Goal: Contribute content: Add original content to the website for others to see

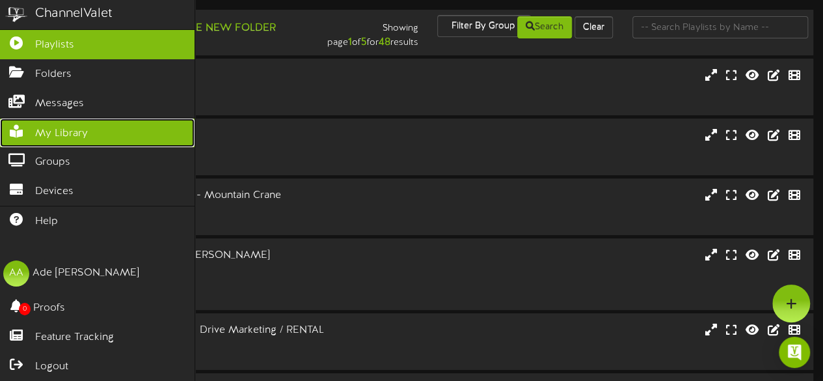
click at [86, 129] on span "My Library" at bounding box center [61, 133] width 53 height 15
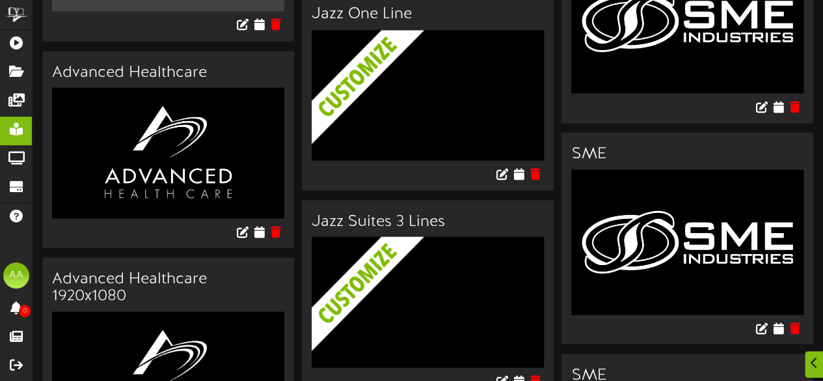
click at [529, 213] on h3 "Jazz Suites 3 Lines" at bounding box center [428, 221] width 232 height 17
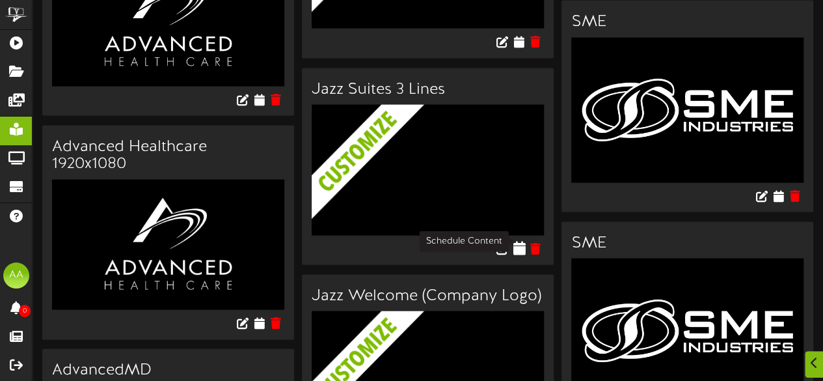
click at [515, 241] on icon at bounding box center [519, 248] width 12 height 14
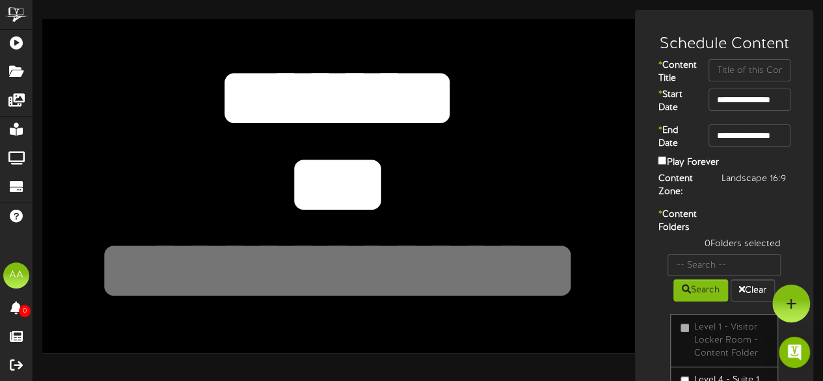
click at [477, 117] on textarea "*******" at bounding box center [337, 98] width 487 height 113
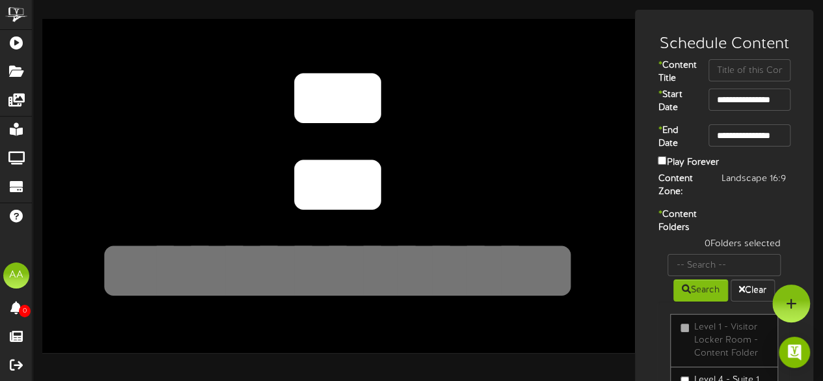
type textarea "**"
click at [377, 178] on textarea "***" at bounding box center [337, 184] width 487 height 113
type textarea "***"
click at [325, 260] on textarea at bounding box center [337, 271] width 487 height 113
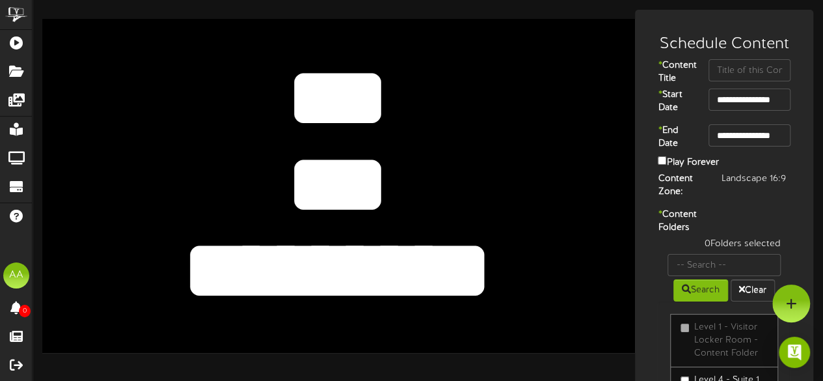
type textarea "*********"
click at [385, 75] on textarea "*******" at bounding box center [337, 98] width 487 height 113
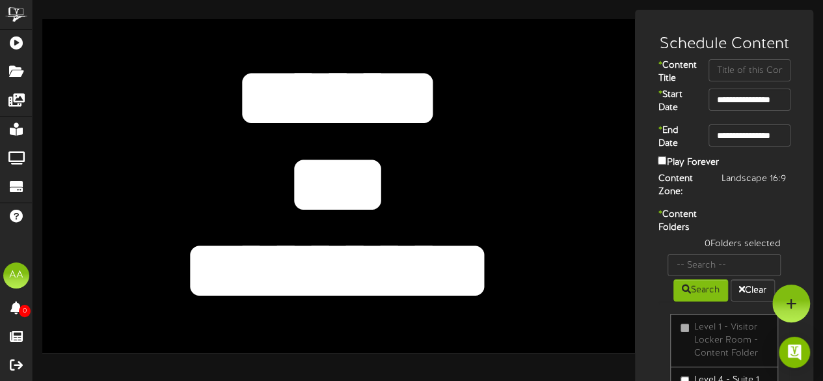
type textarea "******"
click at [380, 191] on textarea "***" at bounding box center [337, 184] width 487 height 113
type textarea "*"
type textarea "***"
click at [310, 269] on textarea at bounding box center [337, 271] width 487 height 113
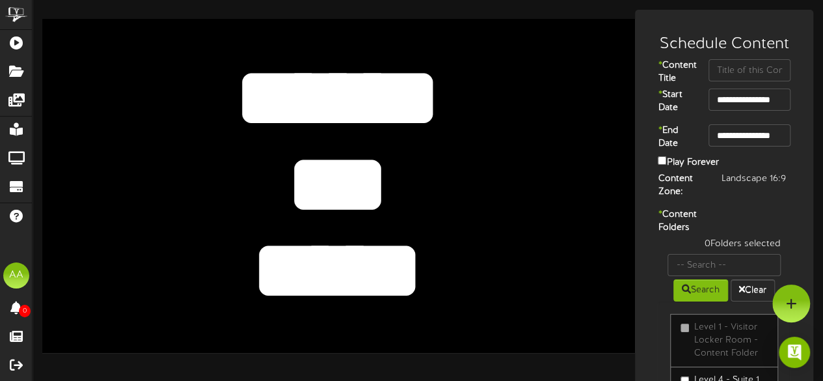
type textarea "*****"
click at [276, 179] on textarea "***" at bounding box center [337, 184] width 487 height 113
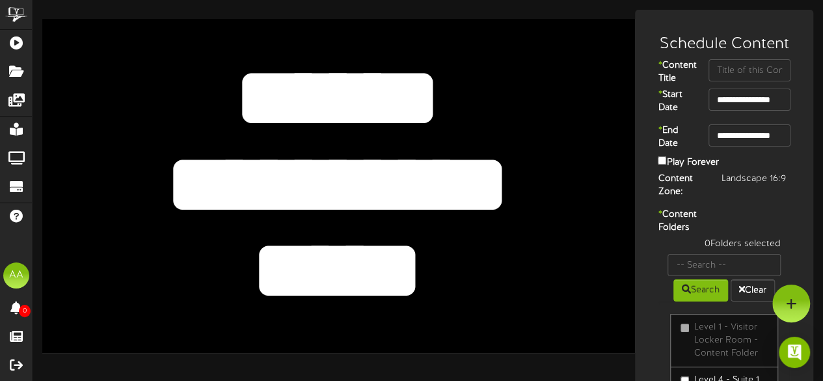
type textarea "**********"
drag, startPoint x: 437, startPoint y: 93, endPoint x: 248, endPoint y: 93, distance: 188.6
click at [248, 93] on textarea "*******" at bounding box center [337, 98] width 487 height 113
type textarea "******"
click at [379, 185] on textarea "***" at bounding box center [337, 184] width 487 height 113
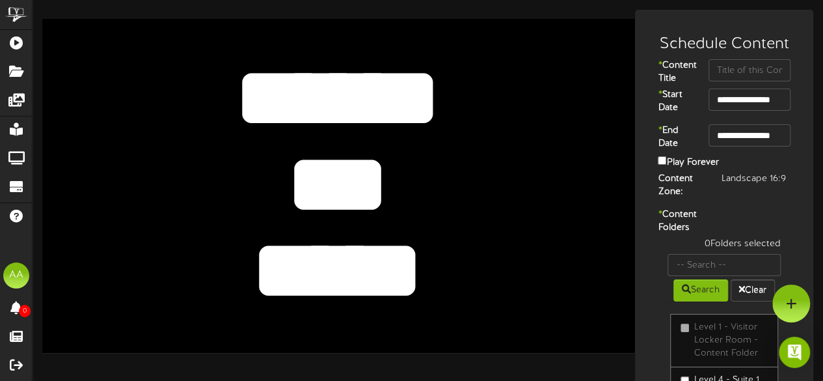
type textarea "***"
click at [483, 278] on textarea at bounding box center [337, 271] width 487 height 113
click at [722, 70] on input "text" at bounding box center [749, 70] width 82 height 22
type input "Suite 1"
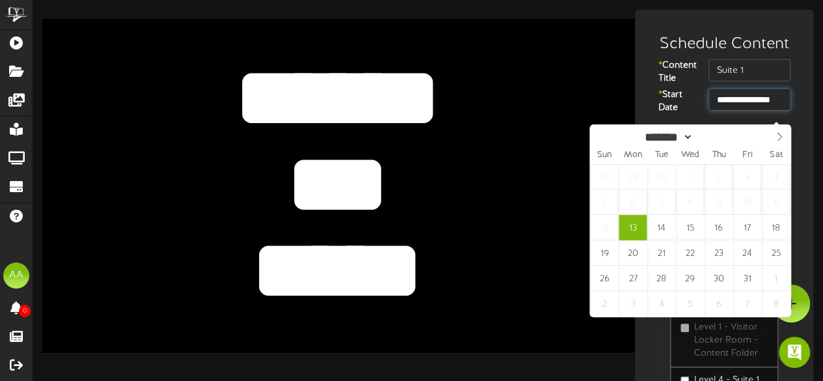
click at [728, 109] on input "**********" at bounding box center [749, 99] width 82 height 22
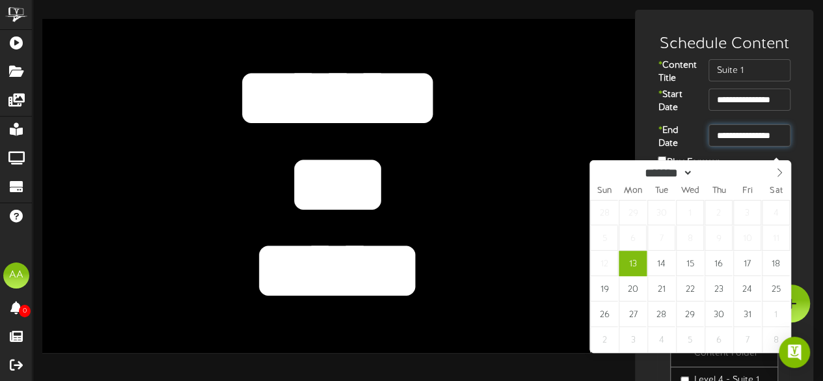
click at [756, 146] on input "**********" at bounding box center [749, 135] width 82 height 22
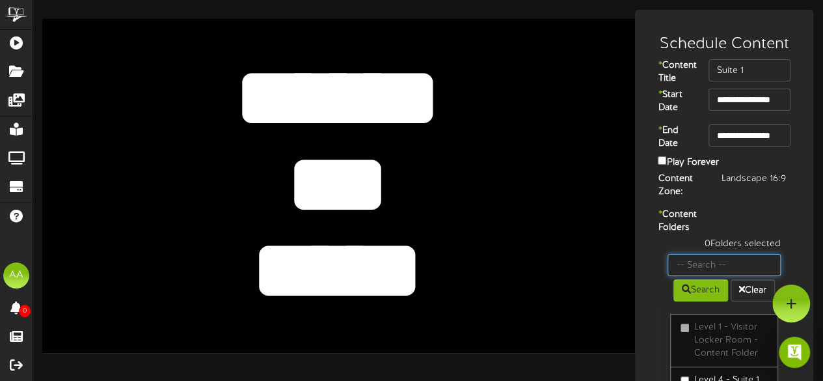
click at [699, 276] on input "text" at bounding box center [723, 265] width 113 height 22
type input "suite 1"
click at [690, 301] on button "Search" at bounding box center [700, 290] width 55 height 22
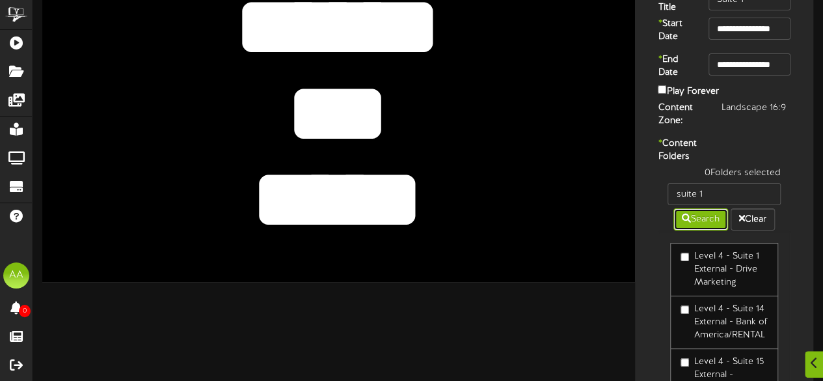
scroll to position [72, 0]
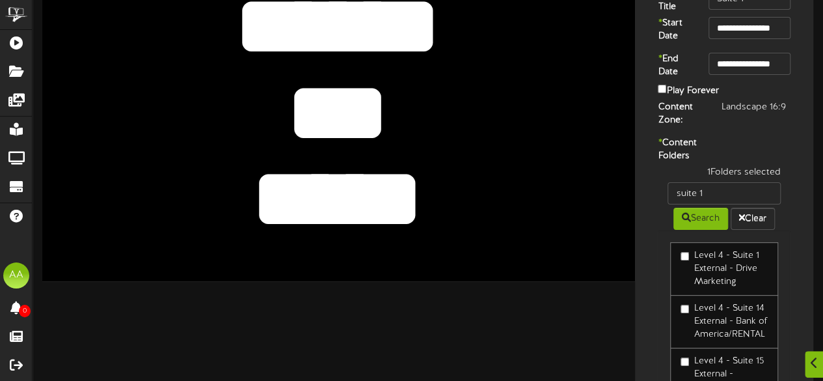
click at [648, 268] on div "1 Folders selected suite 1 Search Clear Level 4 - Suite 1 External - Drive Mark…" at bounding box center [724, 285] width 152 height 239
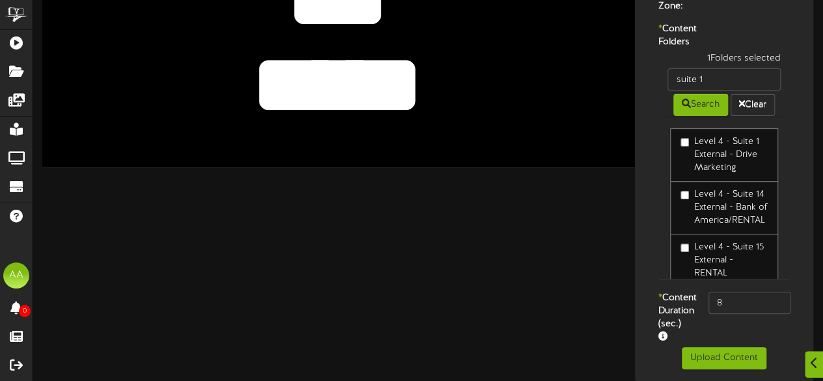
scroll to position [224, 0]
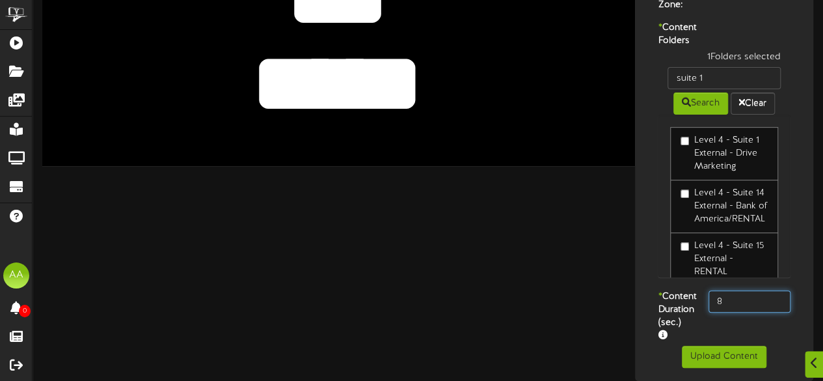
click at [730, 293] on input "8" at bounding box center [749, 301] width 82 height 22
type input "800"
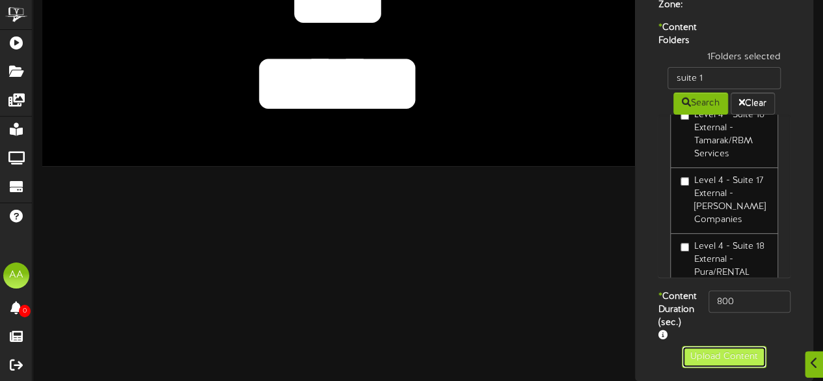
click at [720, 358] on button "Upload Content" at bounding box center [724, 356] width 85 height 22
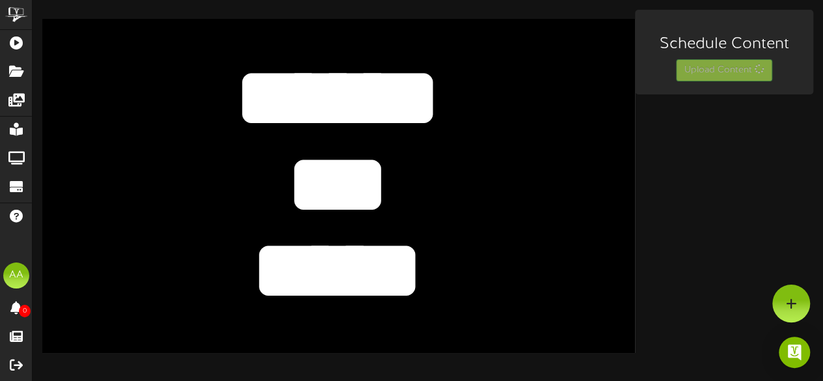
scroll to position [0, 0]
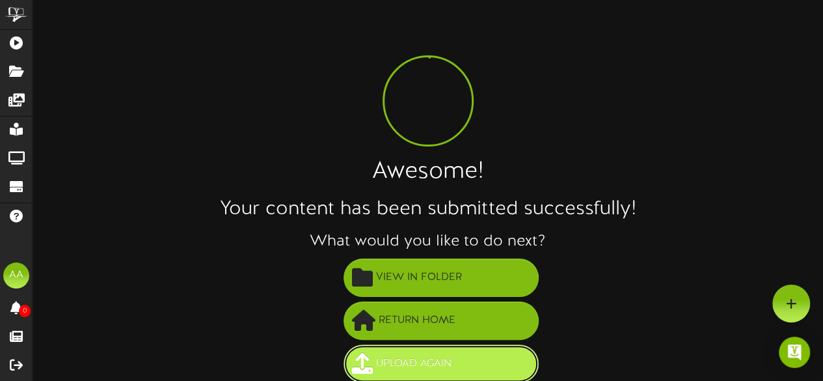
click at [400, 345] on button "Upload Again" at bounding box center [440, 363] width 195 height 38
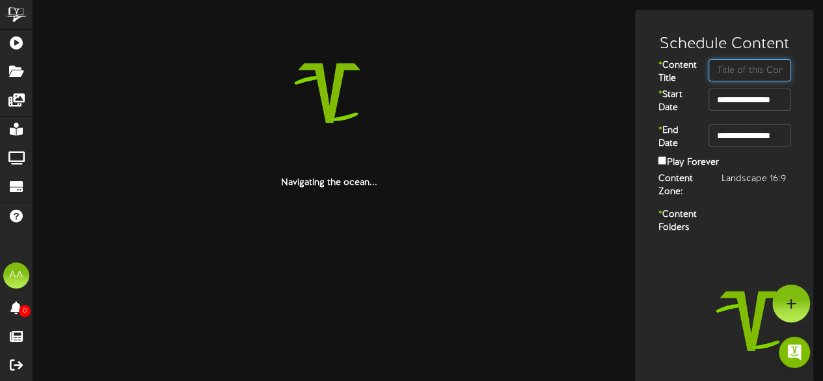
click at [740, 64] on input "text" at bounding box center [749, 70] width 82 height 22
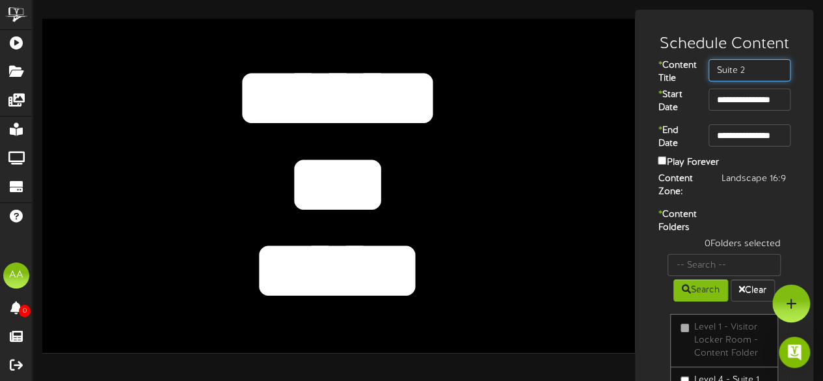
type input "Suite 2"
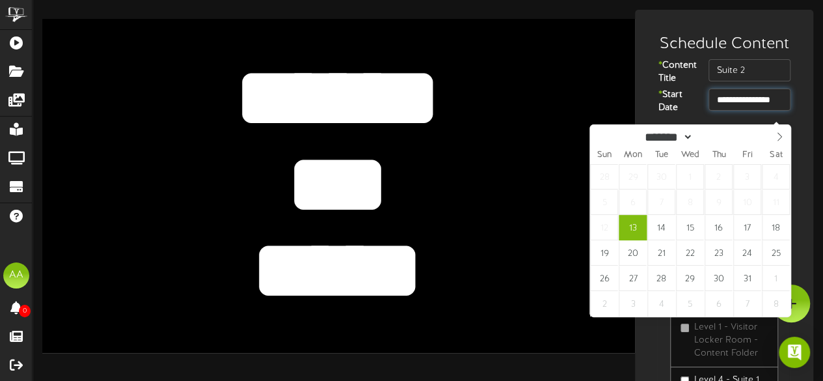
click at [736, 111] on input "**********" at bounding box center [749, 99] width 82 height 22
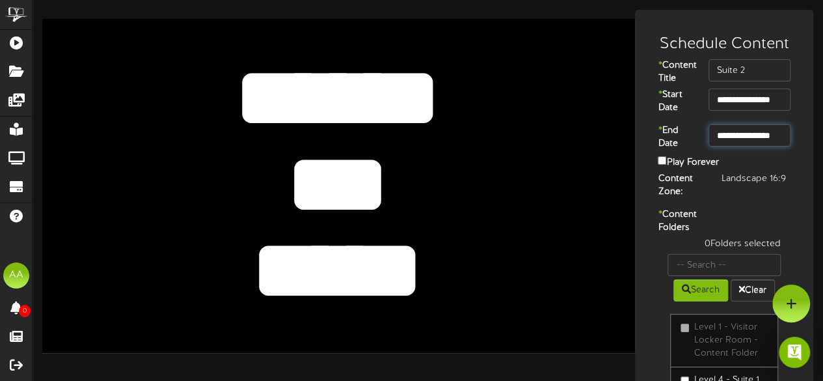
click at [753, 146] on input "**********" at bounding box center [749, 135] width 82 height 22
click at [704, 276] on input "text" at bounding box center [723, 265] width 113 height 22
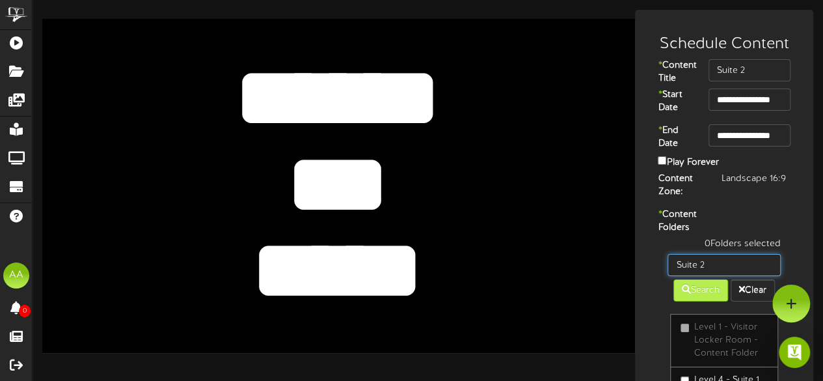
type input "Suite 2"
click at [704, 301] on button "Search" at bounding box center [700, 290] width 55 height 22
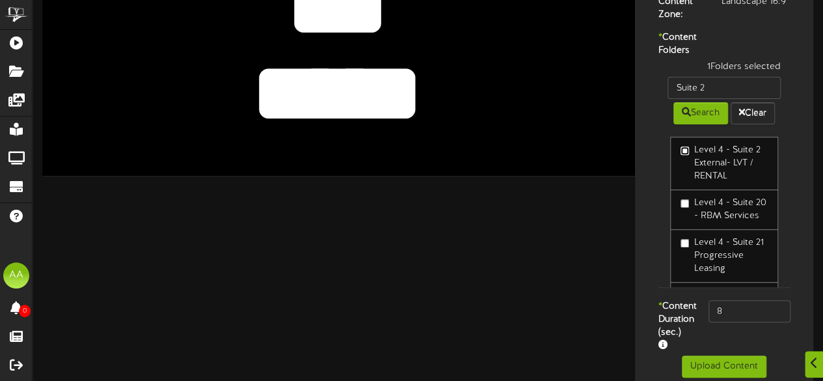
scroll to position [224, 0]
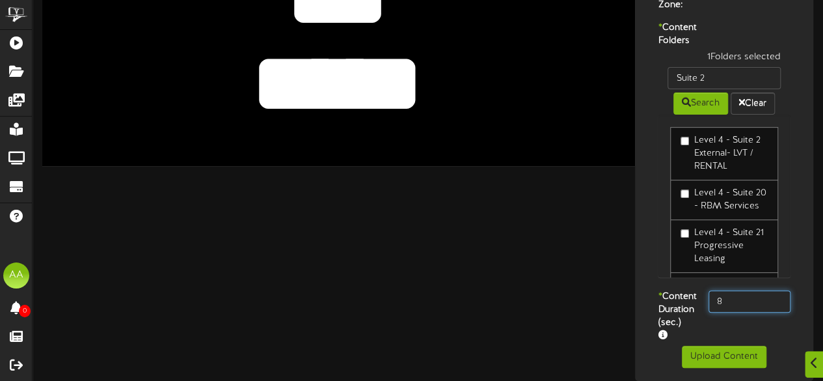
click at [742, 299] on input "8" at bounding box center [749, 301] width 82 height 22
type input "800"
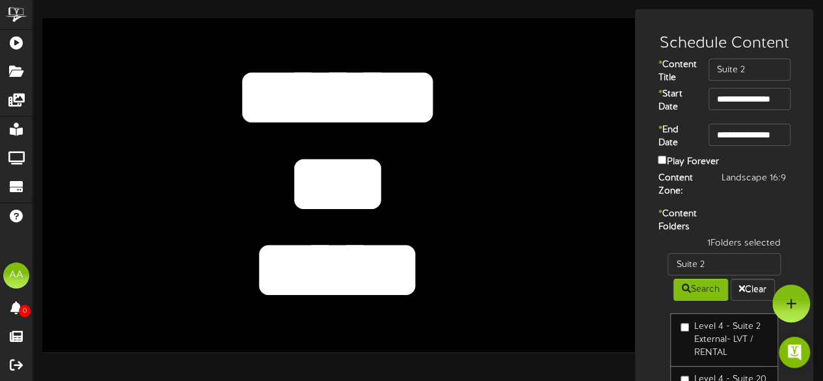
scroll to position [0, 0]
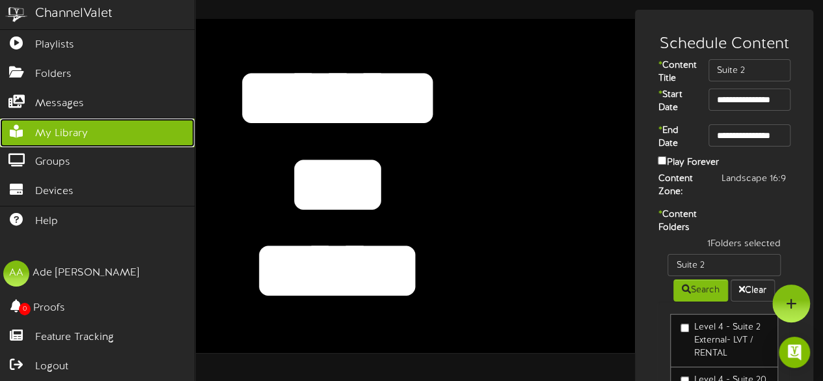
click at [84, 133] on span "My Library" at bounding box center [61, 133] width 53 height 15
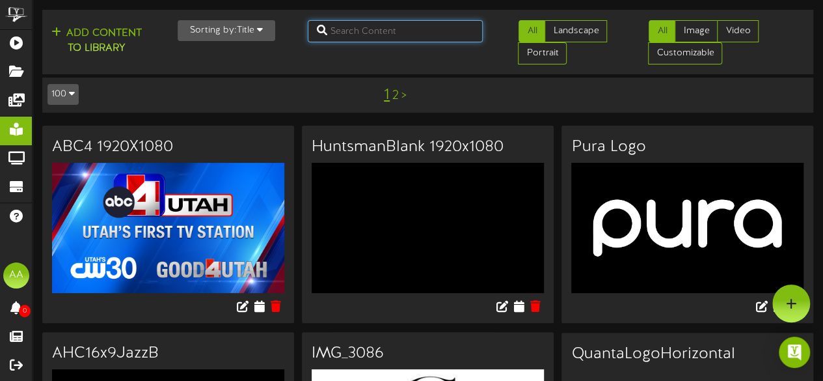
click at [353, 36] on input "text" at bounding box center [396, 31] width 176 height 22
type input "jazz logo"
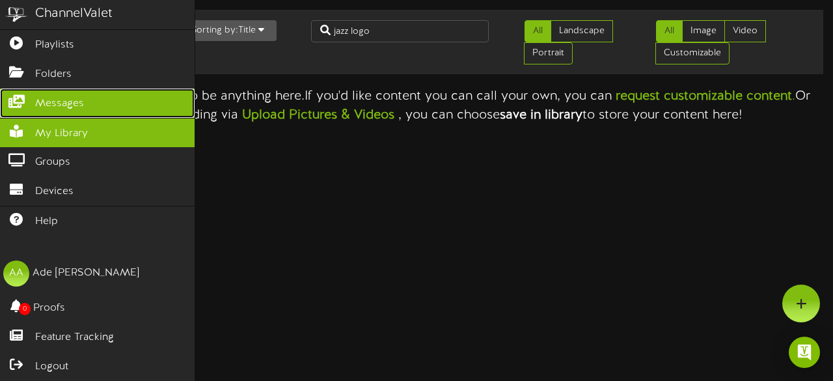
click at [51, 101] on span "Messages" at bounding box center [59, 103] width 49 height 15
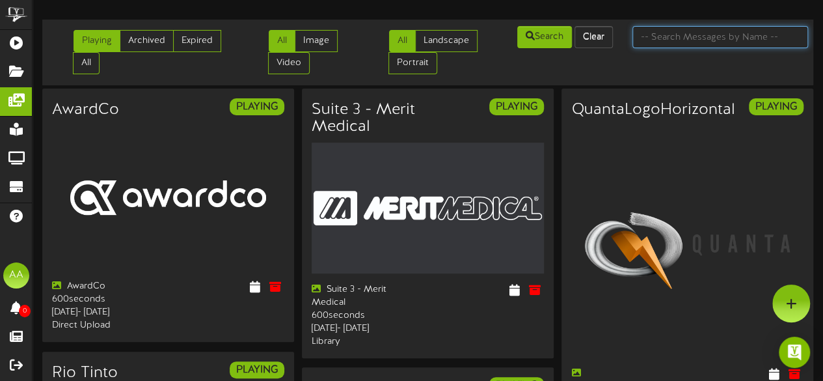
click at [676, 31] on input "text" at bounding box center [720, 37] width 176 height 22
type input "utah jazz"
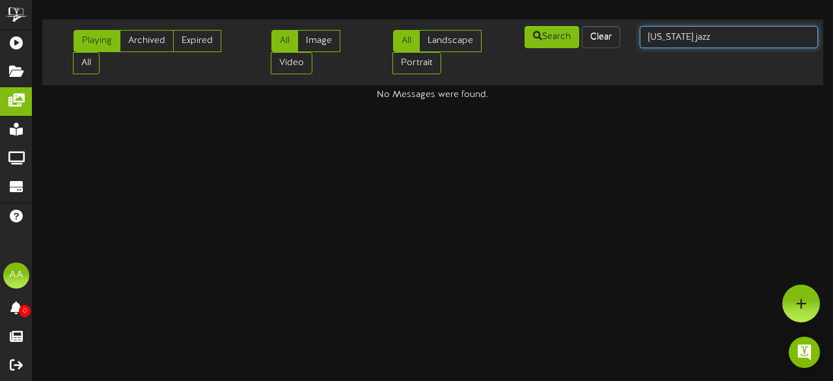
drag, startPoint x: 667, startPoint y: 34, endPoint x: 640, endPoint y: 37, distance: 27.4
click at [640, 37] on input "utah jazz" at bounding box center [728, 37] width 178 height 22
click at [692, 40] on input "jazz" at bounding box center [728, 37] width 178 height 22
type input "jazz logo"
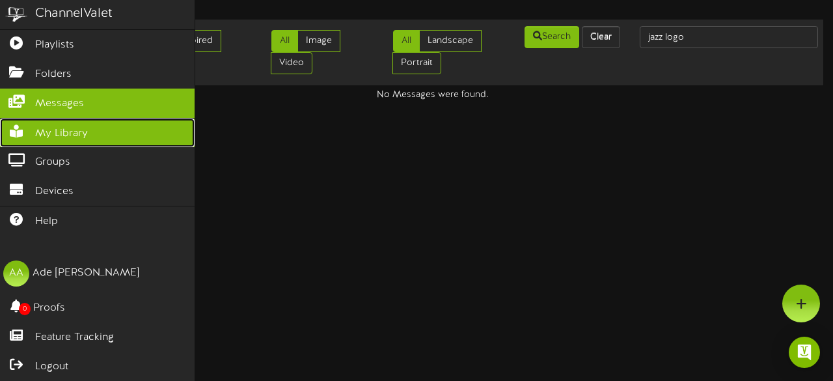
click at [89, 130] on link "My Library" at bounding box center [97, 132] width 194 height 29
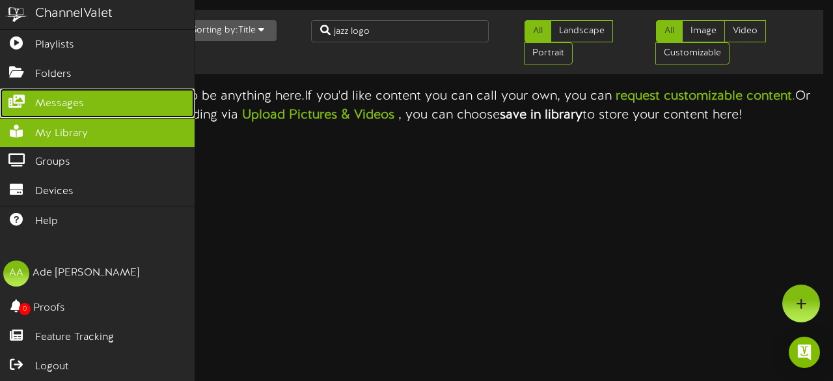
click at [101, 104] on link "Messages" at bounding box center [97, 102] width 194 height 29
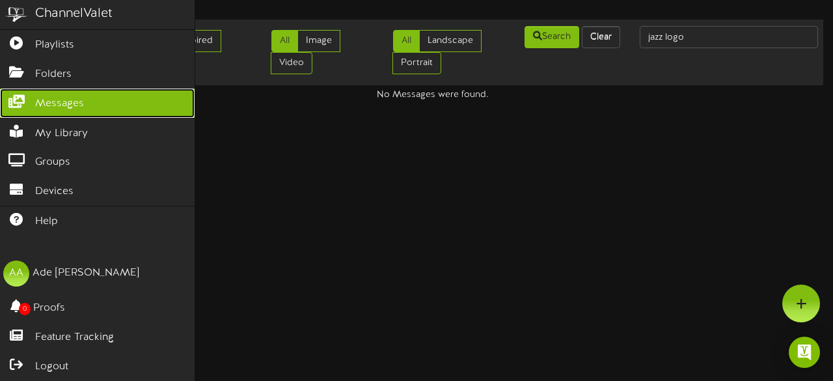
click at [10, 98] on icon at bounding box center [16, 100] width 33 height 10
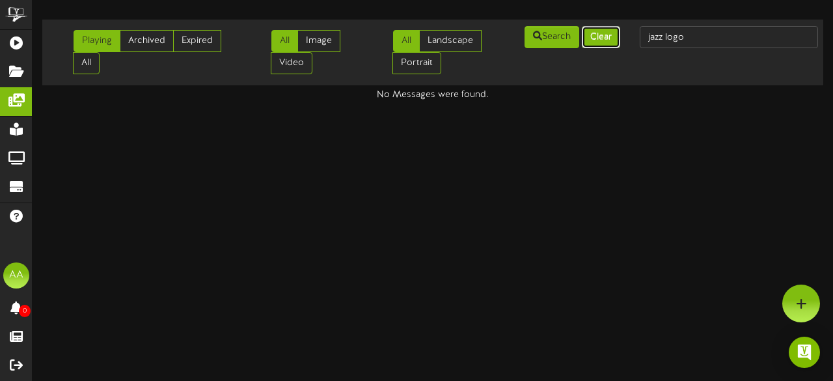
click at [599, 34] on button "Clear" at bounding box center [600, 37] width 38 height 22
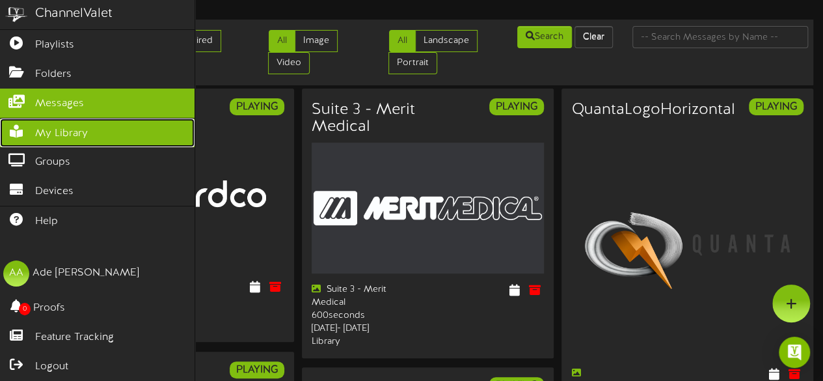
click at [21, 132] on icon at bounding box center [16, 130] width 33 height 10
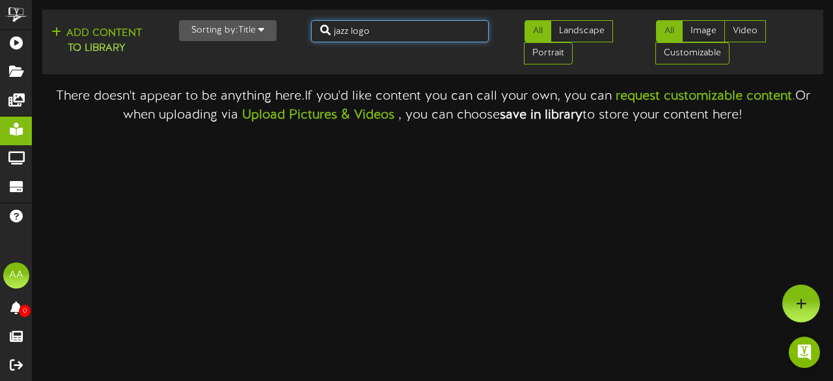
drag, startPoint x: 411, startPoint y: 33, endPoint x: 287, endPoint y: 16, distance: 125.4
click at [287, 16] on div "Add Content to Library Sorting by: Title Newest Oldest Title jazz logo All Land…" at bounding box center [433, 42] width 790 height 54
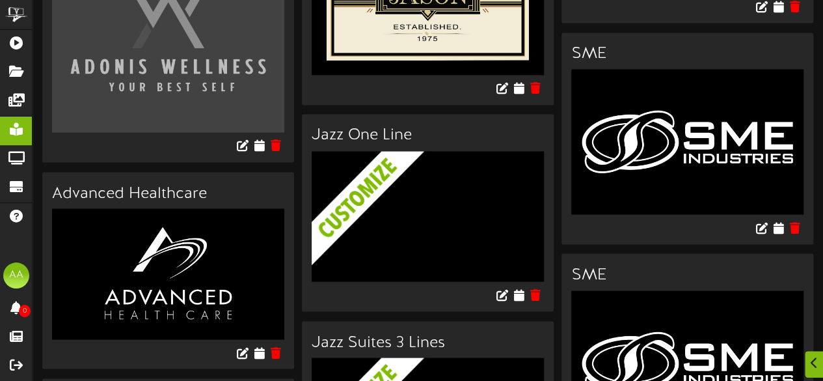
scroll to position [1309, 0]
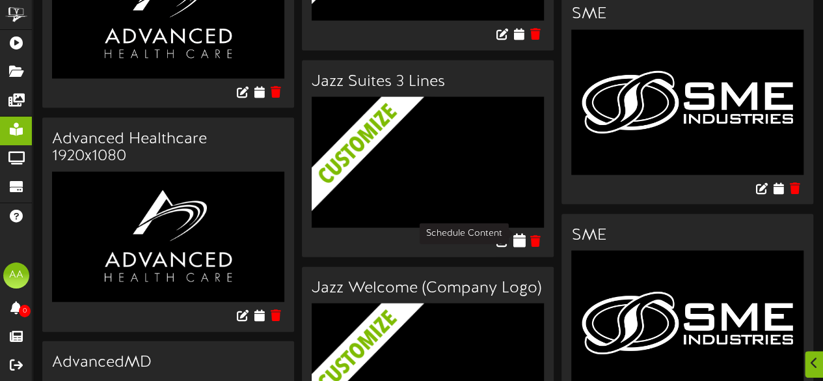
click at [518, 233] on icon at bounding box center [519, 240] width 12 height 14
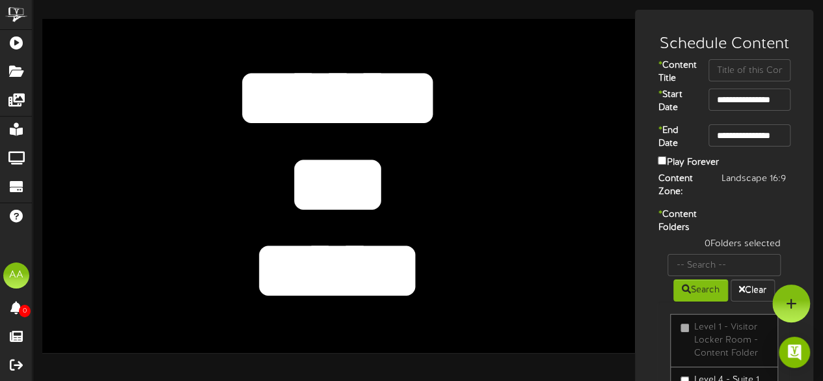
click at [742, 81] on div "* Content Title" at bounding box center [724, 73] width 172 height 29
click at [742, 71] on input "text" at bounding box center [749, 70] width 82 height 22
type input "Suite 31"
click at [706, 276] on input "text" at bounding box center [723, 265] width 113 height 22
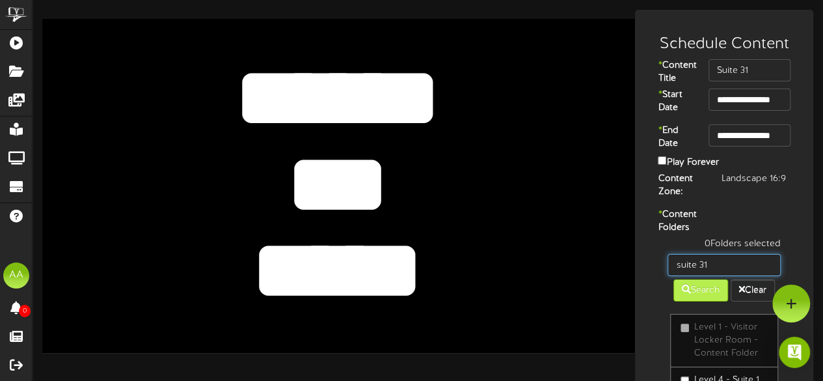
type input "suite 31"
click at [693, 301] on button "Search" at bounding box center [700, 290] width 55 height 22
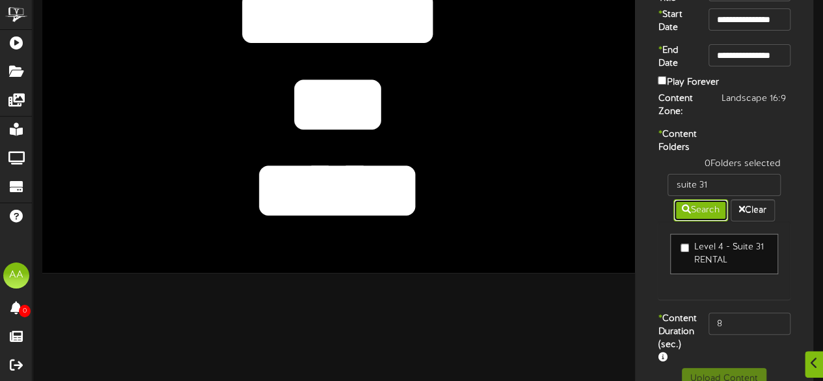
scroll to position [81, 0]
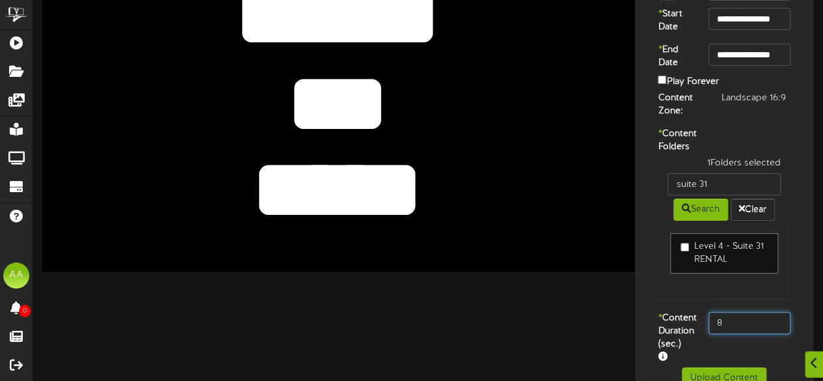
click at [749, 334] on input "8" at bounding box center [749, 323] width 82 height 22
type input "800"
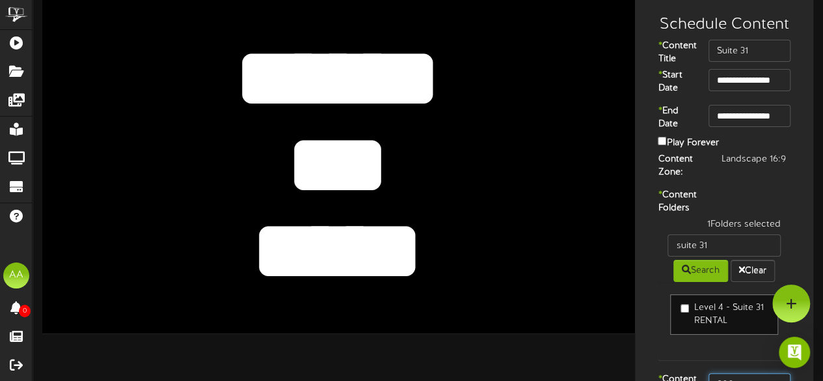
scroll to position [0, 0]
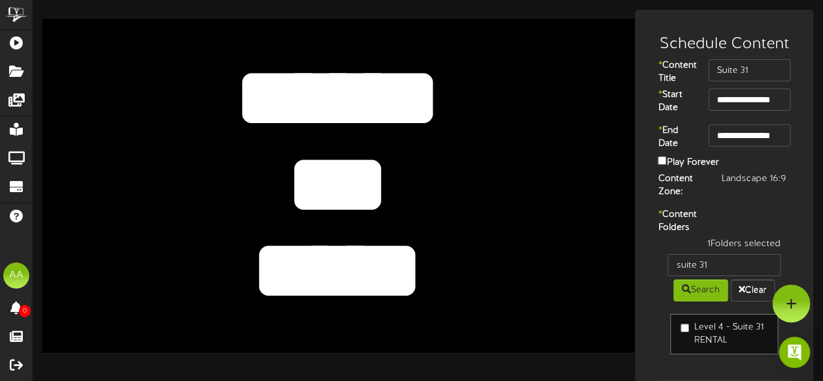
click at [388, 168] on textarea "***" at bounding box center [337, 184] width 487 height 113
type textarea "*"
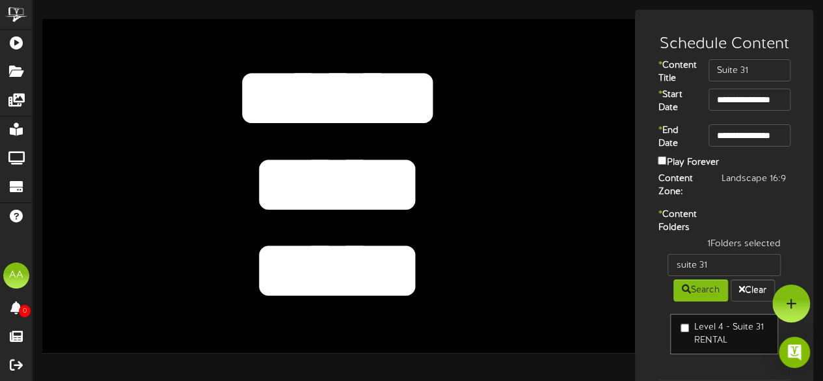
type textarea "*****"
click at [416, 263] on textarea "*****" at bounding box center [337, 271] width 487 height 113
drag, startPoint x: 416, startPoint y: 263, endPoint x: 308, endPoint y: 258, distance: 108.1
click at [308, 258] on textarea "*****" at bounding box center [337, 271] width 487 height 113
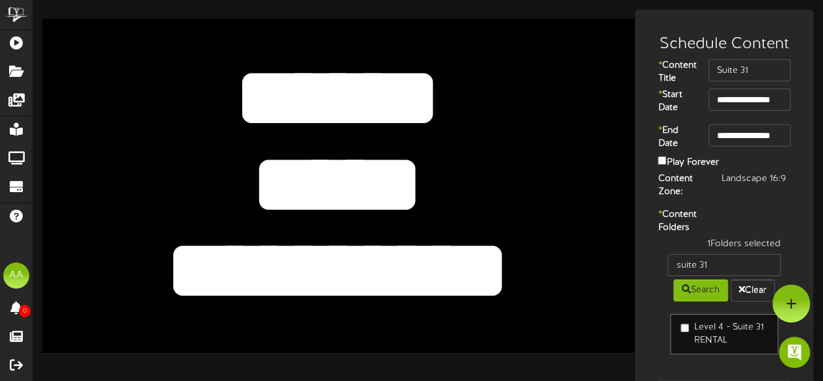
type textarea "**********"
click at [431, 90] on textarea "******" at bounding box center [337, 98] width 487 height 113
type textarea "*******"
click at [429, 188] on textarea "***" at bounding box center [337, 184] width 487 height 113
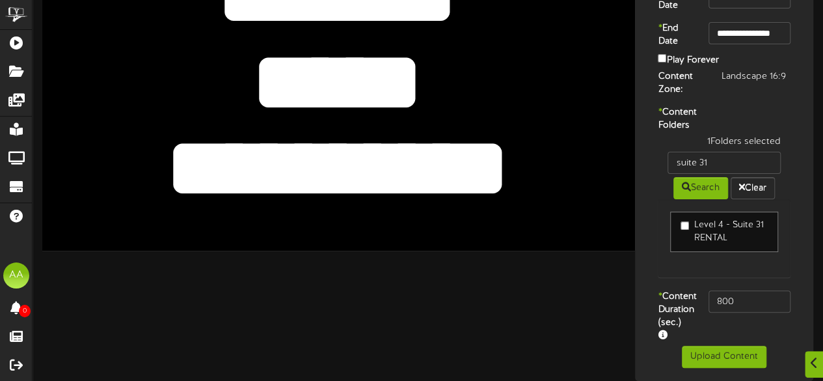
scroll to position [139, 0]
click at [725, 351] on button "Upload Content" at bounding box center [724, 356] width 85 height 22
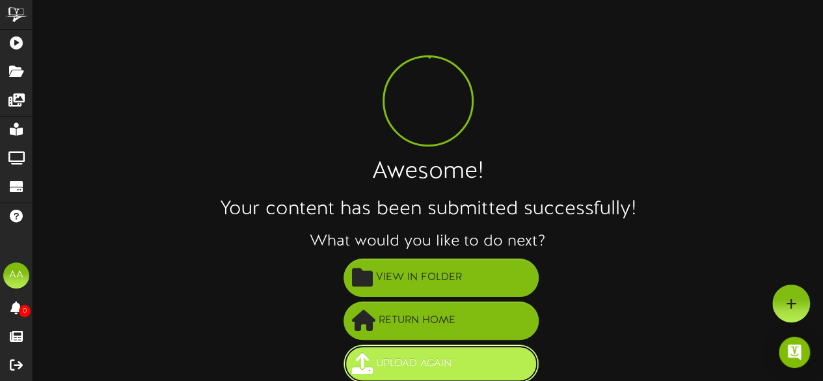
click at [446, 349] on button "Upload Again" at bounding box center [440, 363] width 195 height 38
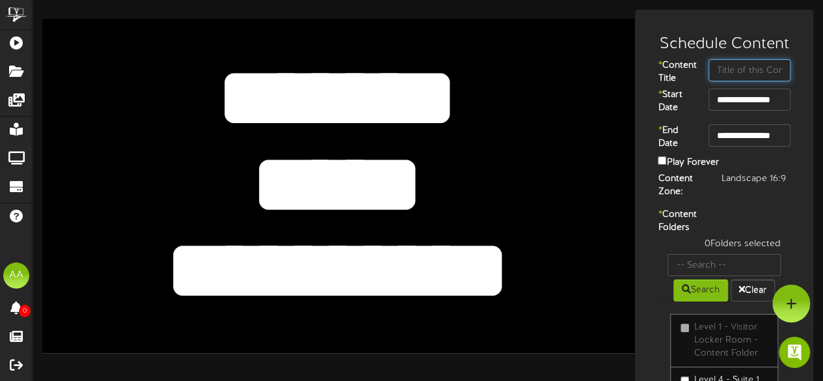
click at [757, 74] on input "text" at bounding box center [749, 70] width 82 height 22
type input "Suite 34"
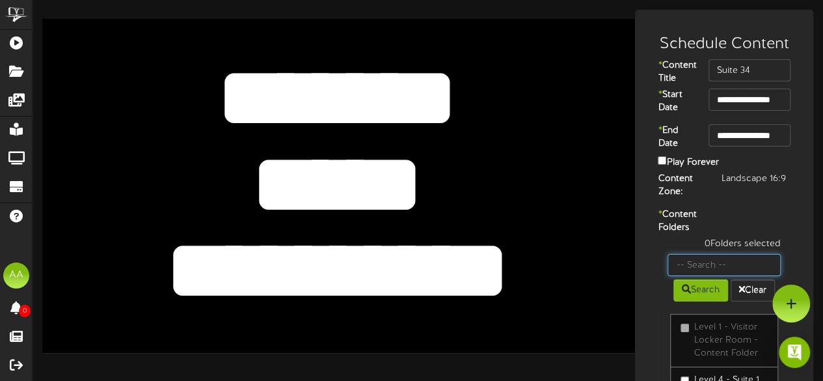
click at [707, 276] on input "text" at bounding box center [723, 265] width 113 height 22
type input "suite 34"
click at [682, 301] on button "Search" at bounding box center [700, 290] width 55 height 22
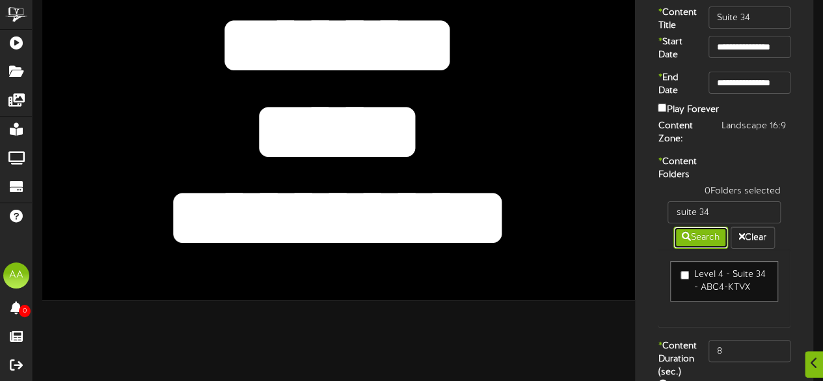
scroll to position [53, 0]
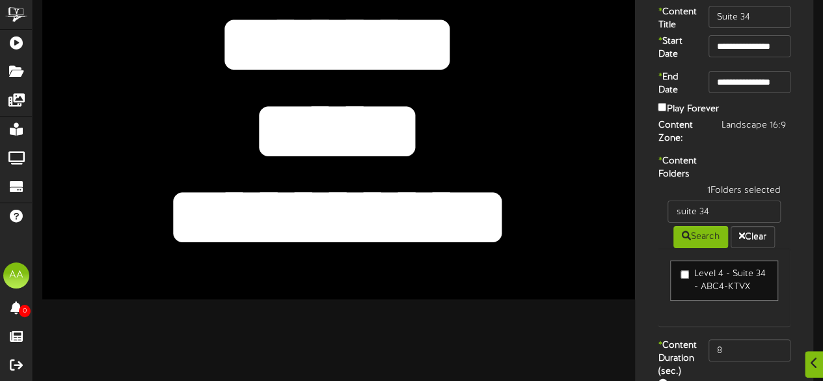
click at [664, 326] on div "Level 4 - Suite 34 - ABC4-KTVX" at bounding box center [724, 287] width 133 height 78
click at [740, 361] on input "8" at bounding box center [749, 350] width 82 height 22
type input "800"
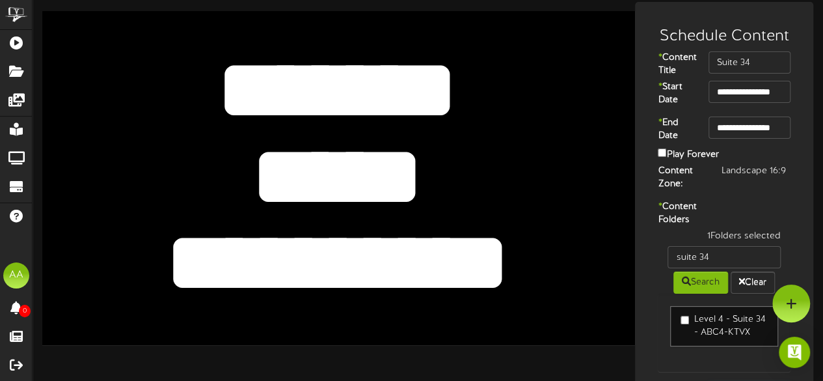
scroll to position [3, 0]
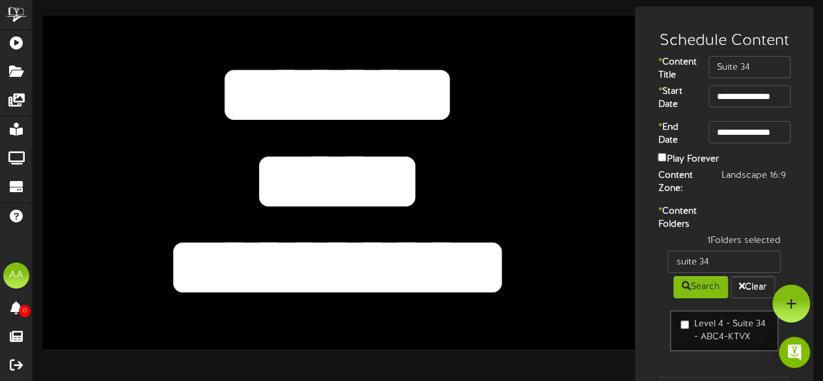
drag, startPoint x: 509, startPoint y: 269, endPoint x: 192, endPoint y: 273, distance: 317.4
click at [192, 273] on textarea "**********" at bounding box center [337, 267] width 487 height 113
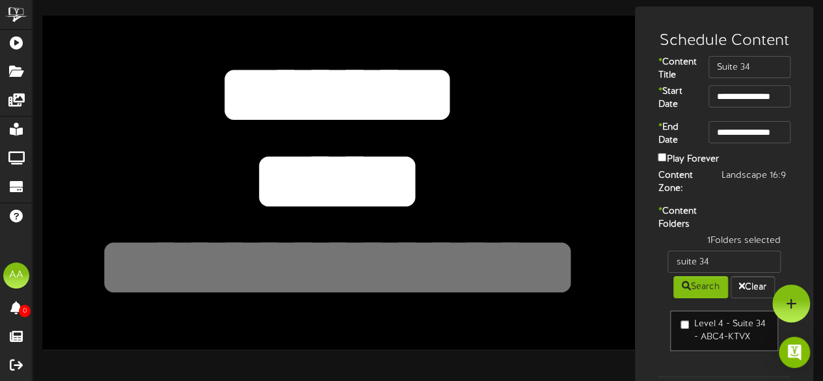
drag, startPoint x: 431, startPoint y: 184, endPoint x: 241, endPoint y: 165, distance: 190.9
click at [241, 165] on textarea "*****" at bounding box center [337, 181] width 487 height 113
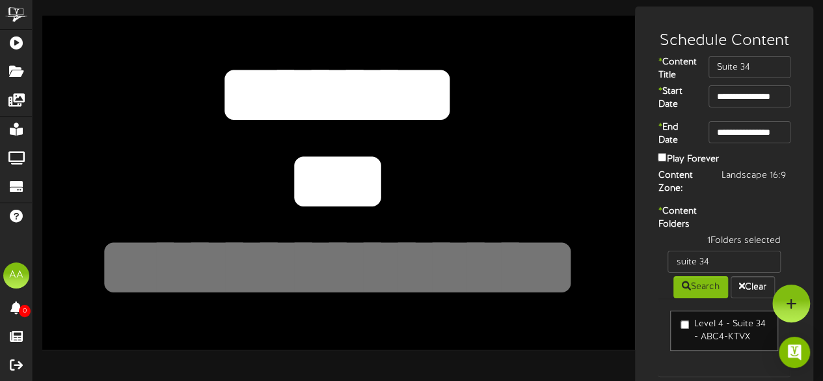
type textarea "***"
drag, startPoint x: 463, startPoint y: 75, endPoint x: 176, endPoint y: 92, distance: 288.0
click at [176, 92] on textarea "*******" at bounding box center [337, 94] width 487 height 113
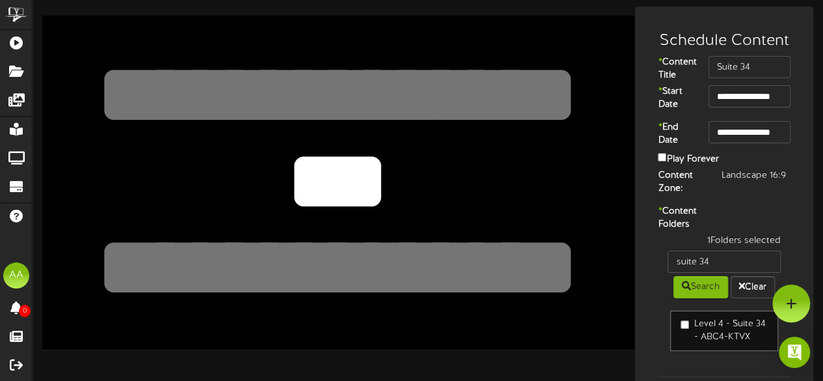
click at [623, 306] on div "**********" at bounding box center [338, 182] width 593 height 333
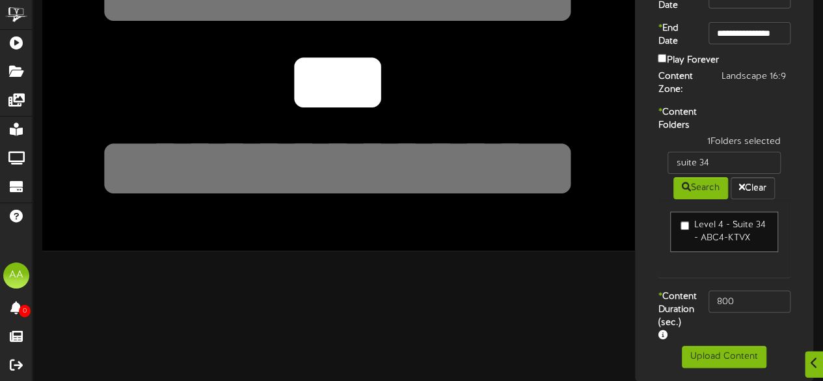
scroll to position [139, 0]
click at [707, 359] on button "Upload Content" at bounding box center [724, 356] width 85 height 22
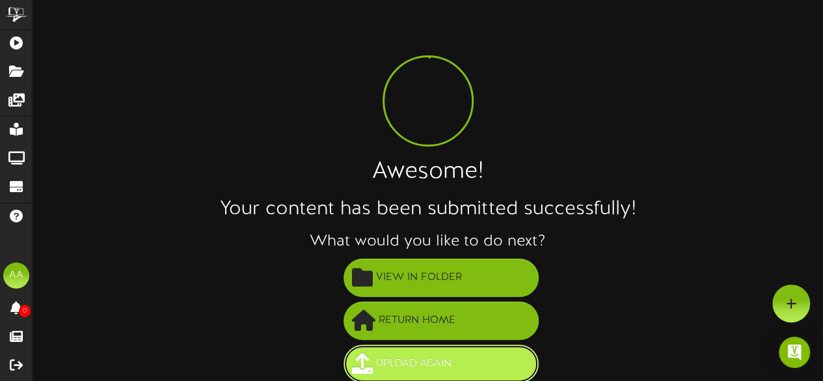
click at [448, 356] on span "Upload Again" at bounding box center [414, 363] width 82 height 21
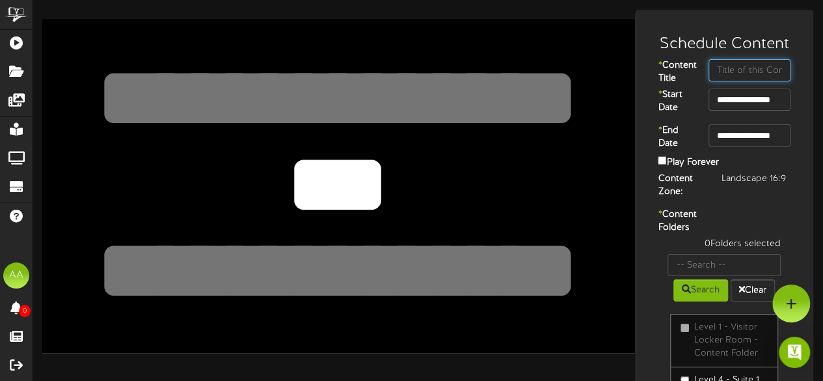
click at [731, 72] on input "text" at bounding box center [749, 70] width 82 height 22
type input "Suite 51"
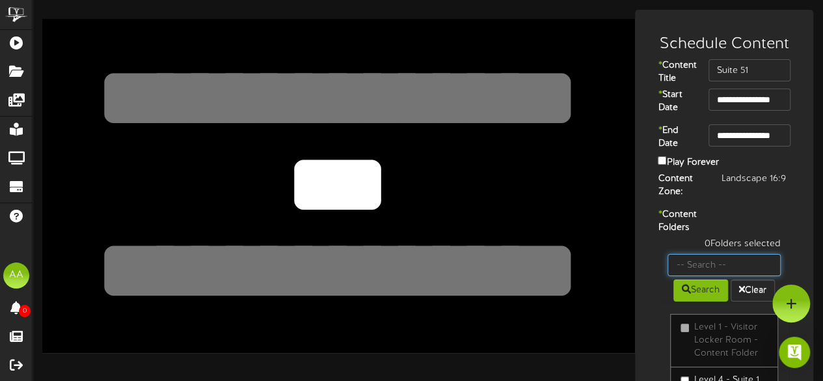
click at [710, 276] on input "text" at bounding box center [723, 265] width 113 height 22
type input "Suite 51"
click at [700, 301] on button "Search" at bounding box center [700, 290] width 55 height 22
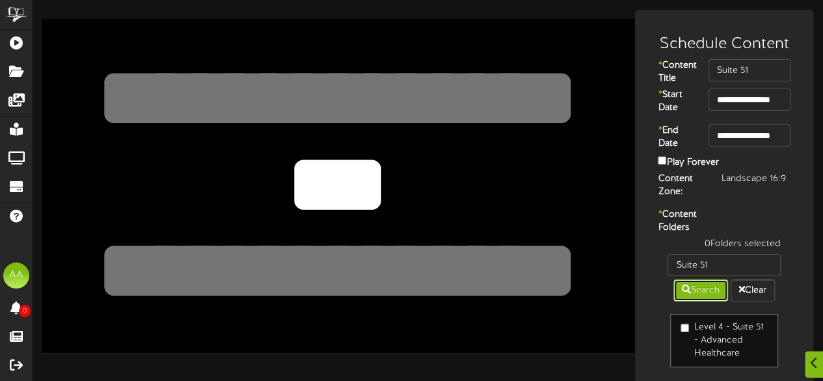
scroll to position [66, 0]
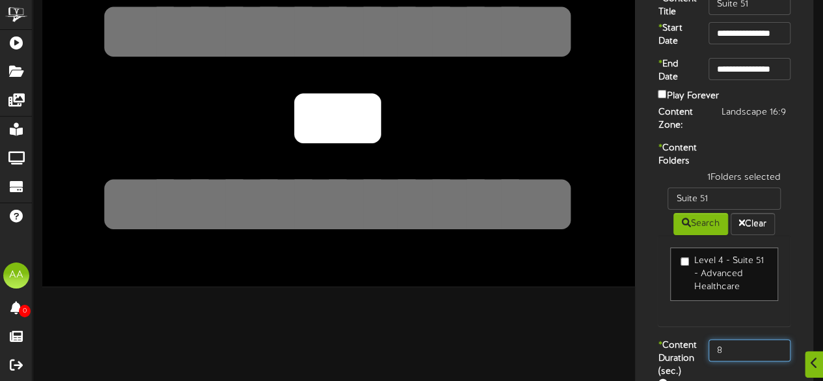
click at [740, 361] on input "8" at bounding box center [749, 350] width 82 height 22
type input "800"
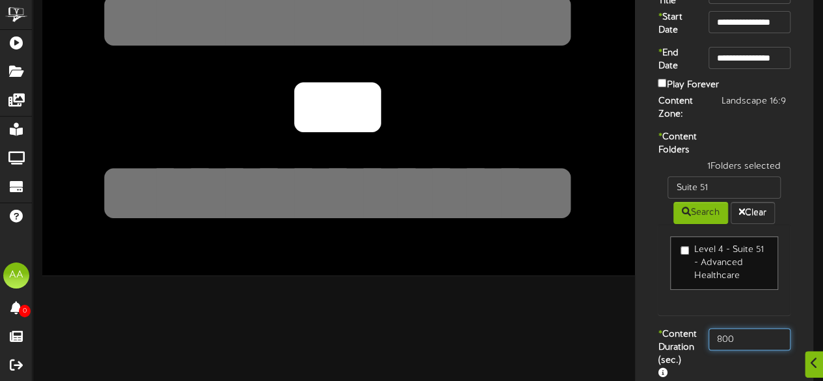
scroll to position [152, 0]
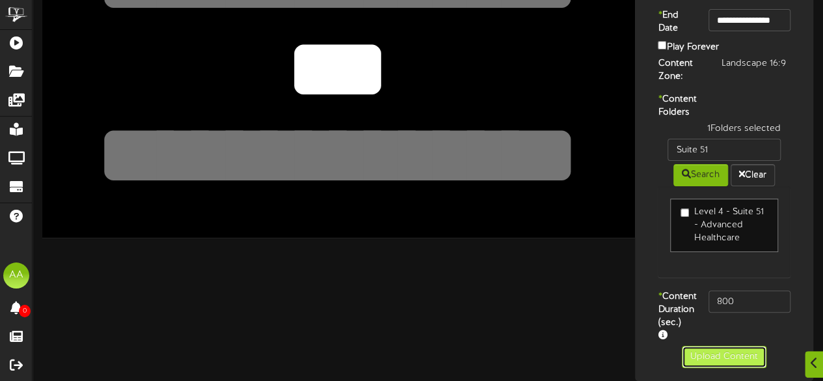
click at [706, 364] on button "Upload Content" at bounding box center [724, 356] width 85 height 22
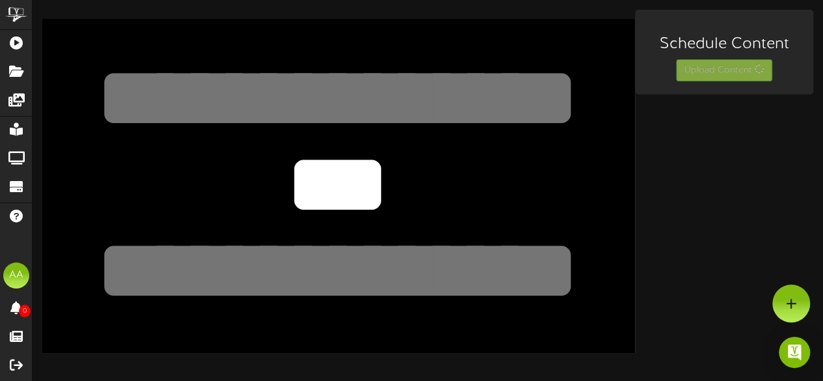
scroll to position [0, 0]
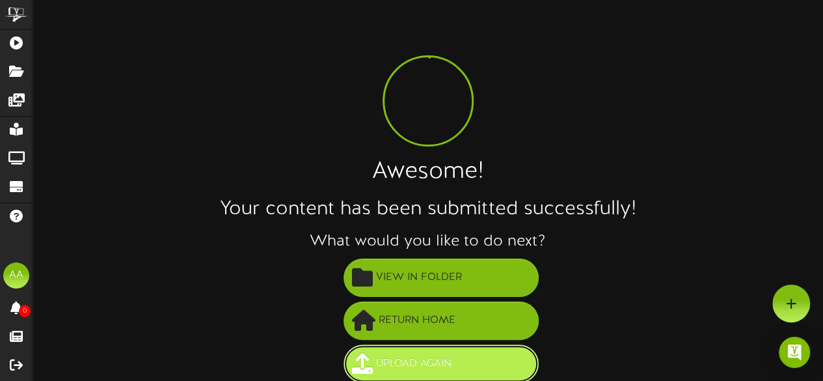
click at [416, 351] on button "Upload Again" at bounding box center [440, 363] width 195 height 38
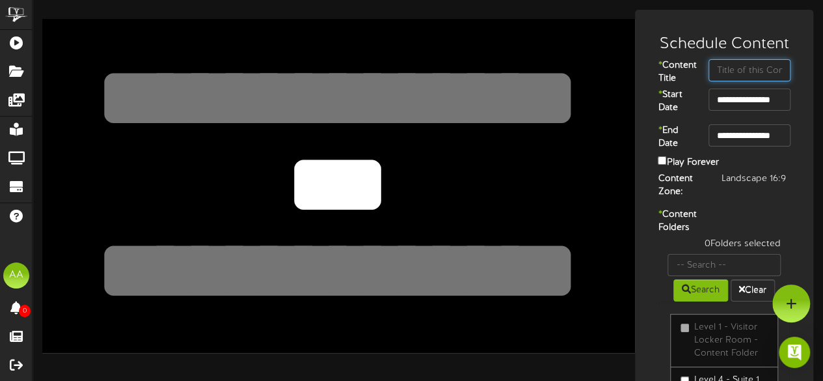
click at [724, 76] on input "text" at bounding box center [749, 70] width 82 height 22
type input "Suite 45"
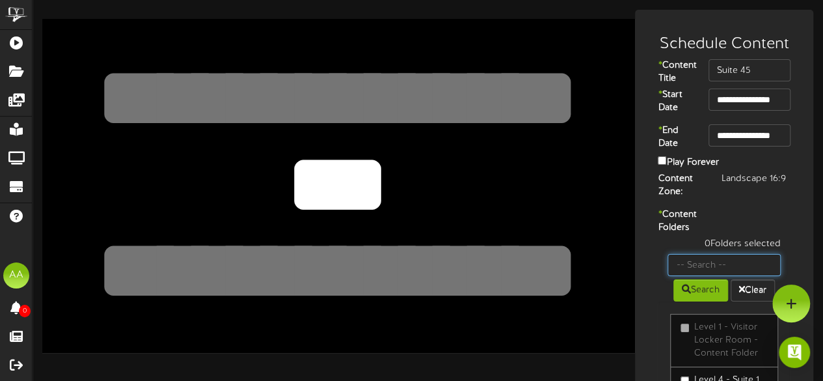
click at [707, 276] on input "text" at bounding box center [723, 265] width 113 height 22
type input "suite 45"
click at [688, 301] on button "Search" at bounding box center [700, 290] width 55 height 22
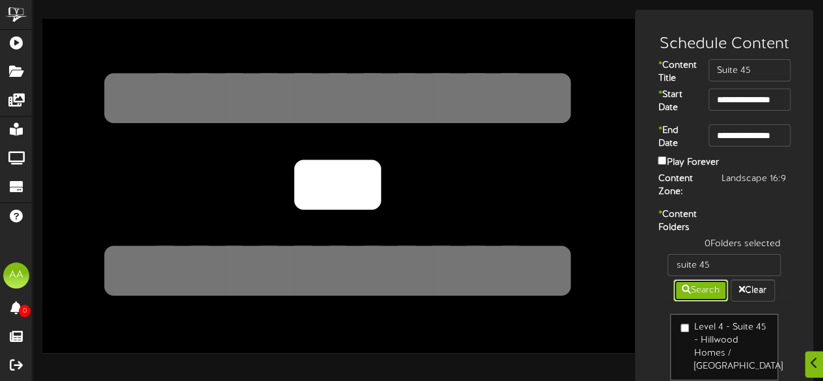
scroll to position [98, 0]
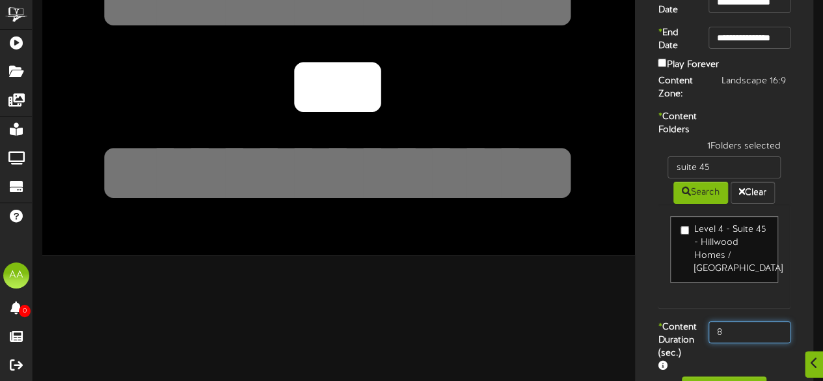
click at [742, 343] on input "8" at bounding box center [749, 332] width 82 height 22
type input "800"
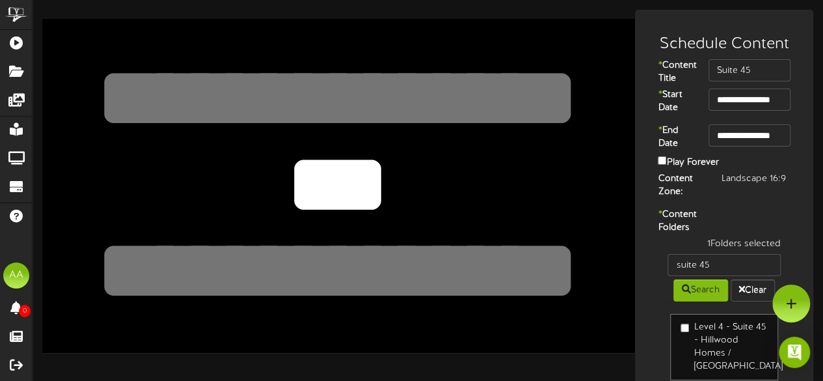
click at [382, 85] on textarea at bounding box center [337, 98] width 487 height 113
type textarea "*"
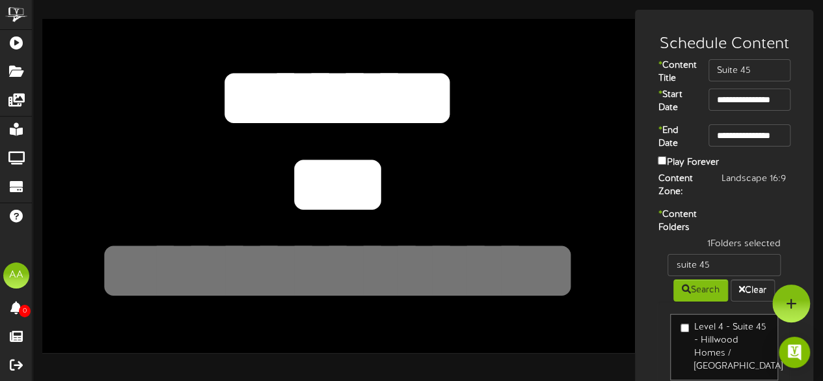
type textarea "*******"
click at [381, 190] on textarea "***" at bounding box center [337, 184] width 487 height 113
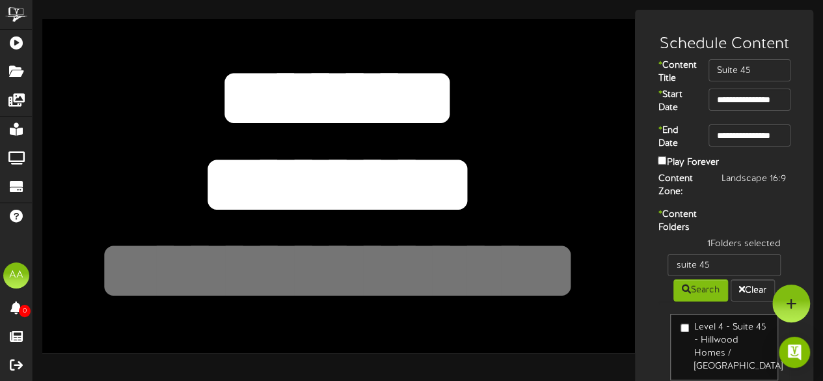
type textarea "********"
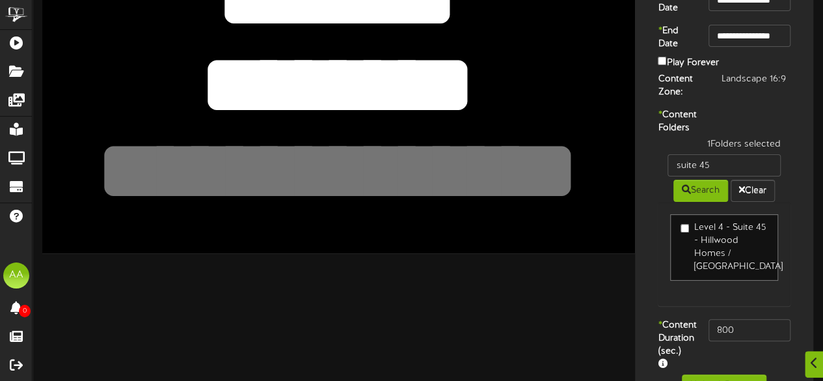
scroll to position [165, 0]
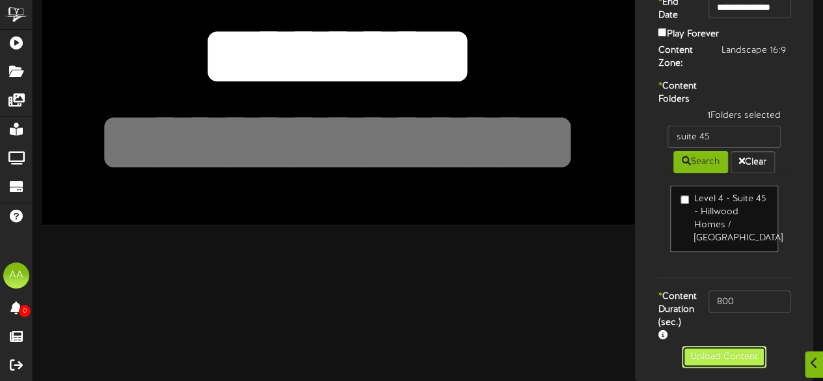
click at [689, 348] on button "Upload Content" at bounding box center [724, 356] width 85 height 22
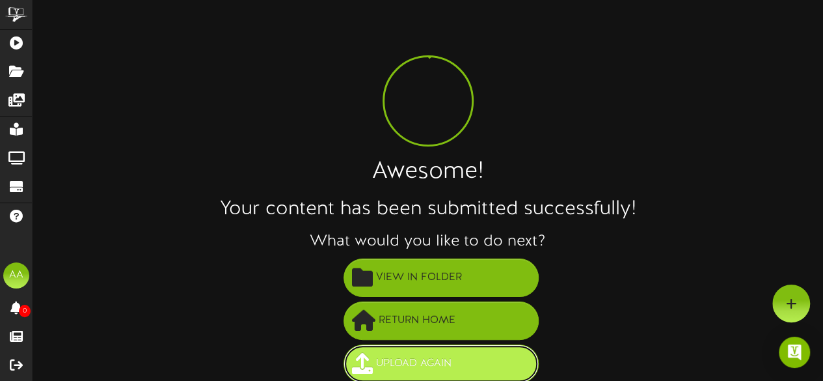
click at [438, 361] on span "Upload Again" at bounding box center [414, 363] width 82 height 21
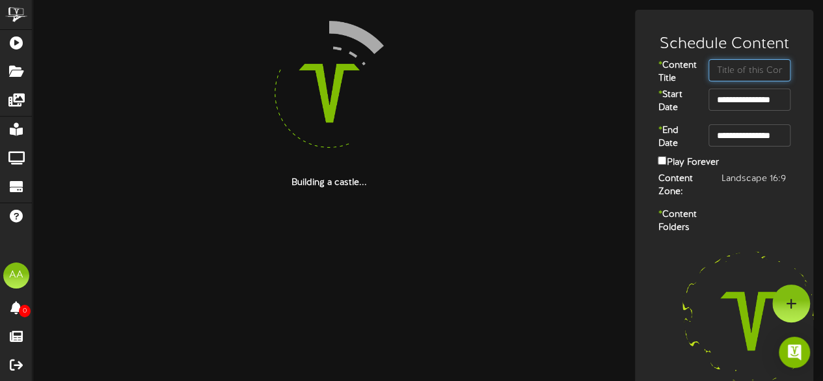
click at [723, 67] on input "text" at bounding box center [749, 70] width 82 height 22
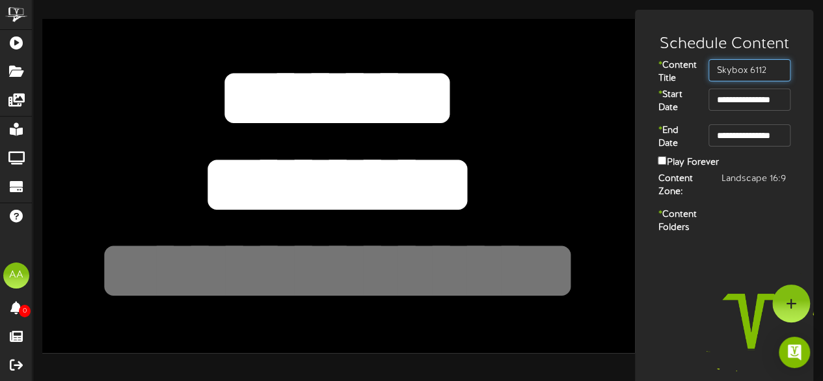
type input "Skybox 6112"
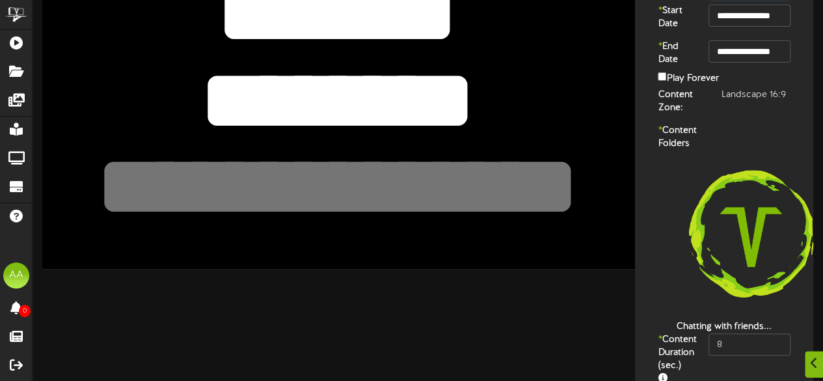
scroll to position [164, 0]
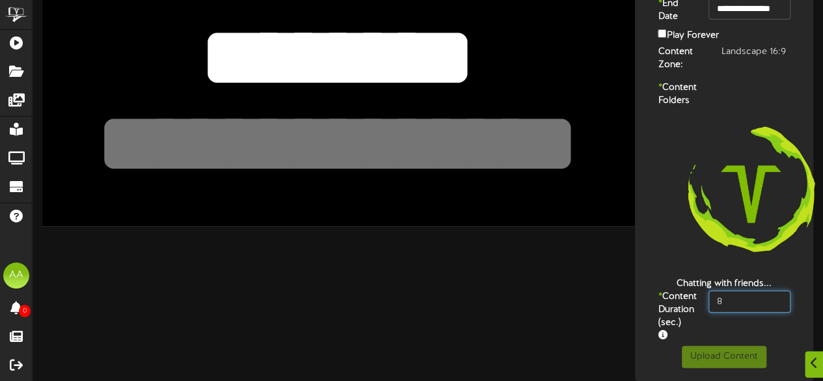
click at [734, 290] on input "8" at bounding box center [749, 301] width 82 height 22
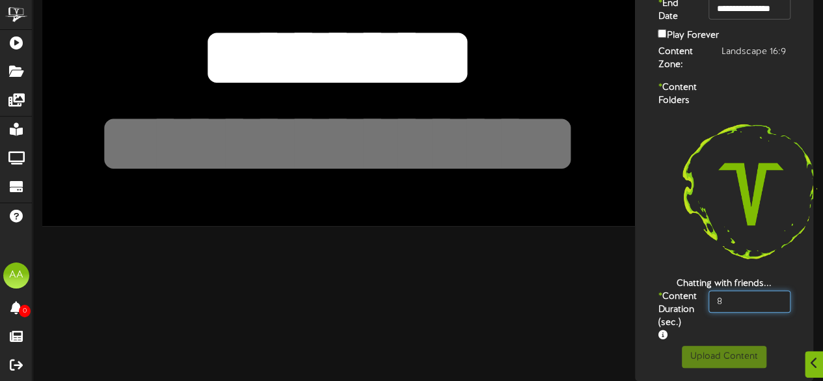
type input "800"
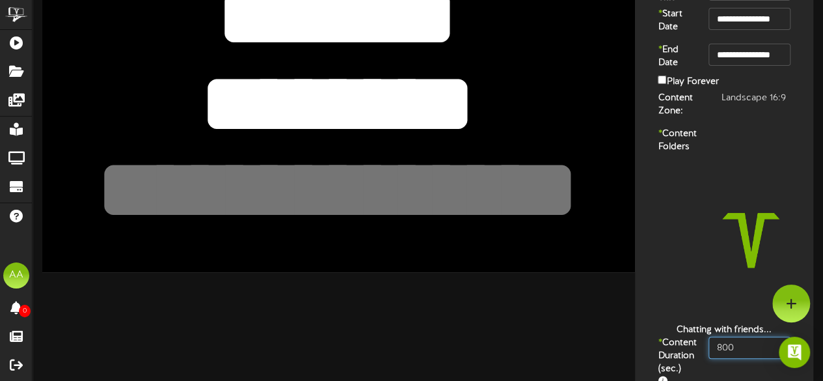
scroll to position [0, 0]
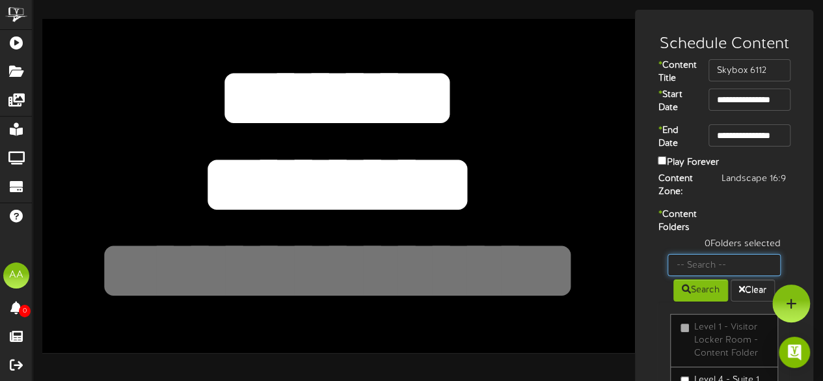
click at [719, 276] on input "text" at bounding box center [723, 265] width 113 height 22
type input "skybox"
click at [687, 301] on button "Search" at bounding box center [700, 290] width 55 height 22
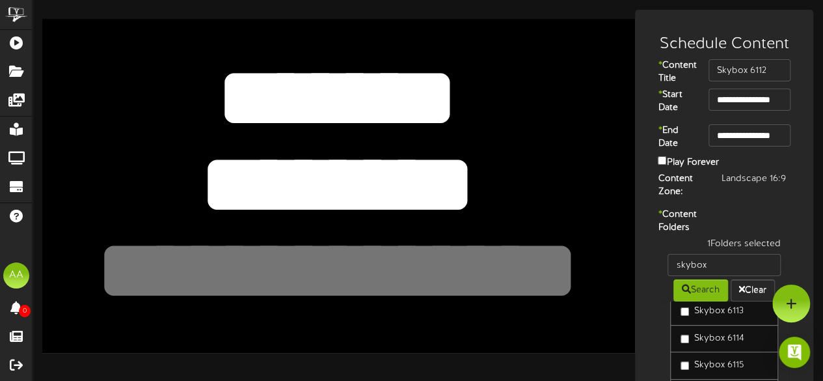
click at [432, 91] on textarea "*******" at bounding box center [337, 98] width 487 height 113
drag, startPoint x: 459, startPoint y: 89, endPoint x: 207, endPoint y: 116, distance: 253.8
click at [207, 116] on textarea "*******" at bounding box center [337, 98] width 487 height 113
type textarea "*****"
click at [488, 196] on textarea "********" at bounding box center [337, 184] width 487 height 113
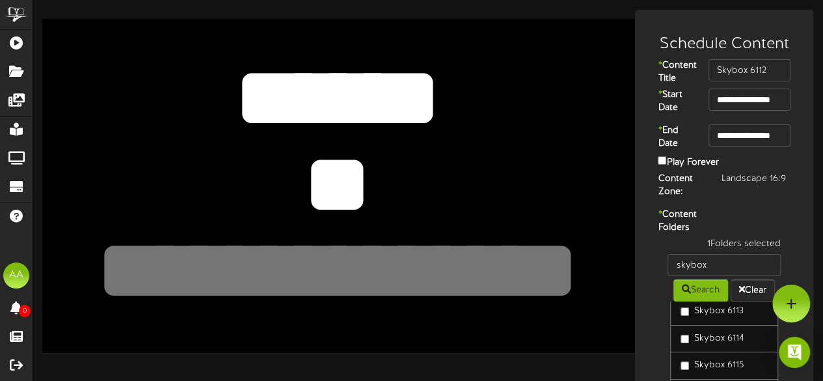
type textarea "*"
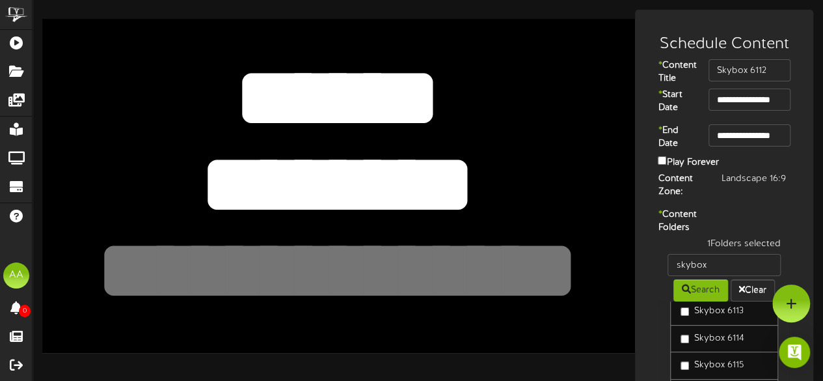
type textarea "********"
click at [346, 264] on textarea at bounding box center [337, 271] width 487 height 113
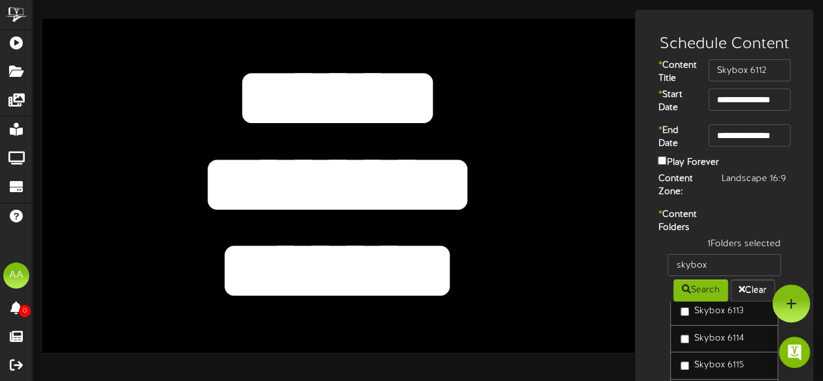
type textarea "*******"
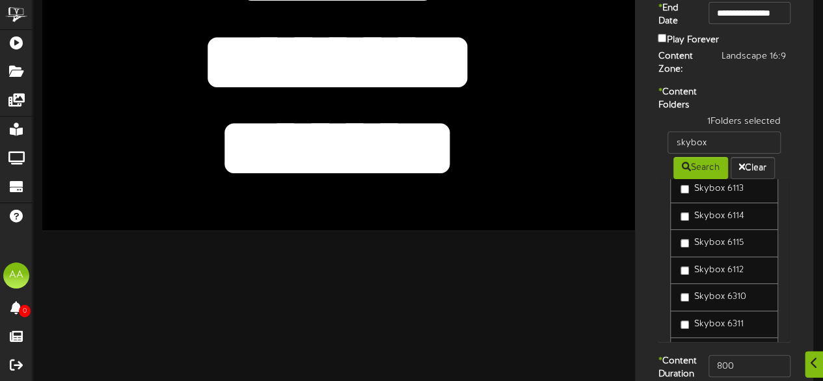
scroll to position [224, 0]
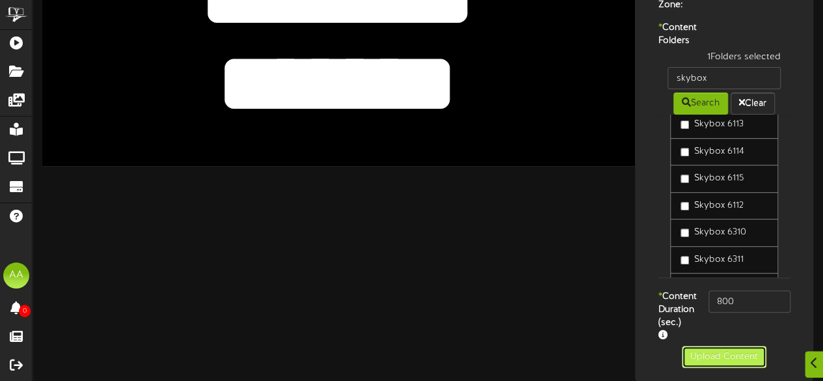
click at [703, 360] on button "Upload Content" at bounding box center [724, 356] width 85 height 22
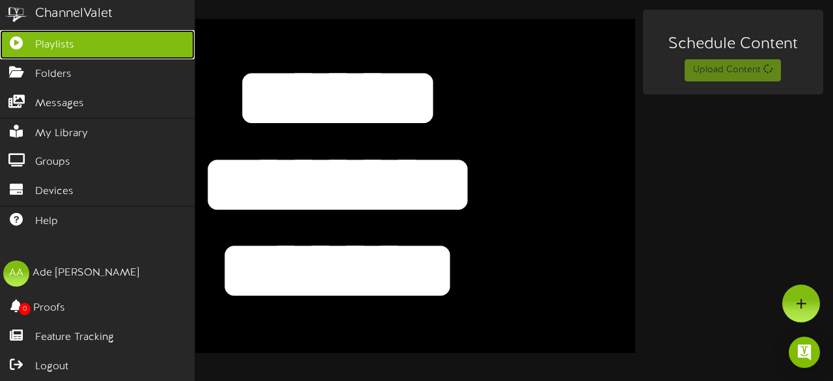
click at [70, 46] on span "Playlists" at bounding box center [54, 45] width 39 height 15
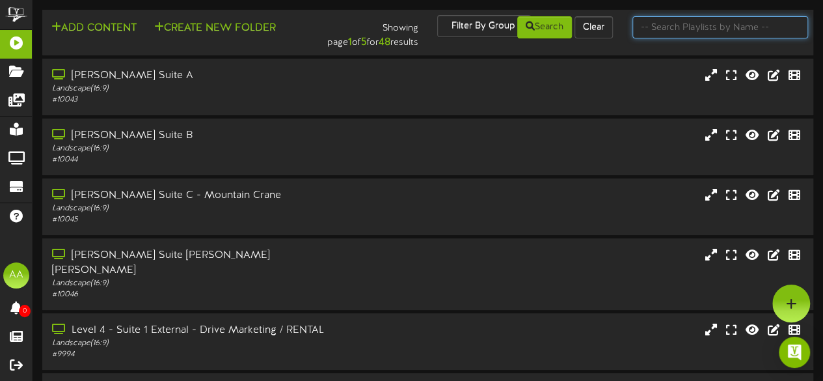
click at [710, 30] on input "text" at bounding box center [720, 27] width 176 height 22
type input "skybox"
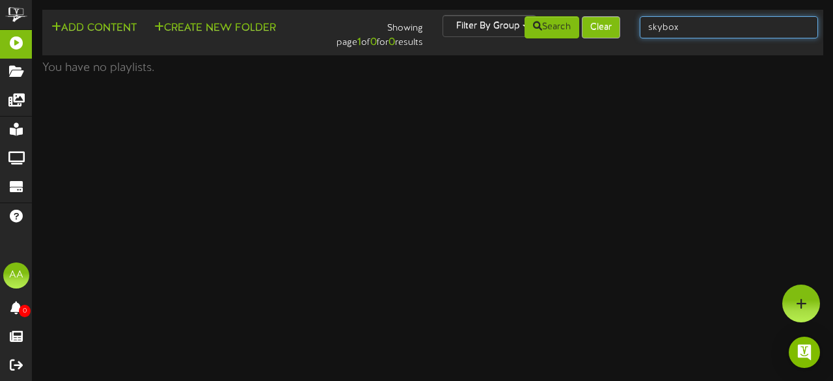
drag, startPoint x: 699, startPoint y: 25, endPoint x: 619, endPoint y: 34, distance: 81.1
click at [619, 34] on div "Add Content Create New Folder Showing page 1 of 0 for 0 results Filter By Group…" at bounding box center [433, 32] width 790 height 35
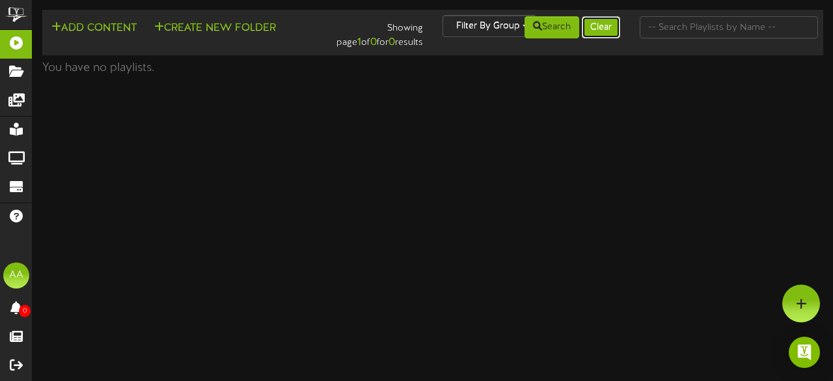
click at [602, 27] on button "Clear" at bounding box center [600, 27] width 38 height 22
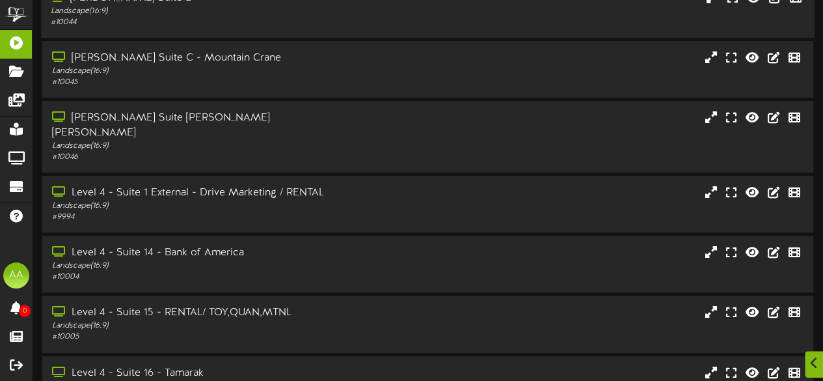
scroll to position [329, 0]
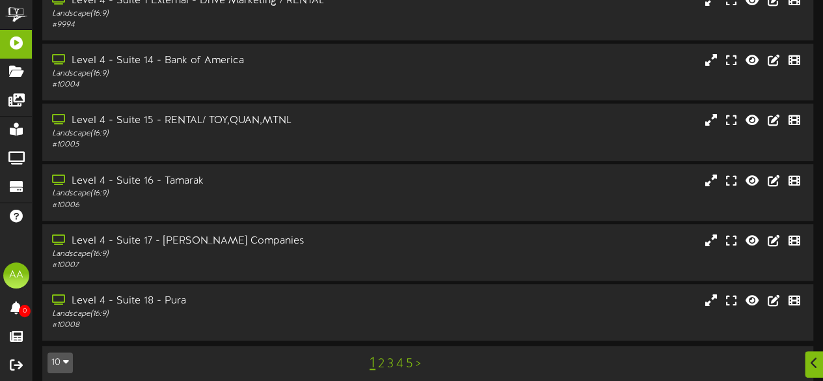
click at [379, 356] on link "2" at bounding box center [381, 363] width 7 height 14
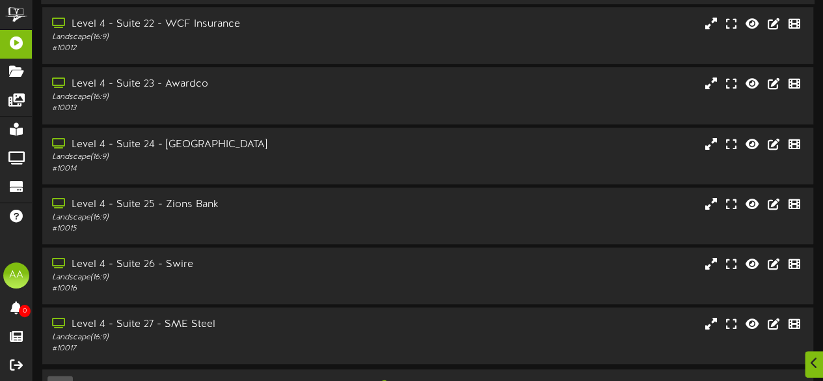
scroll to position [329, 0]
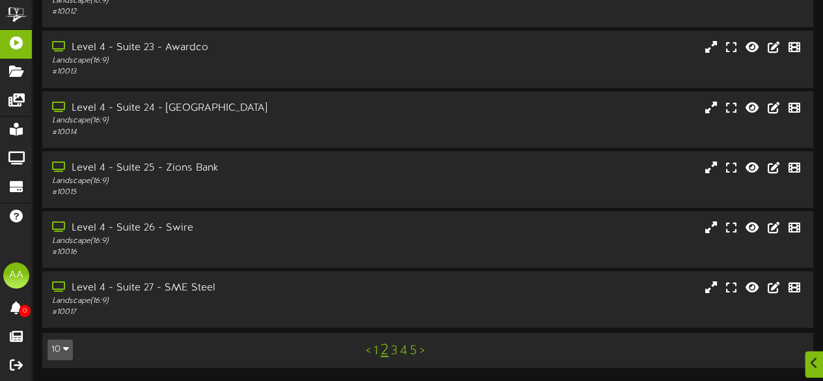
click at [394, 351] on link "3" at bounding box center [394, 350] width 7 height 14
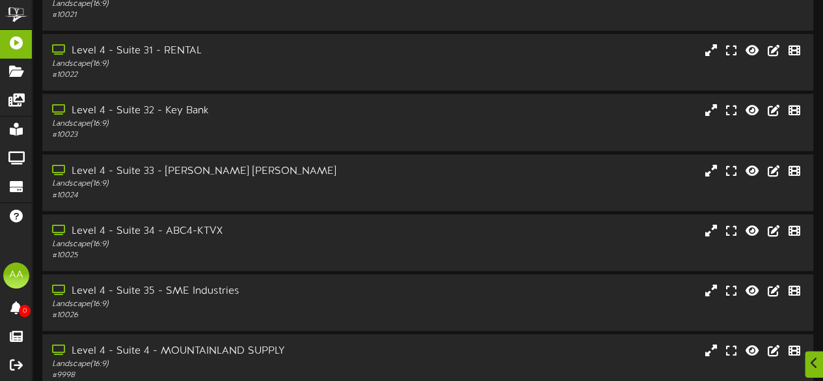
scroll to position [329, 0]
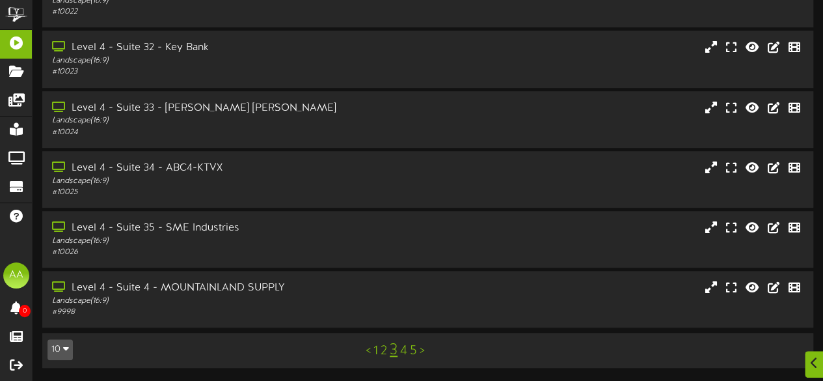
click at [403, 354] on link "4" at bounding box center [403, 350] width 7 height 14
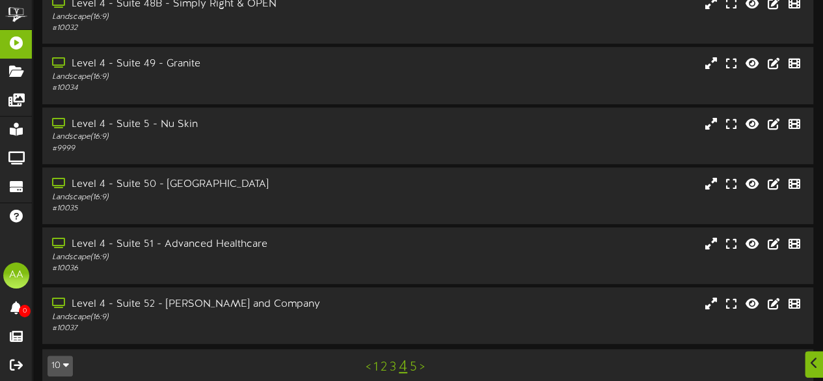
scroll to position [329, 0]
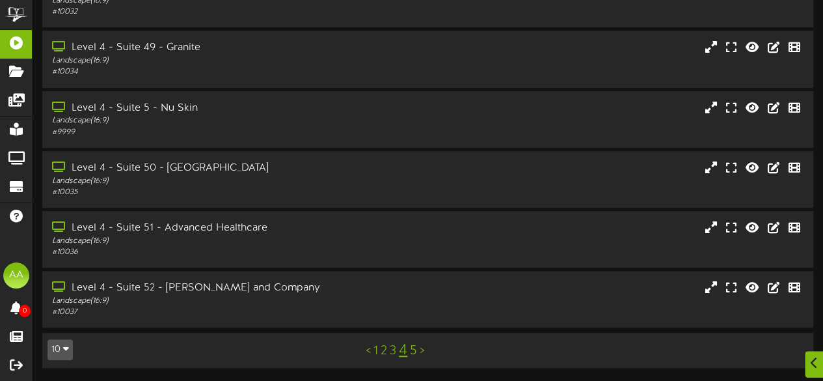
click at [416, 352] on link "5" at bounding box center [413, 350] width 7 height 14
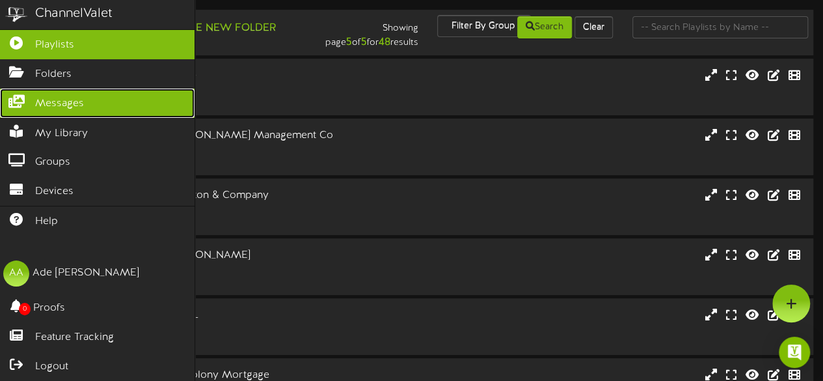
click at [92, 98] on link "Messages" at bounding box center [97, 102] width 194 height 29
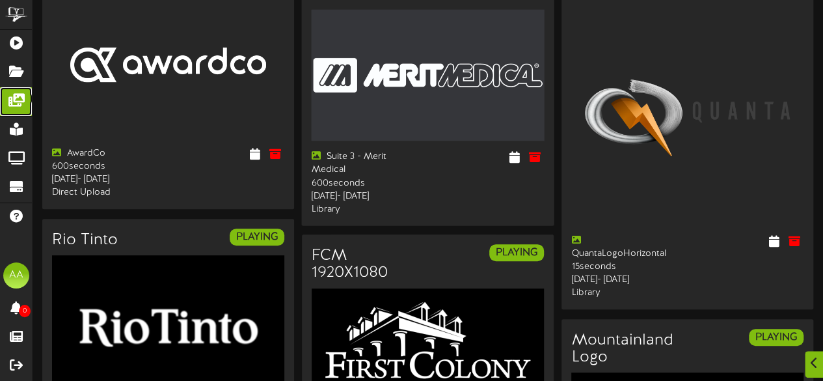
scroll to position [221, 0]
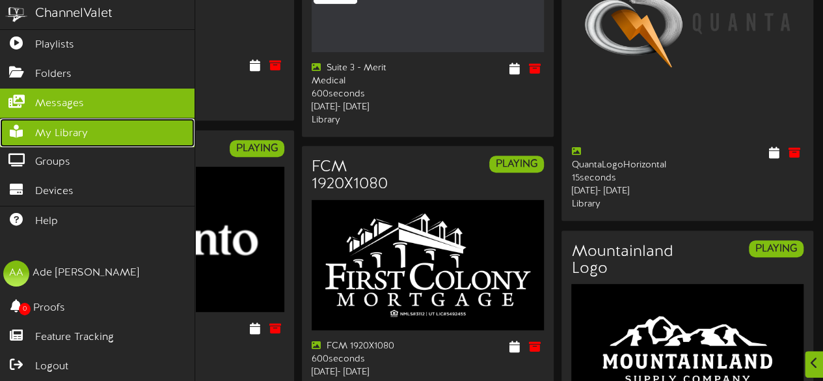
click at [27, 135] on link "My Library" at bounding box center [97, 132] width 194 height 29
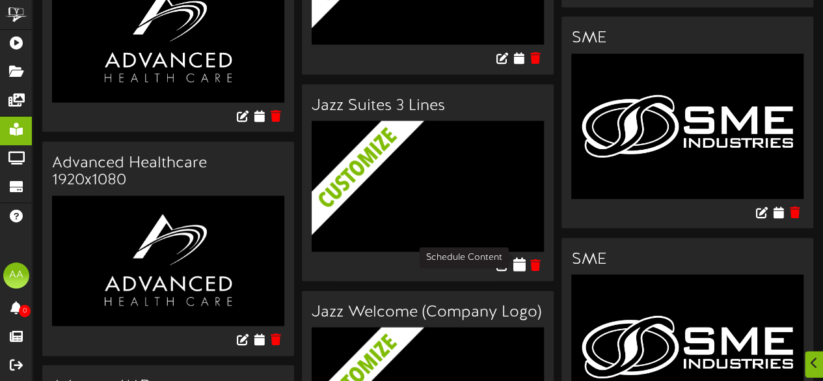
click at [519, 260] on icon at bounding box center [519, 264] width 12 height 14
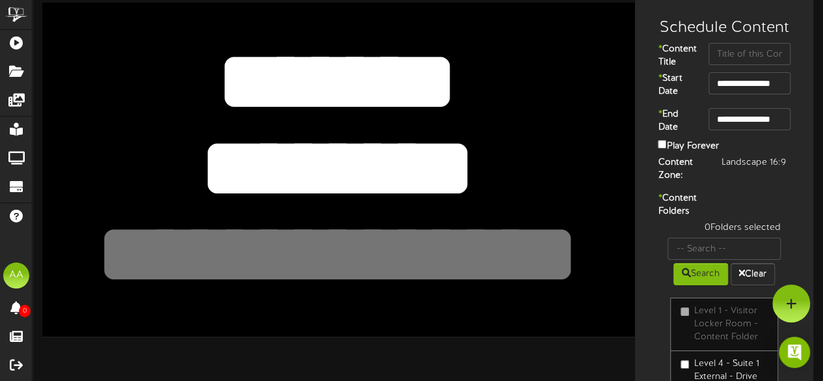
scroll to position [16, 0]
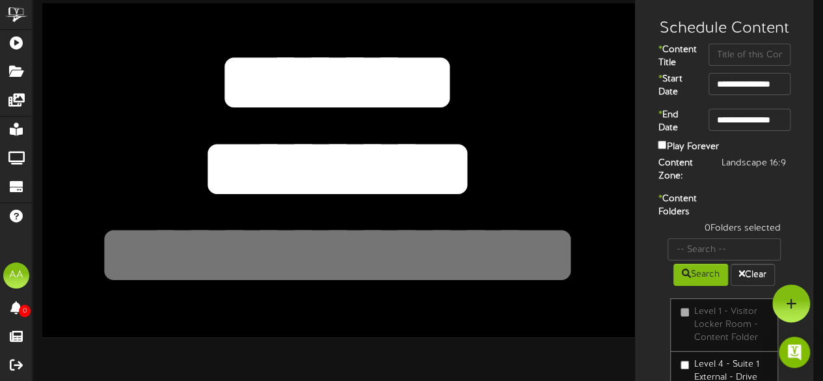
click at [730, 40] on div "Schedule Content" at bounding box center [724, 25] width 172 height 36
click at [726, 57] on input "text" at bounding box center [749, 55] width 82 height 22
type input "skybox"
click at [700, 260] on input "text" at bounding box center [723, 249] width 113 height 22
type input "skybox"
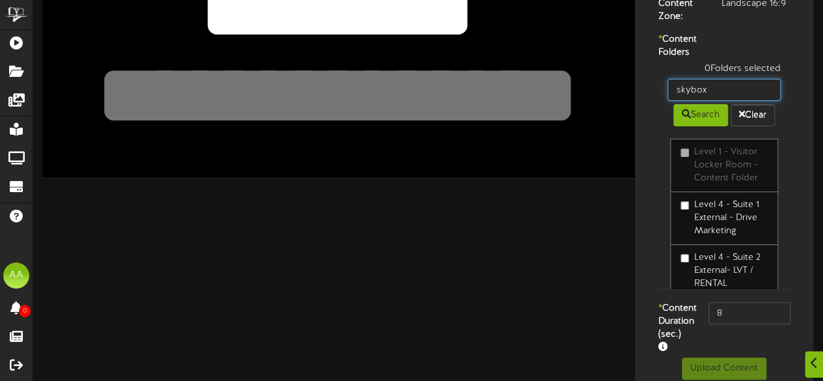
scroll to position [176, 0]
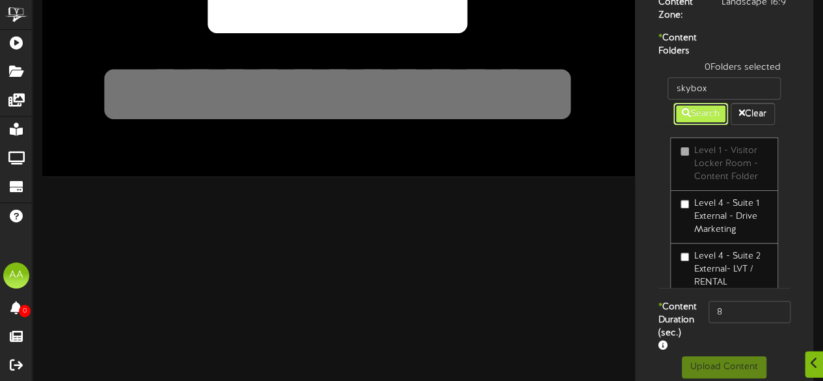
click at [704, 125] on button "Search" at bounding box center [700, 114] width 55 height 22
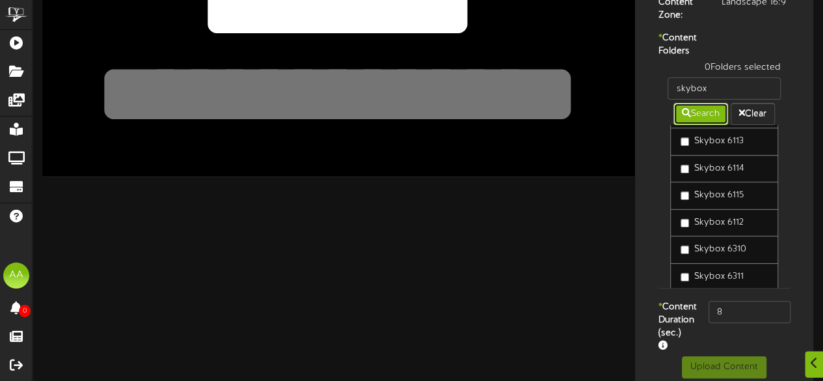
scroll to position [68, 0]
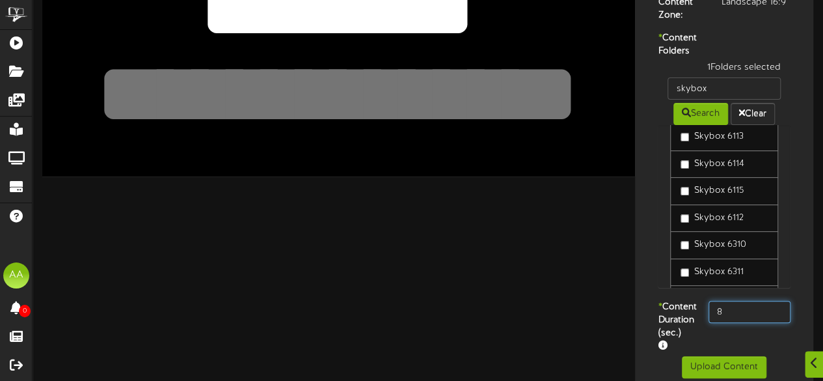
click at [738, 323] on input "8" at bounding box center [749, 312] width 82 height 22
type input "800"
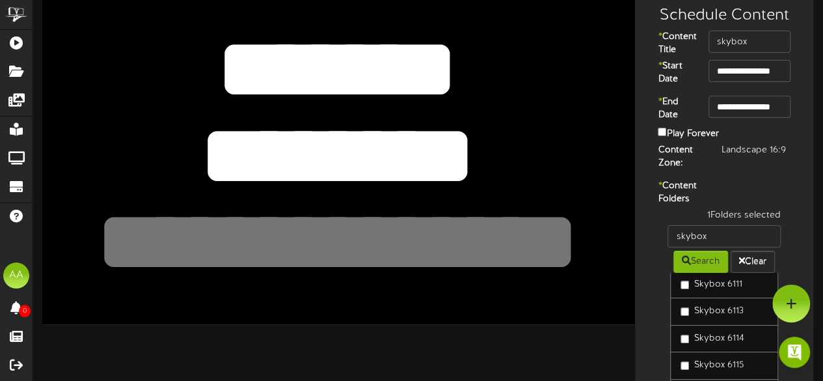
scroll to position [0, 0]
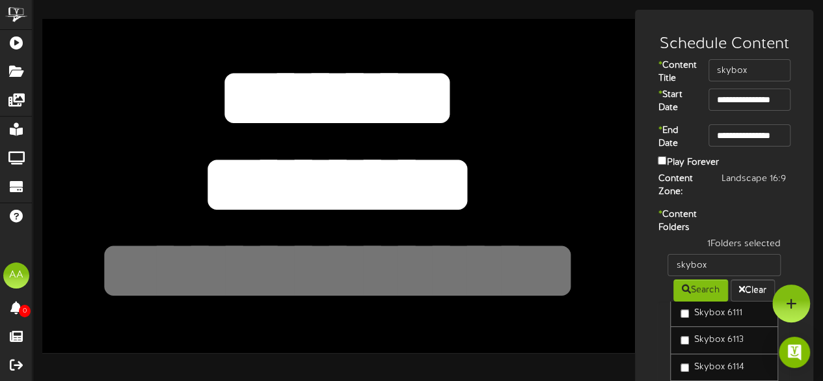
drag, startPoint x: 468, startPoint y: 102, endPoint x: 219, endPoint y: 98, distance: 249.2
click at [219, 98] on textarea "*******" at bounding box center [337, 98] width 487 height 113
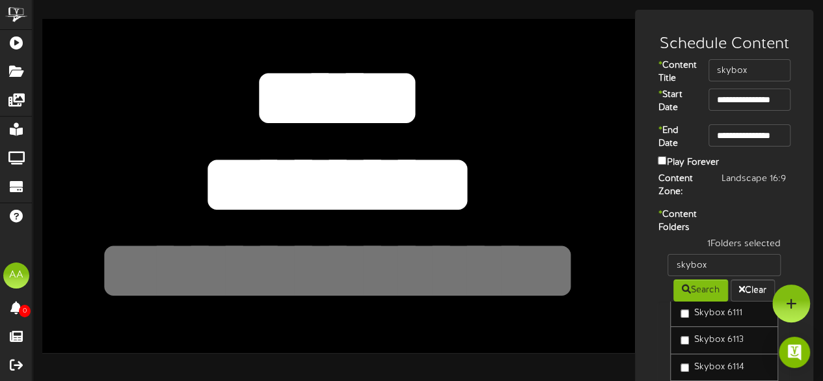
type textarea "*****"
drag, startPoint x: 462, startPoint y: 185, endPoint x: 222, endPoint y: 172, distance: 239.7
click at [222, 172] on textarea "********" at bounding box center [337, 184] width 487 height 113
type textarea "********"
click at [329, 268] on textarea at bounding box center [337, 271] width 487 height 113
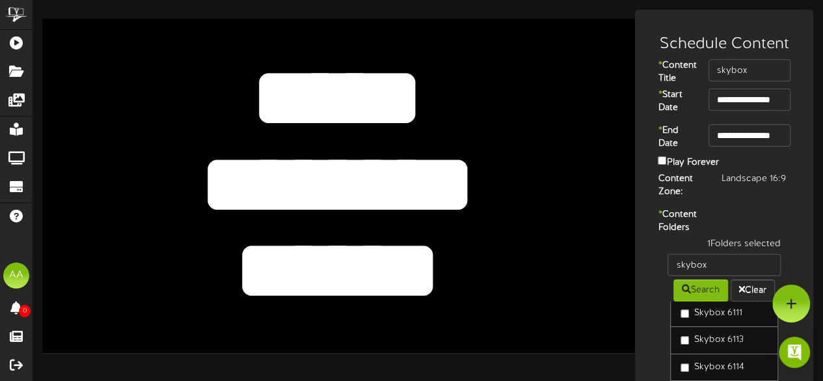
type textarea "*******"
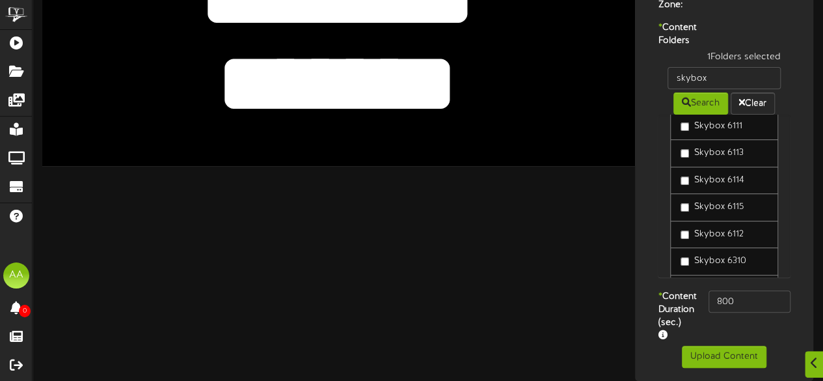
scroll to position [224, 0]
click at [704, 351] on button "Upload Content" at bounding box center [724, 356] width 85 height 22
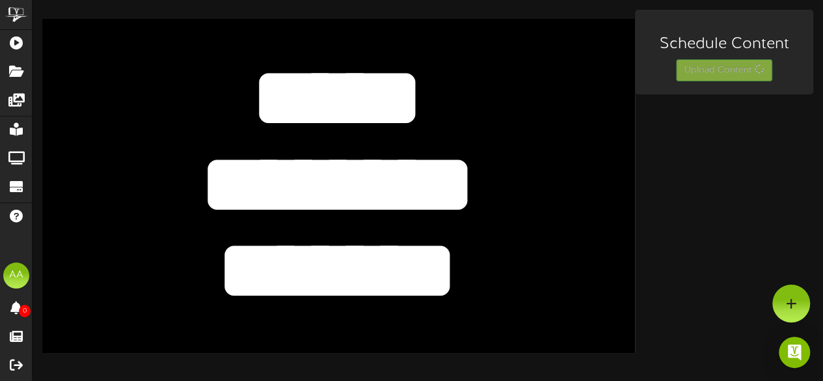
scroll to position [0, 0]
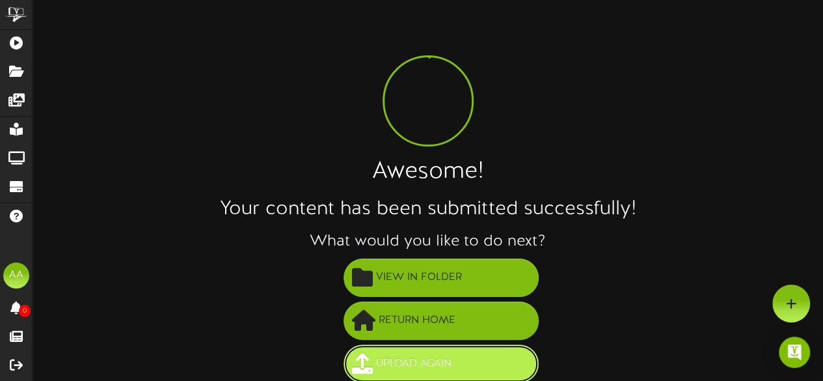
click at [455, 351] on button "Upload Again" at bounding box center [440, 363] width 195 height 38
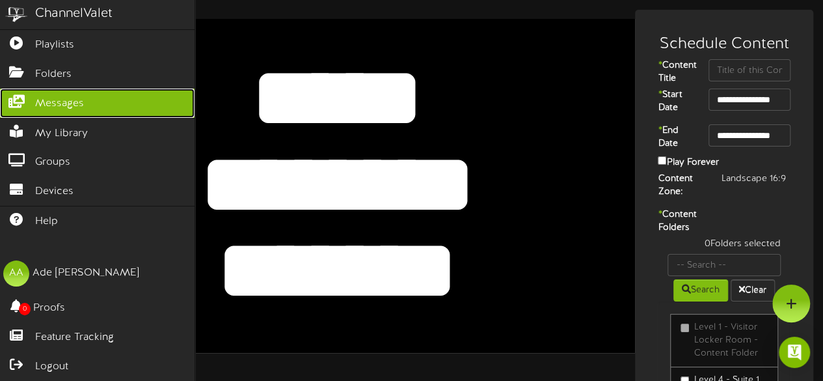
click at [68, 101] on span "Messages" at bounding box center [59, 103] width 49 height 15
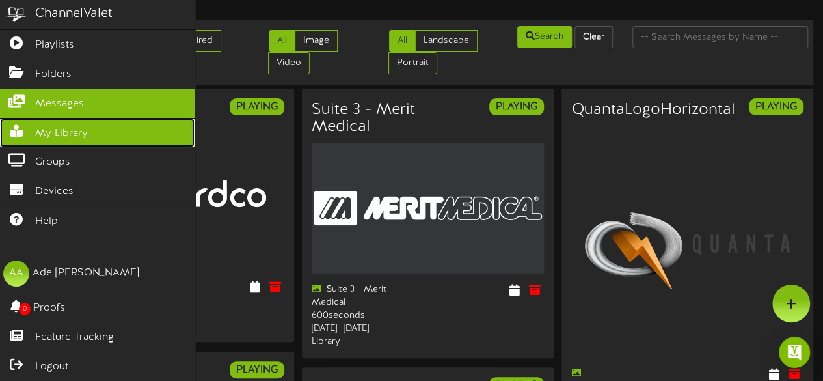
click at [101, 124] on link "My Library" at bounding box center [97, 132] width 194 height 29
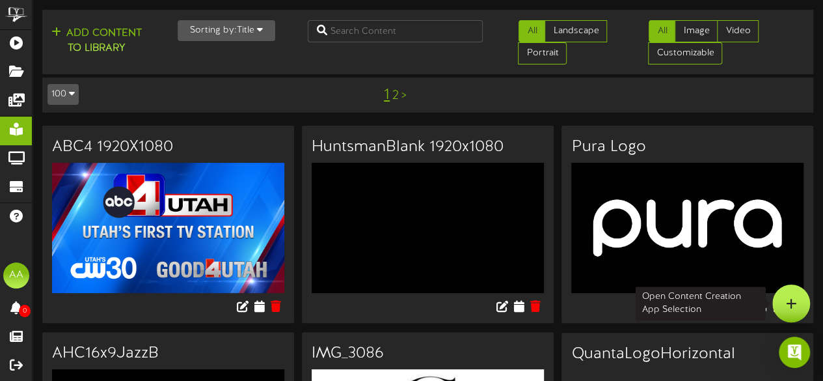
click at [791, 300] on icon at bounding box center [791, 303] width 11 height 12
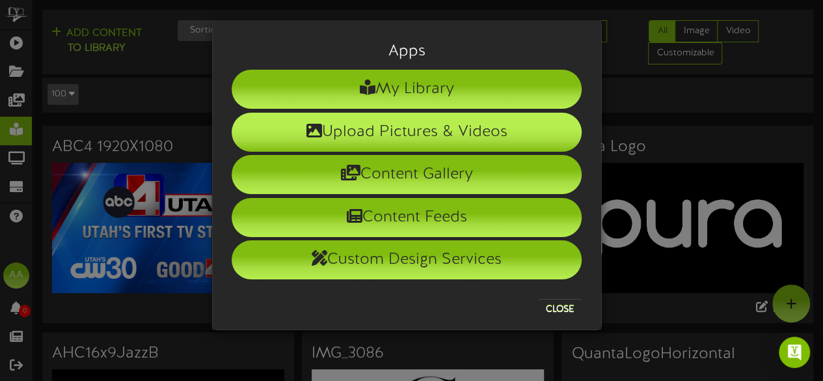
click at [426, 133] on li "Upload Pictures & Videos" at bounding box center [407, 132] width 350 height 39
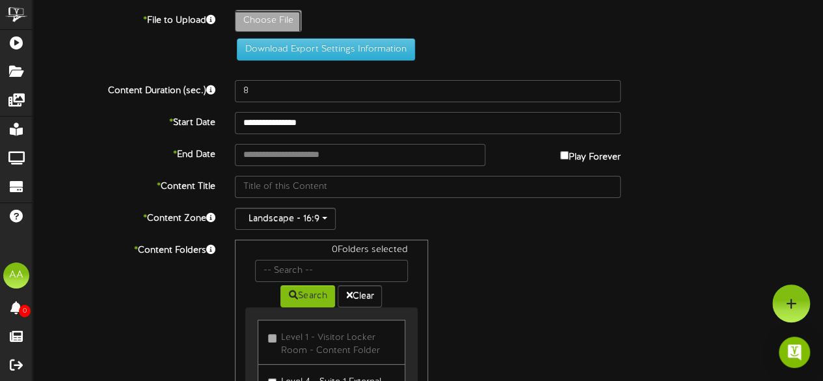
type input "**********"
type input "UtahJazz"
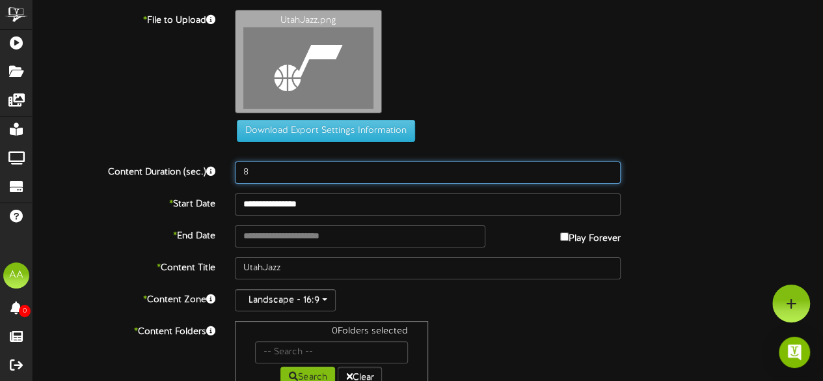
click at [280, 174] on input "8" at bounding box center [428, 172] width 386 height 22
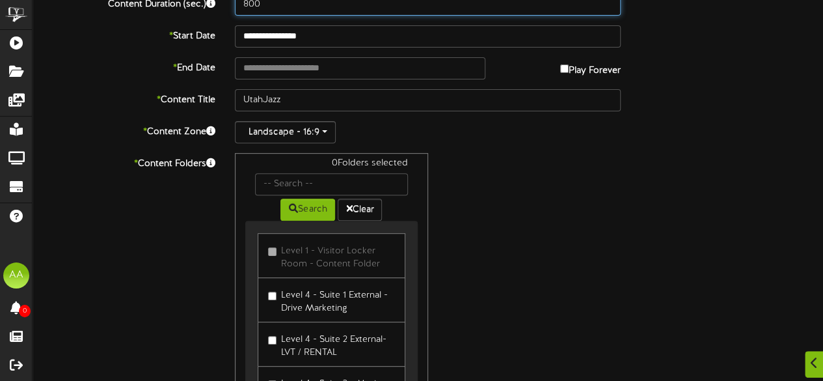
scroll to position [169, 0]
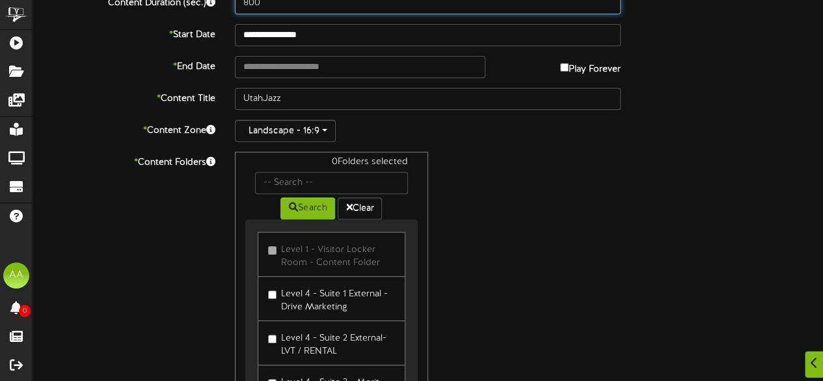
type input "800"
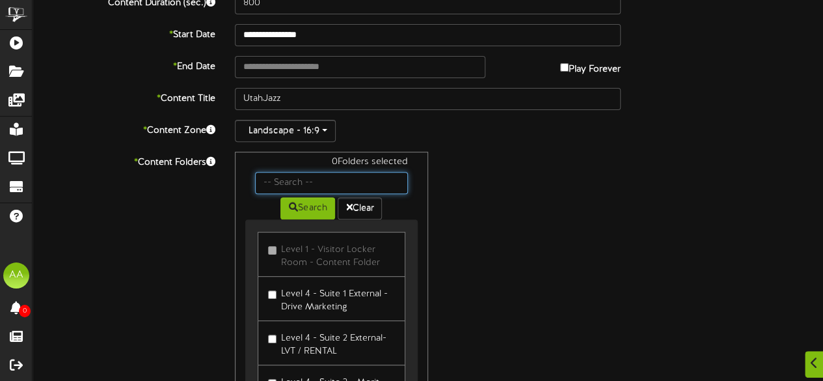
click at [344, 187] on input "text" at bounding box center [331, 183] width 152 height 22
type input "skybox"
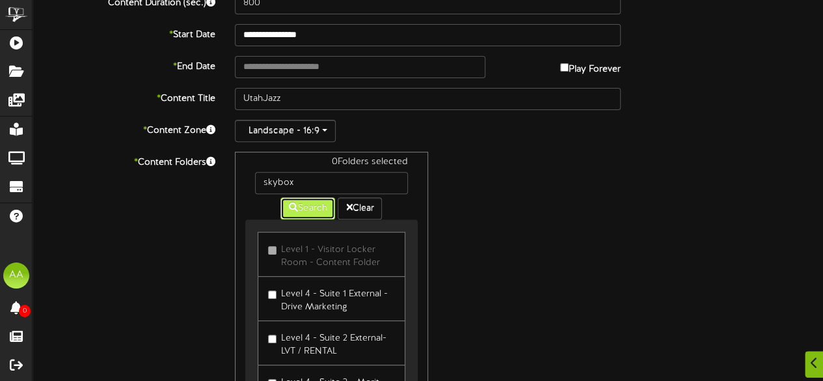
click at [293, 202] on icon at bounding box center [293, 206] width 9 height 9
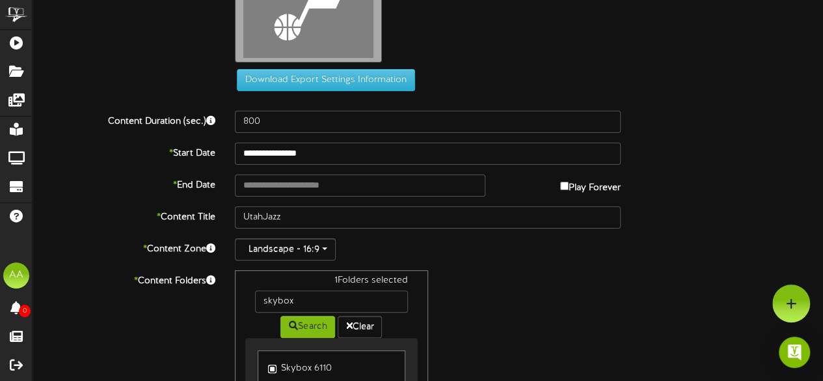
scroll to position [50, 0]
type input "**********"
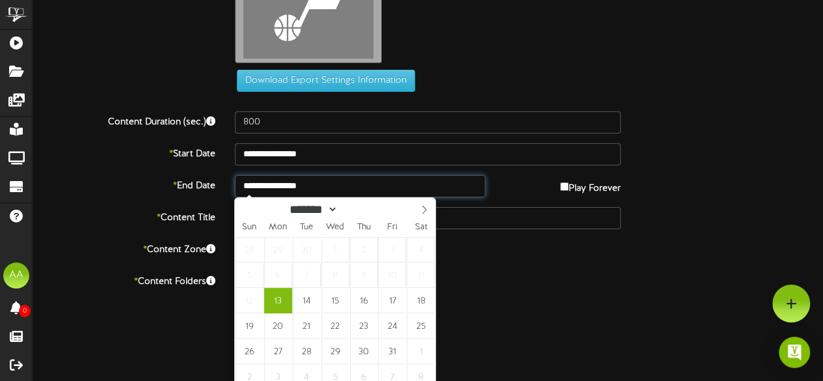
click at [329, 181] on input "**********" at bounding box center [360, 186] width 250 height 22
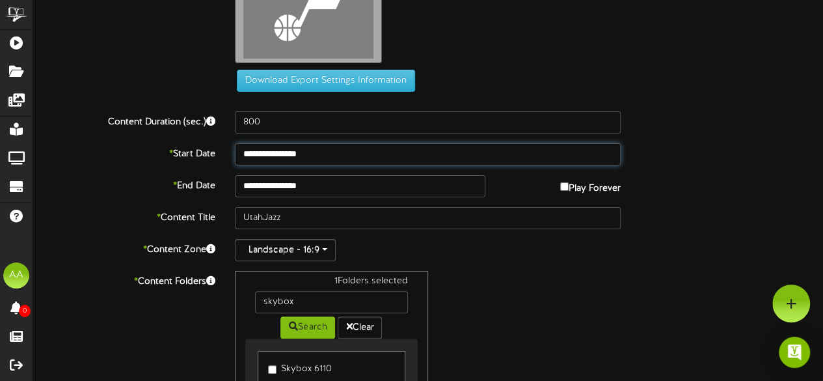
click at [333, 148] on input "**********" at bounding box center [428, 154] width 386 height 22
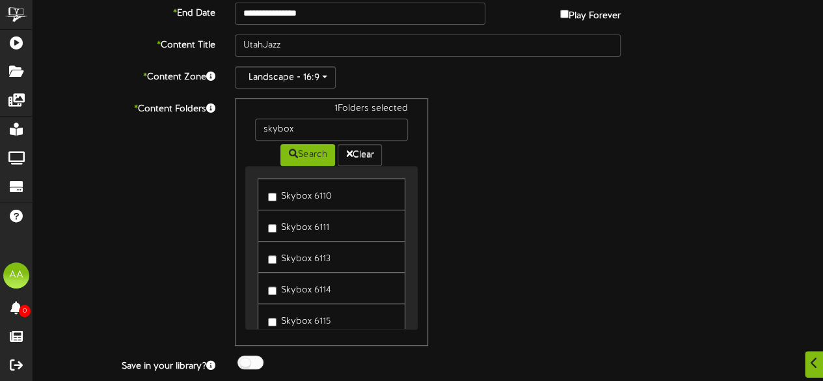
scroll to position [253, 0]
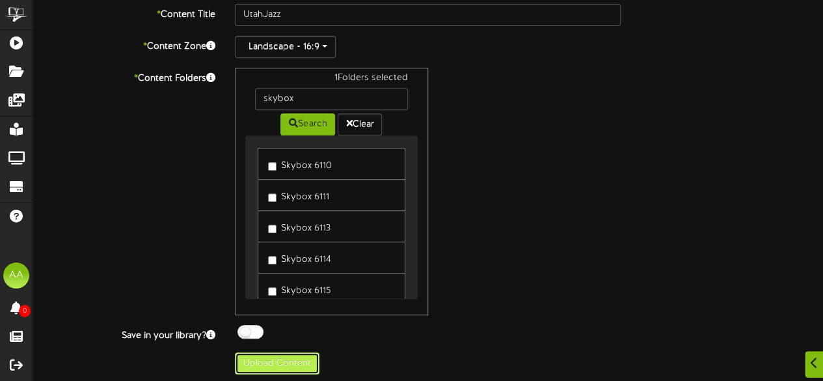
click at [265, 360] on button "Upload Content" at bounding box center [277, 363] width 85 height 22
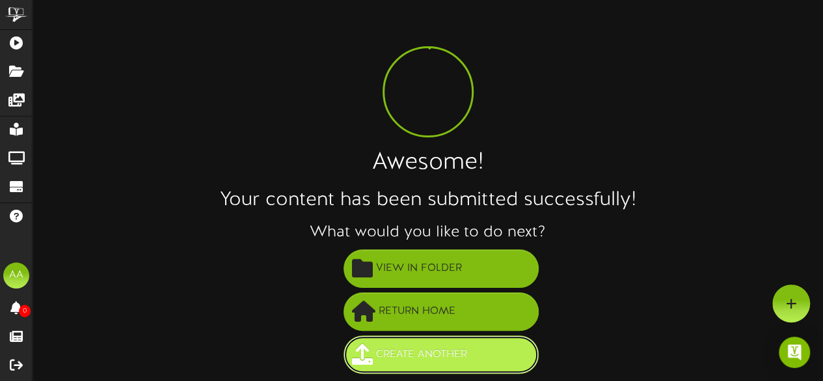
click at [441, 352] on span "Create Another" at bounding box center [422, 353] width 98 height 21
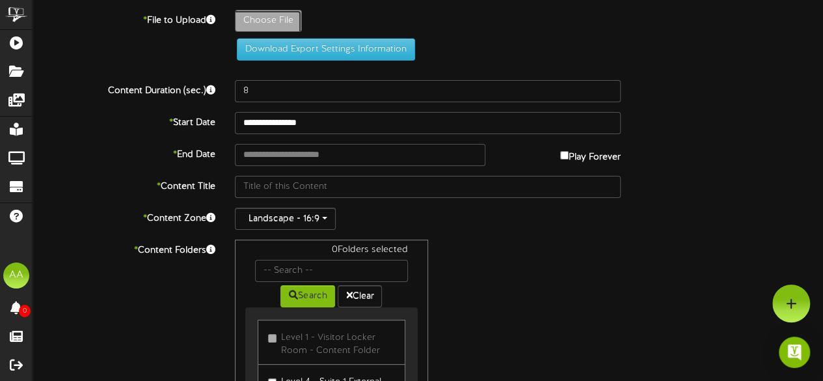
type input "**********"
type input "UtahJazz"
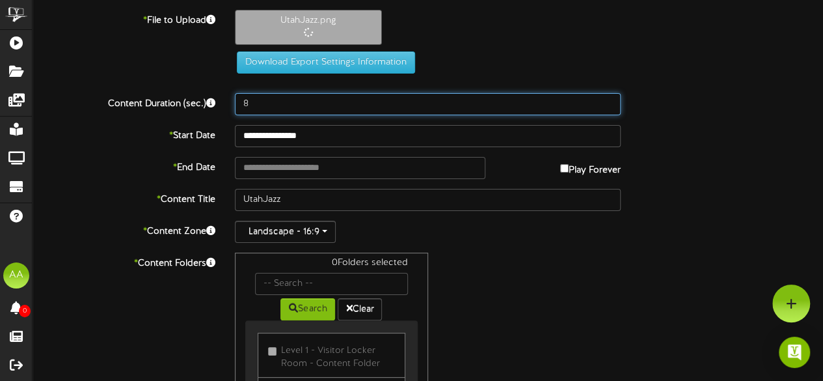
click at [315, 105] on input "8" at bounding box center [428, 104] width 386 height 22
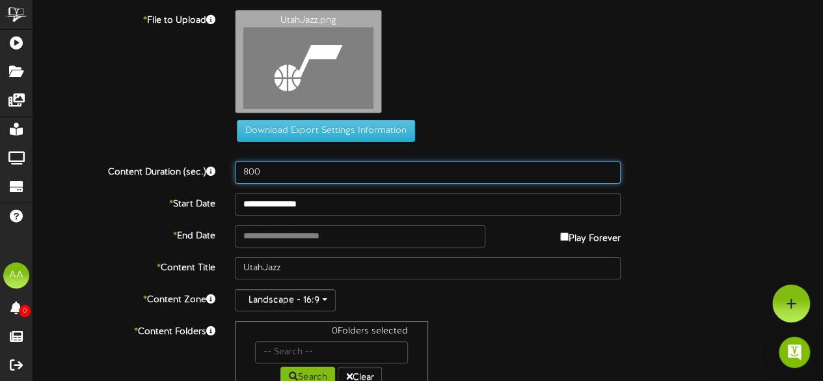
type input "800"
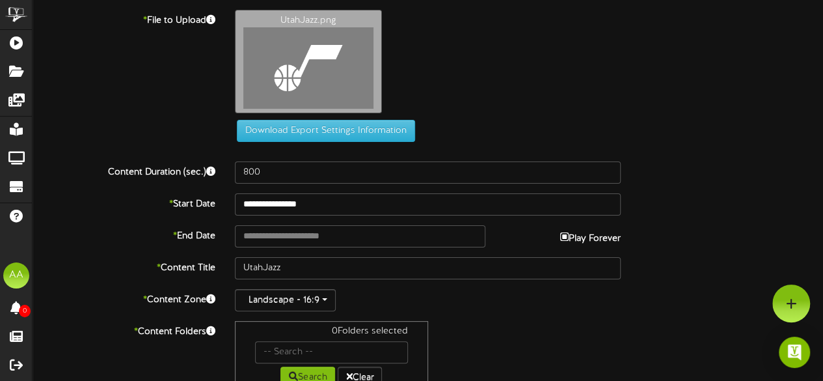
type input "**********"
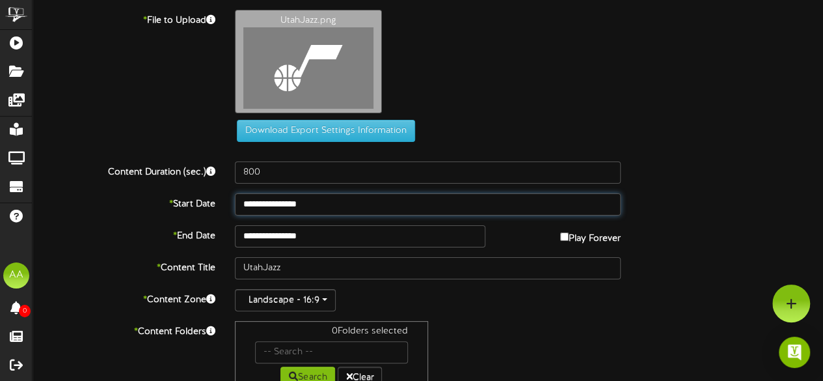
click at [319, 202] on input "**********" at bounding box center [428, 204] width 386 height 22
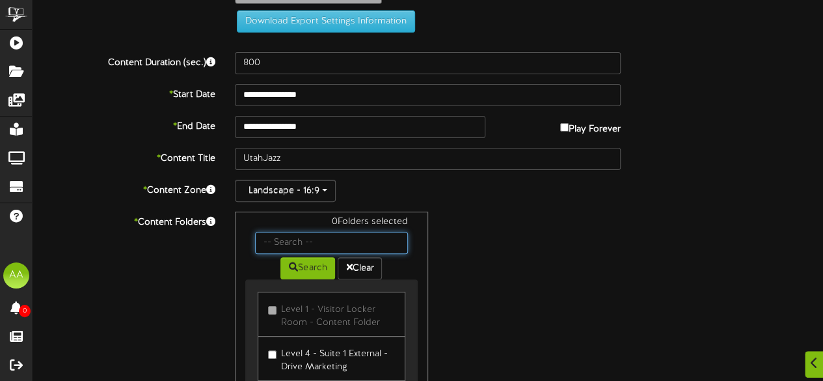
click at [317, 237] on input "text" at bounding box center [331, 243] width 152 height 22
type input "skybox"
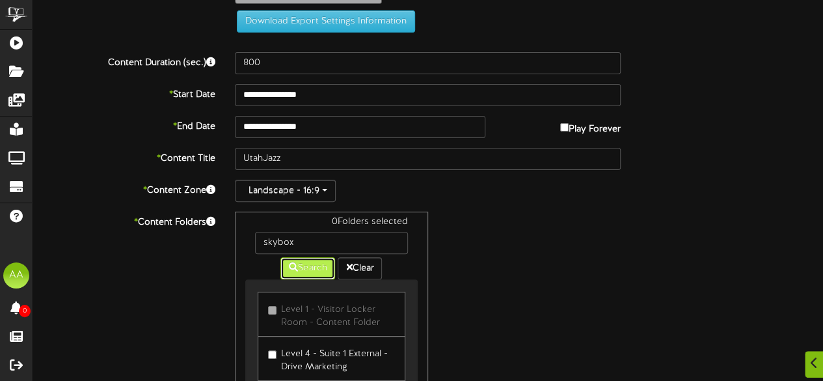
click at [295, 265] on icon at bounding box center [293, 266] width 9 height 9
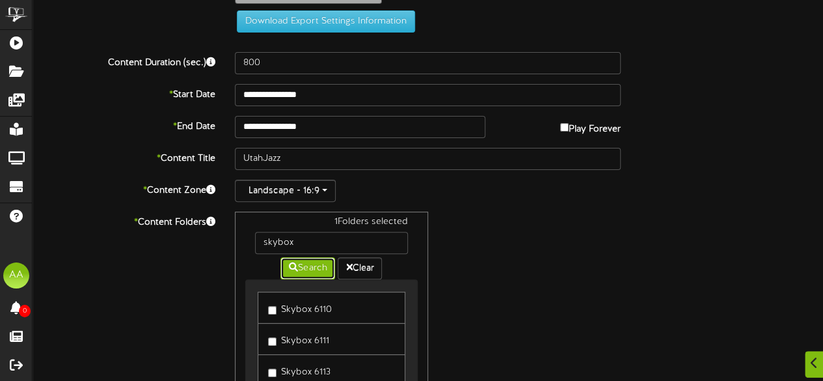
click at [271, 308] on div "1 Folders selected skybox Search Clear Skybox 6110 Skybox 6111 Skybox 6113" at bounding box center [331, 334] width 193 height 247
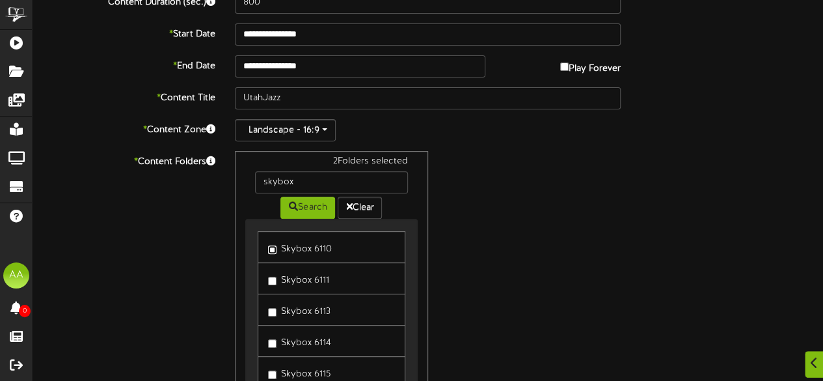
scroll to position [253, 0]
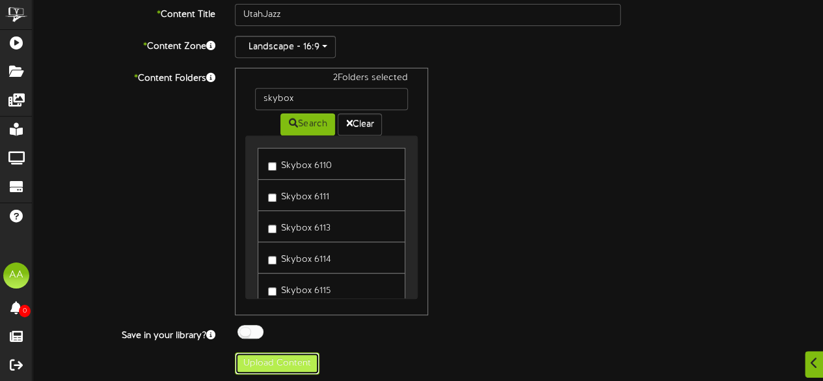
click at [280, 352] on button "Upload Content" at bounding box center [277, 363] width 85 height 22
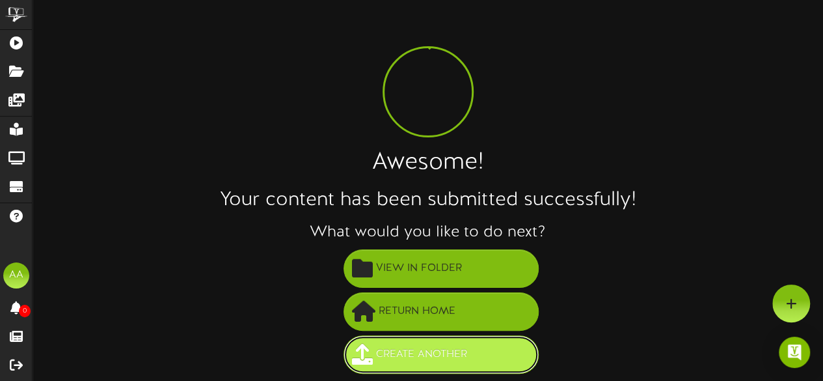
click at [403, 349] on span "Create Another" at bounding box center [422, 353] width 98 height 21
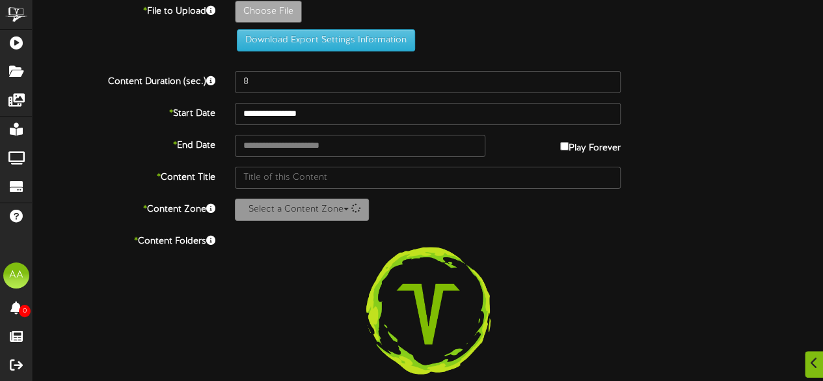
scroll to position [9, 0]
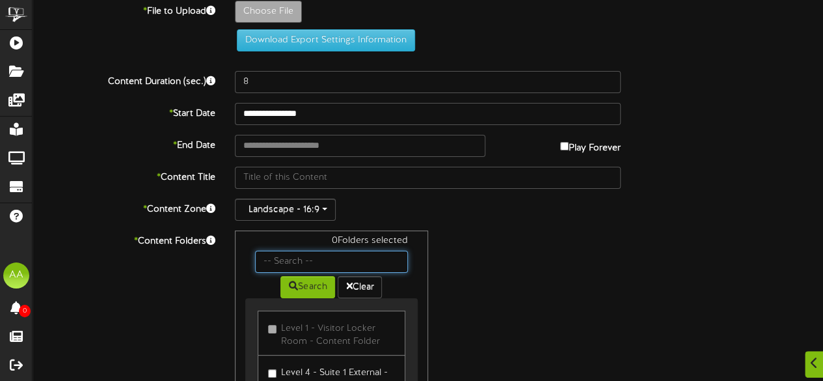
click at [325, 261] on input "text" at bounding box center [331, 261] width 152 height 22
type input "suite 2"
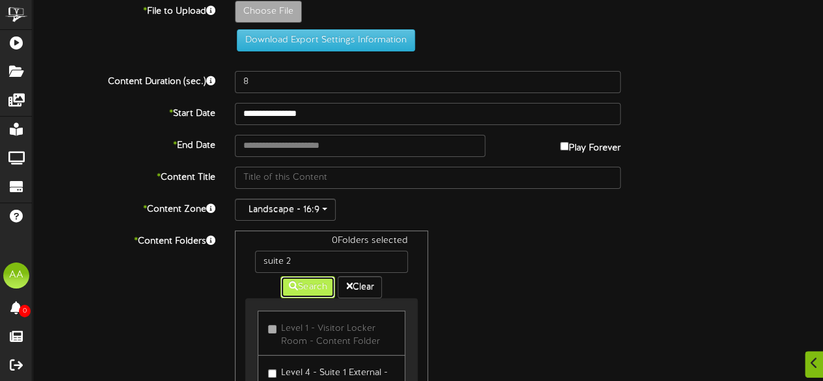
click at [295, 289] on button "Search" at bounding box center [307, 287] width 55 height 22
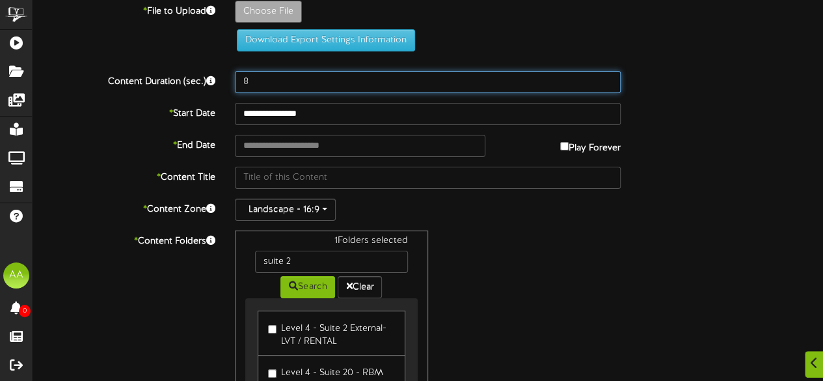
click at [280, 81] on input "8" at bounding box center [428, 82] width 386 height 22
type input "800"
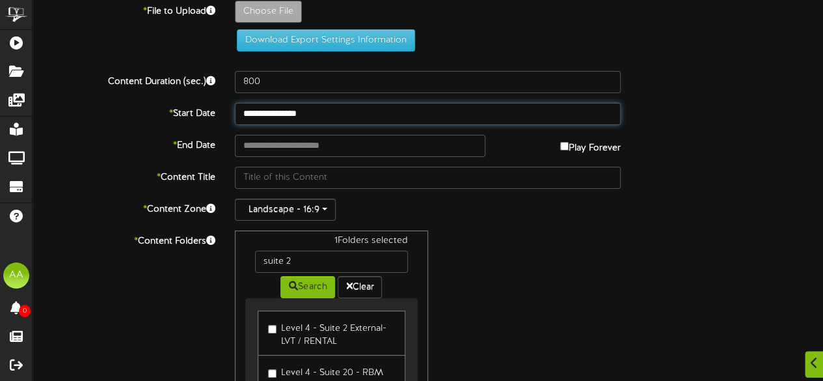
click at [328, 123] on body "ChannelValet Playlists Folders Messages My Library Groups Devices Help AA Ade A…" at bounding box center [411, 268] width 823 height 555
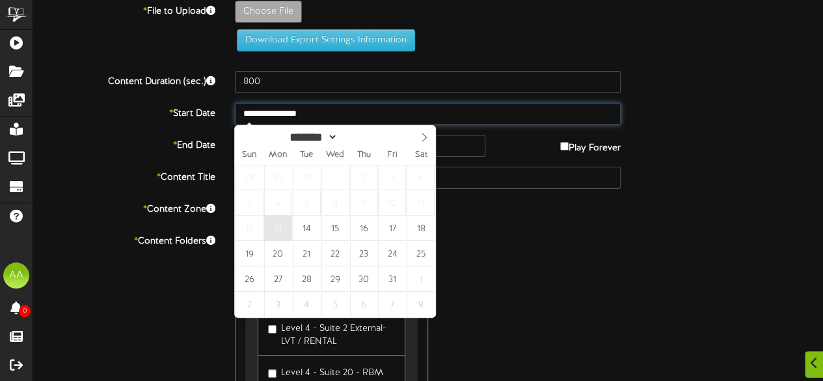
type input "**********"
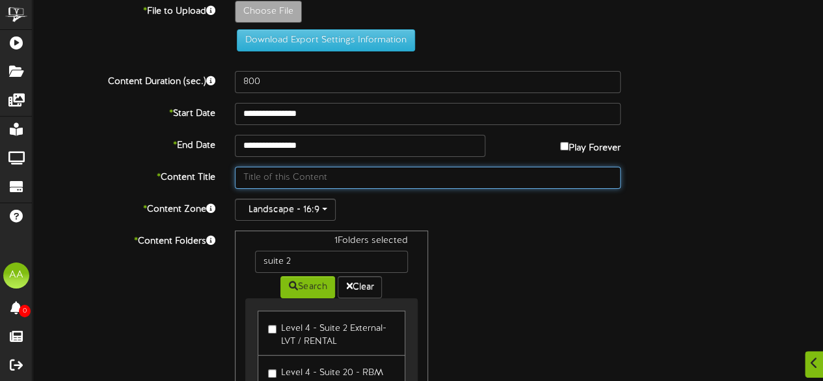
click at [338, 176] on input "text" at bounding box center [428, 178] width 386 height 22
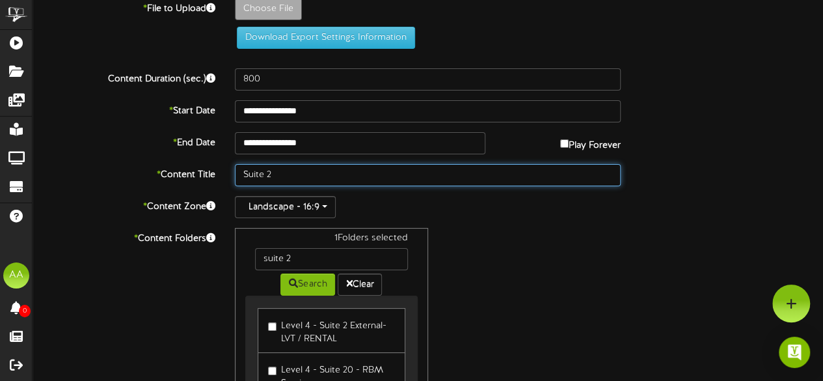
scroll to position [0, 0]
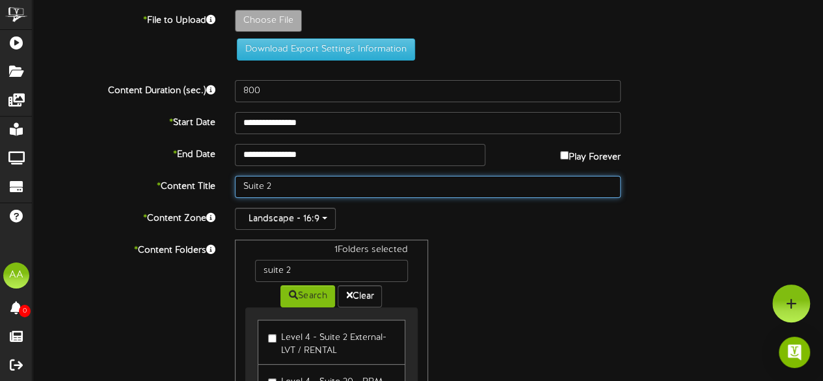
drag, startPoint x: 293, startPoint y: 189, endPoint x: 227, endPoint y: 188, distance: 65.7
click at [227, 188] on div "Suite 2" at bounding box center [427, 187] width 405 height 22
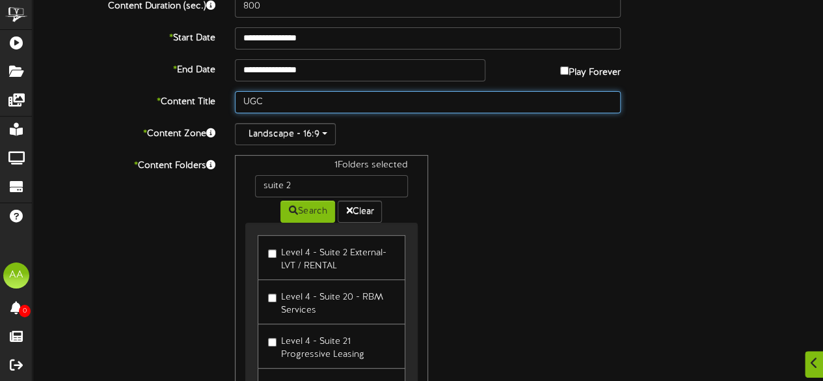
scroll to position [116, 0]
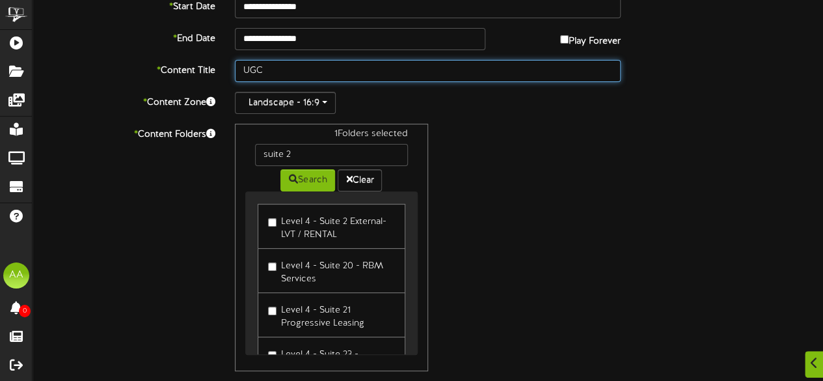
type input "UGC"
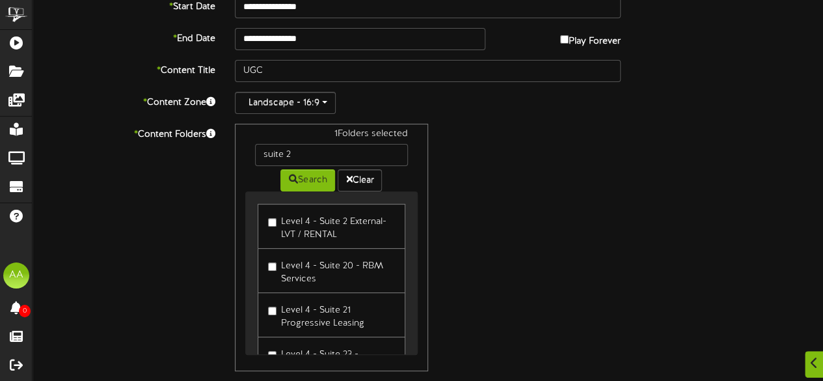
click at [497, 269] on div "1 Folders selected suite 2 Search Clear Level 4 - Suite 2 External- LVT / RENTA…" at bounding box center [427, 247] width 405 height 247
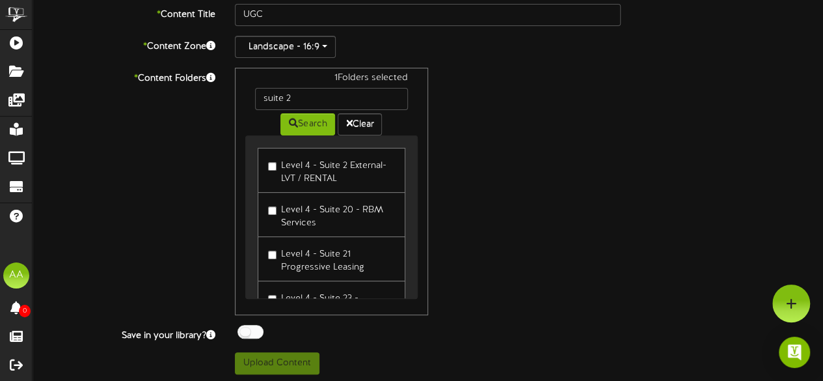
scroll to position [0, 0]
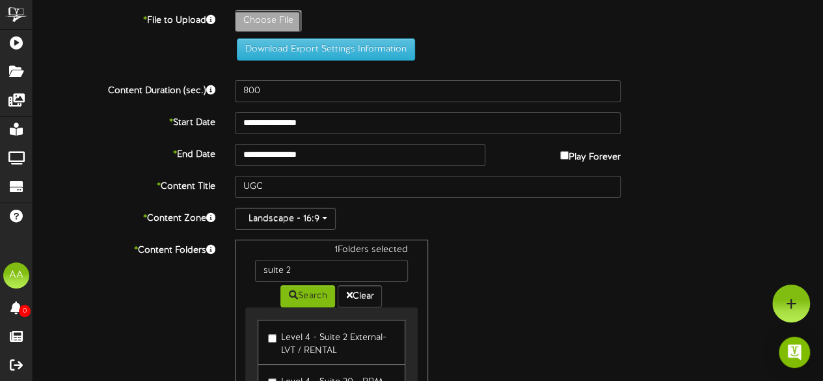
type input "**********"
type input "UtahJazz"
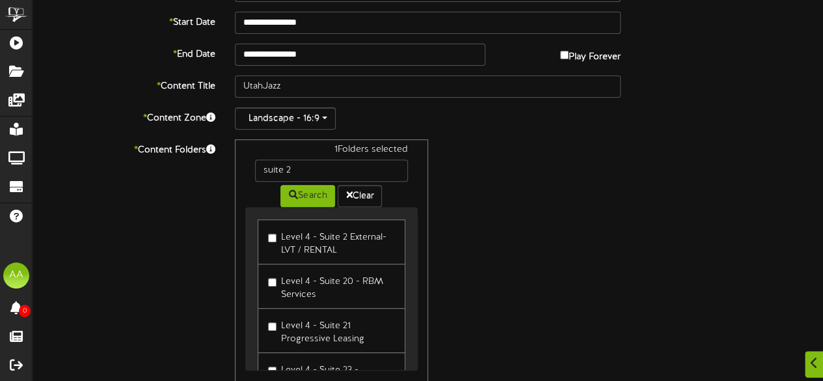
scroll to position [253, 0]
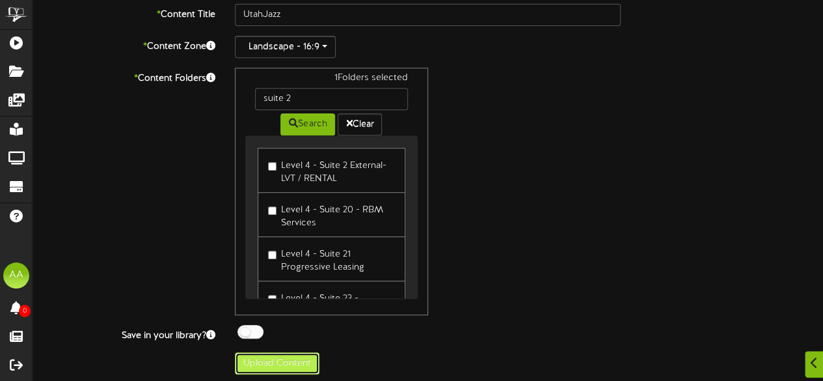
click at [286, 358] on button "Upload Content" at bounding box center [277, 363] width 85 height 22
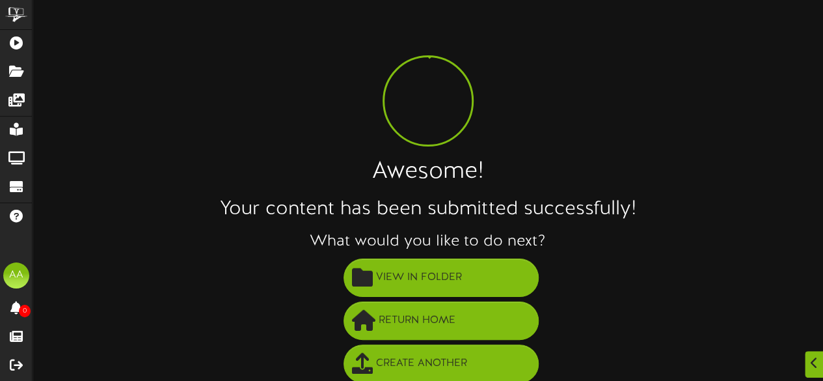
scroll to position [9, 0]
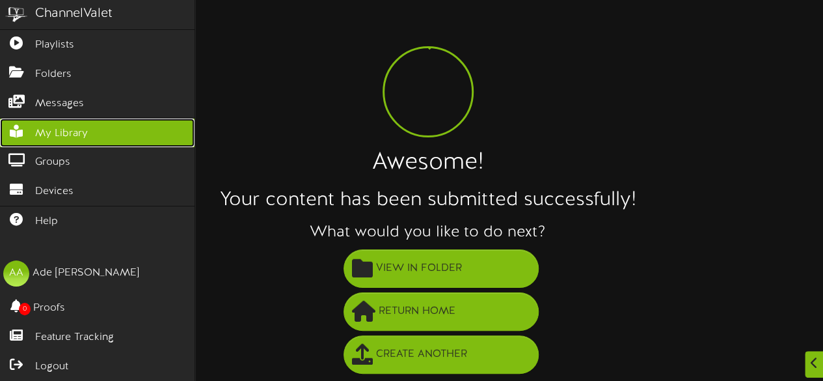
click at [81, 126] on span "My Library" at bounding box center [61, 133] width 53 height 15
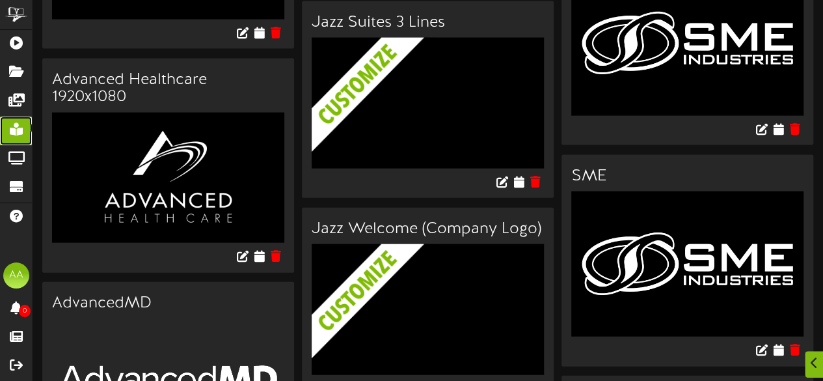
scroll to position [1369, 0]
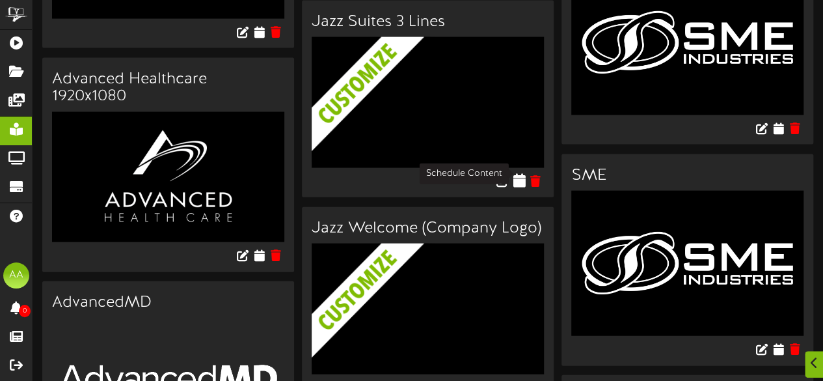
click at [519, 174] on icon at bounding box center [519, 180] width 12 height 14
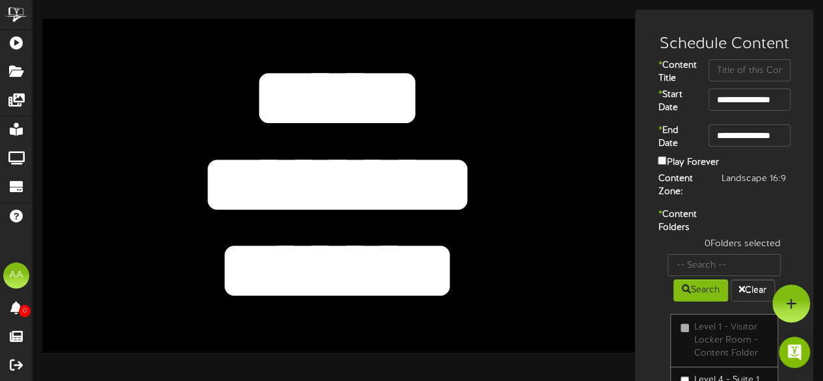
drag, startPoint x: 438, startPoint y: 89, endPoint x: 248, endPoint y: 87, distance: 190.6
click at [248, 87] on textarea "*****" at bounding box center [337, 98] width 487 height 113
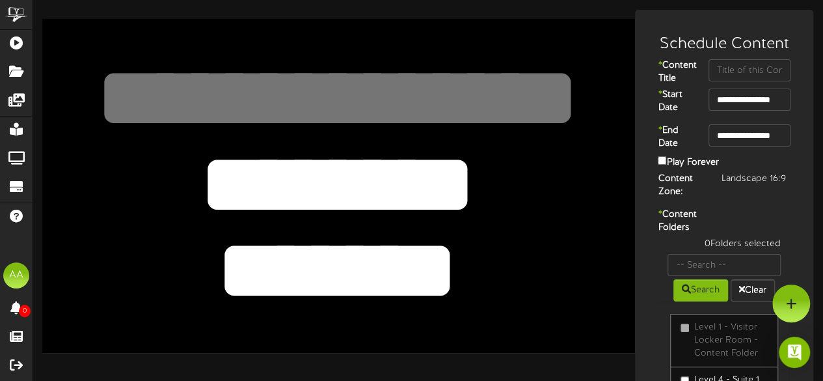
drag, startPoint x: 462, startPoint y: 184, endPoint x: 222, endPoint y: 191, distance: 240.1
click at [222, 191] on textarea "********" at bounding box center [337, 184] width 487 height 113
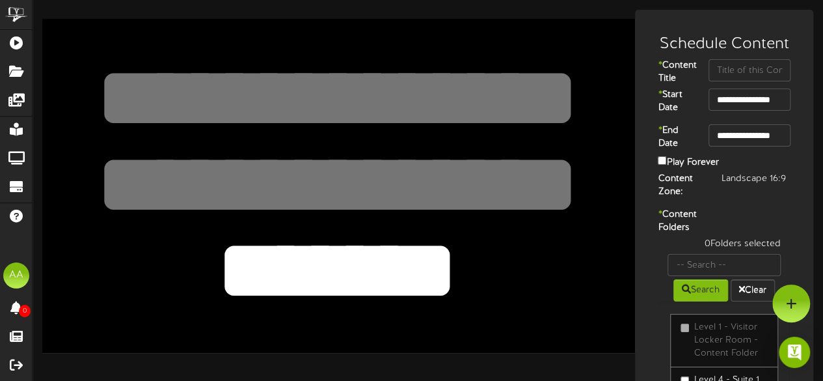
drag, startPoint x: 459, startPoint y: 273, endPoint x: 193, endPoint y: 266, distance: 266.1
click at [193, 266] on textarea "*******" at bounding box center [337, 271] width 487 height 113
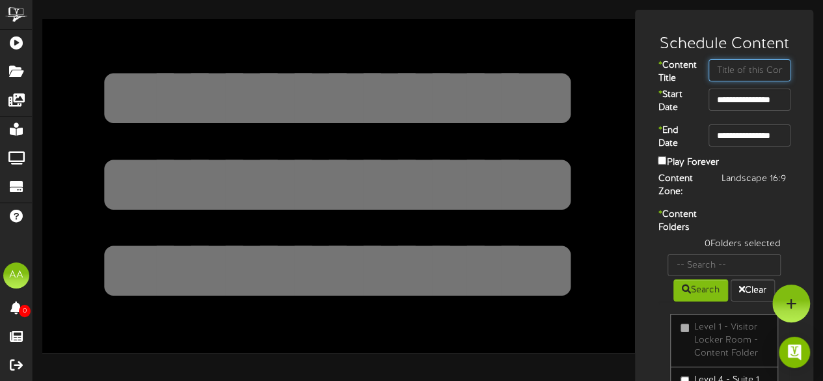
click at [735, 76] on input "text" at bounding box center [749, 70] width 82 height 22
type input "Suite 6"
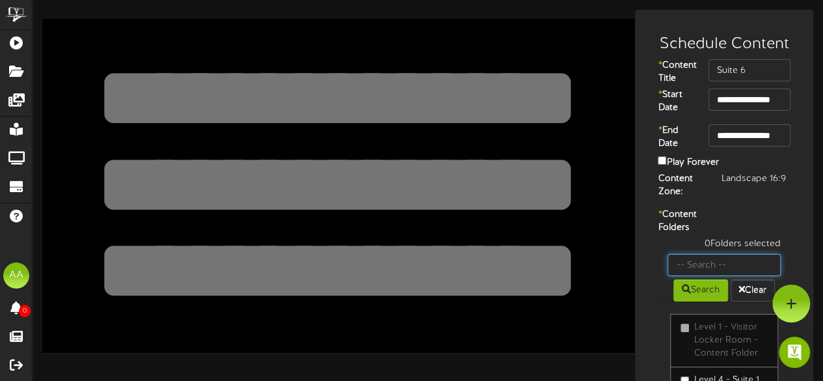
click at [707, 276] on input "text" at bounding box center [723, 265] width 113 height 22
type input "suite 6"
click at [693, 301] on button "Search" at bounding box center [700, 290] width 55 height 22
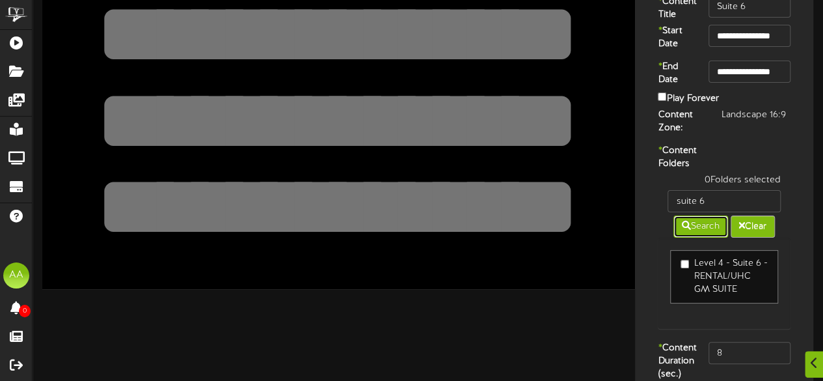
scroll to position [64, 0]
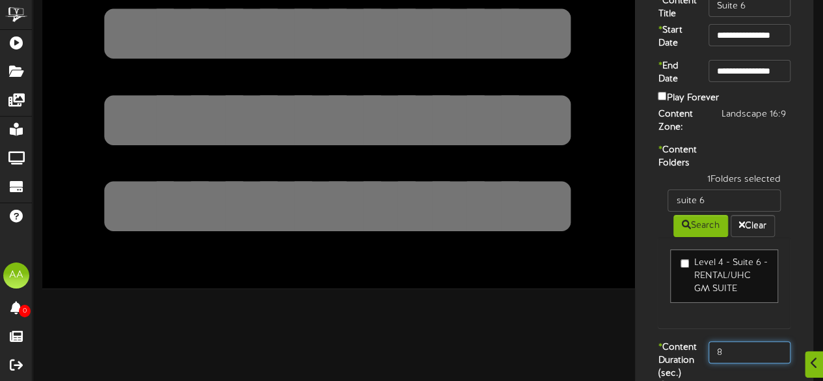
click at [753, 363] on input "8" at bounding box center [749, 352] width 82 height 22
type input "800"
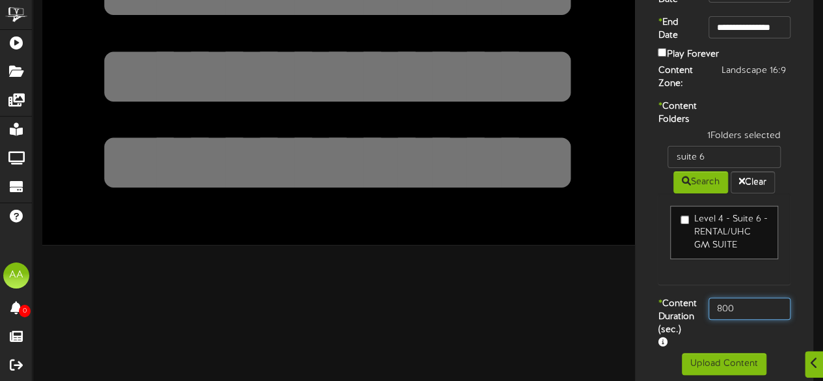
scroll to position [152, 0]
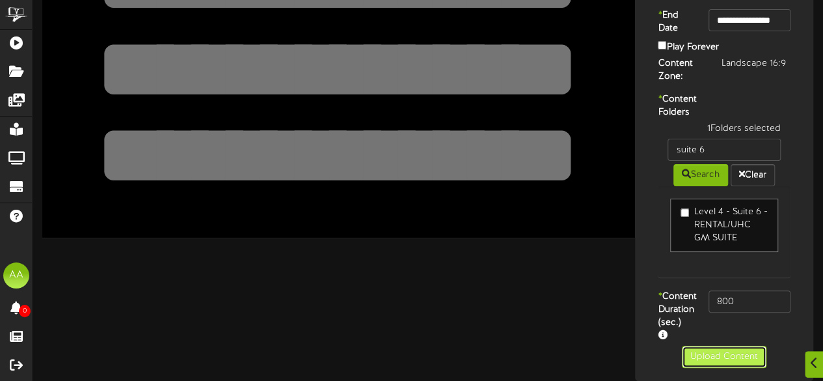
click at [721, 357] on button "Upload Content" at bounding box center [724, 356] width 85 height 22
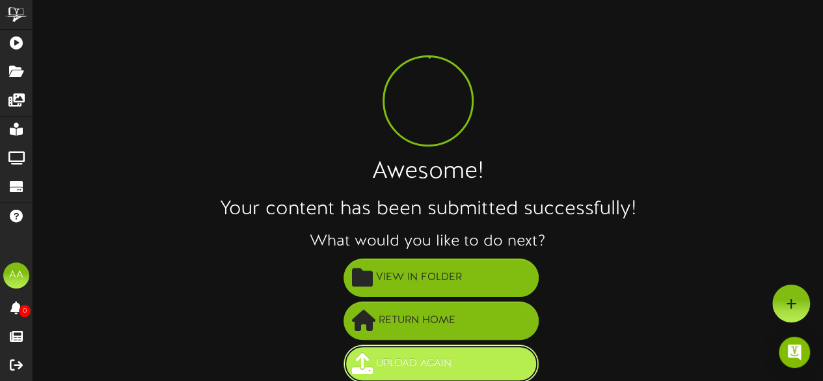
click at [433, 364] on span "Upload Again" at bounding box center [414, 363] width 82 height 21
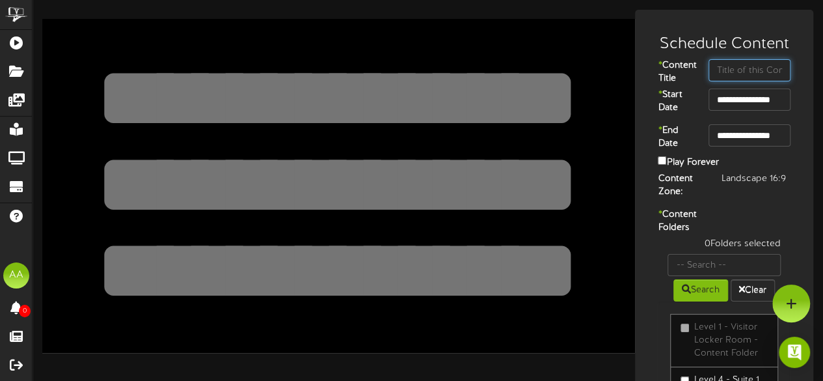
click at [740, 69] on input "text" at bounding box center [749, 70] width 82 height 22
type input "suite 8"
click at [725, 254] on div "0 Folders selected" at bounding box center [724, 245] width 133 height 16
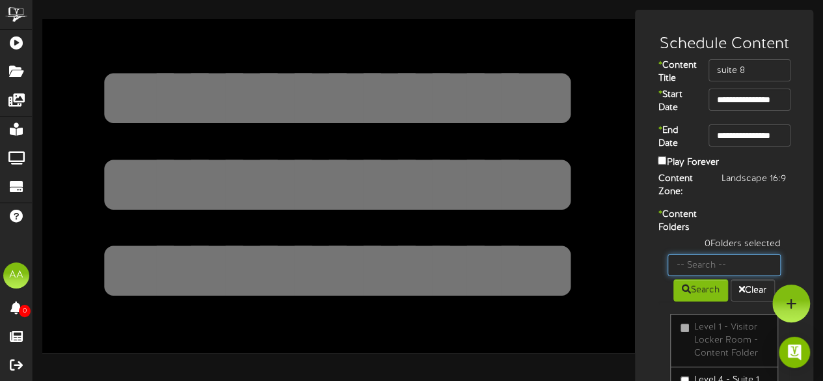
click at [716, 276] on input "text" at bounding box center [723, 265] width 113 height 22
type input "suite 8"
click at [699, 301] on button "Search" at bounding box center [700, 290] width 55 height 22
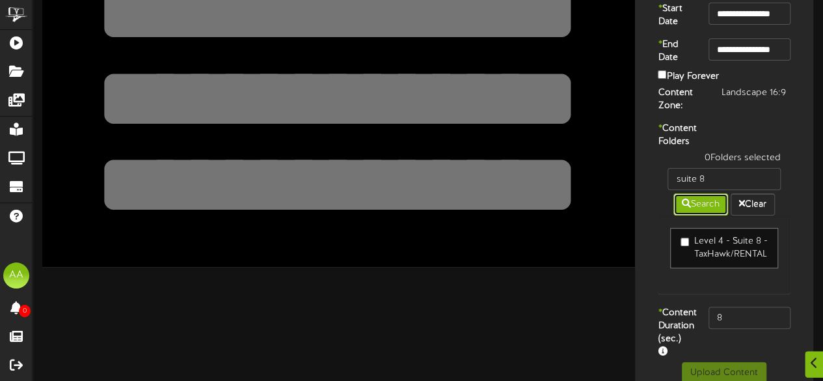
scroll to position [87, 0]
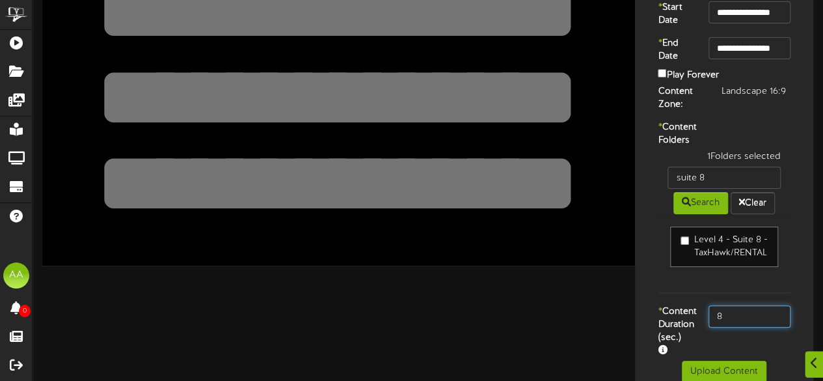
click at [749, 327] on input "8" at bounding box center [749, 316] width 82 height 22
type input "800"
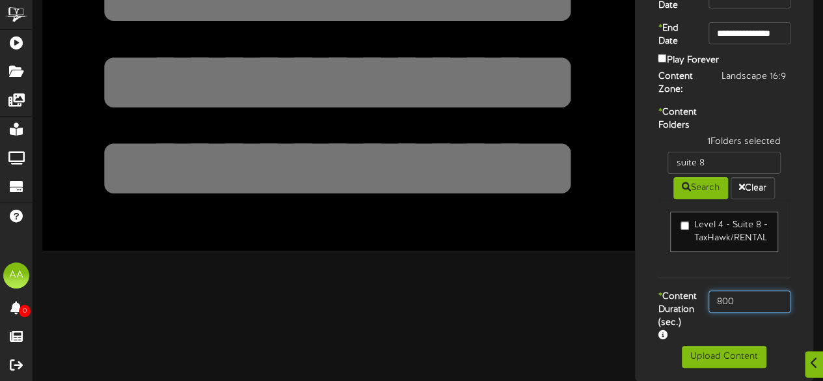
scroll to position [139, 0]
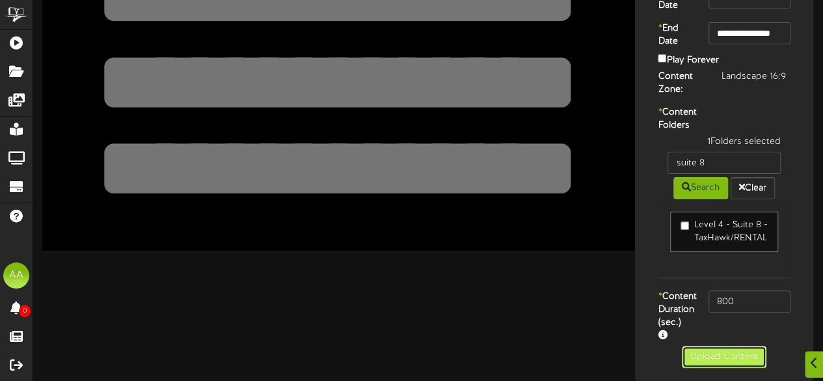
click at [690, 353] on button "Upload Content" at bounding box center [724, 356] width 85 height 22
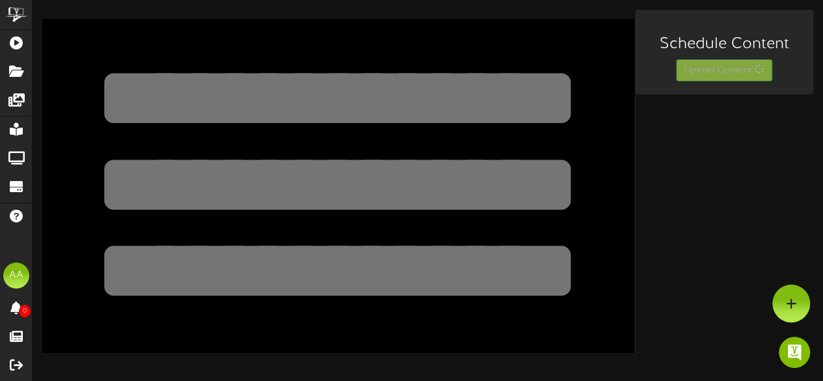
scroll to position [0, 0]
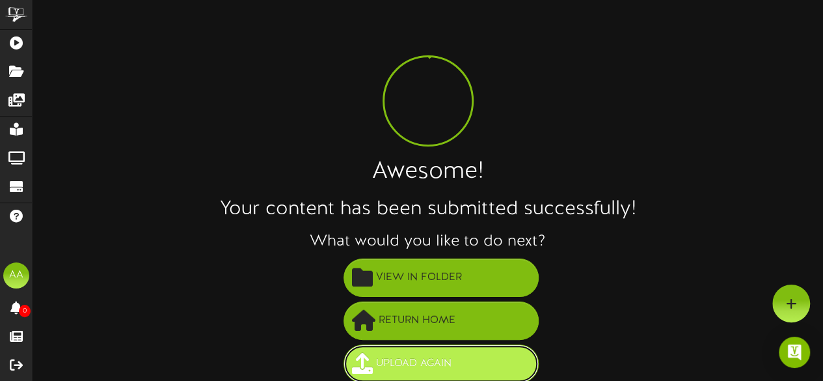
click at [421, 362] on span "Upload Again" at bounding box center [414, 363] width 82 height 21
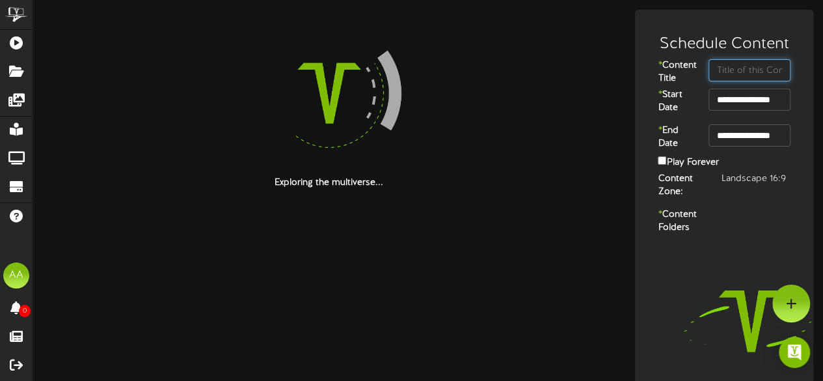
click at [743, 68] on input "text" at bounding box center [749, 70] width 82 height 22
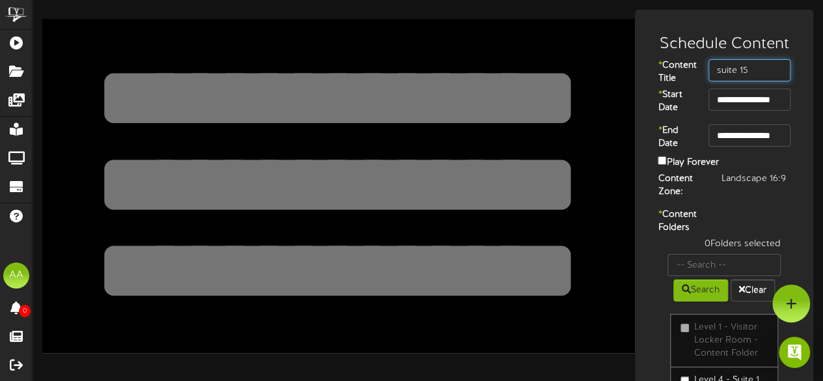
type input "suite 15"
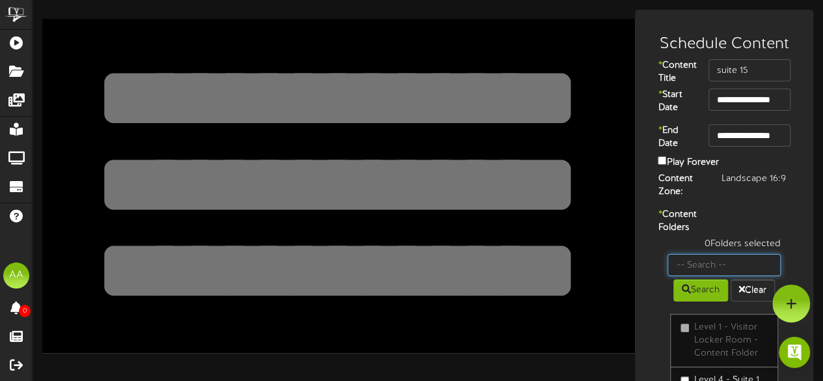
click at [712, 276] on input "text" at bounding box center [723, 265] width 113 height 22
type input "Suite 15"
click at [693, 301] on button "Search" at bounding box center [700, 290] width 55 height 22
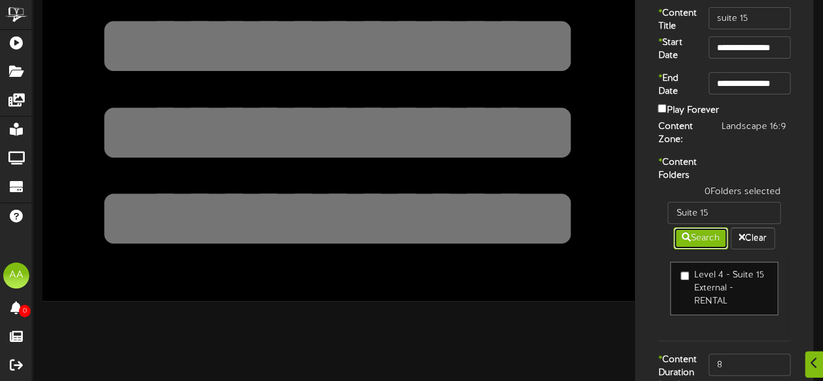
scroll to position [61, 0]
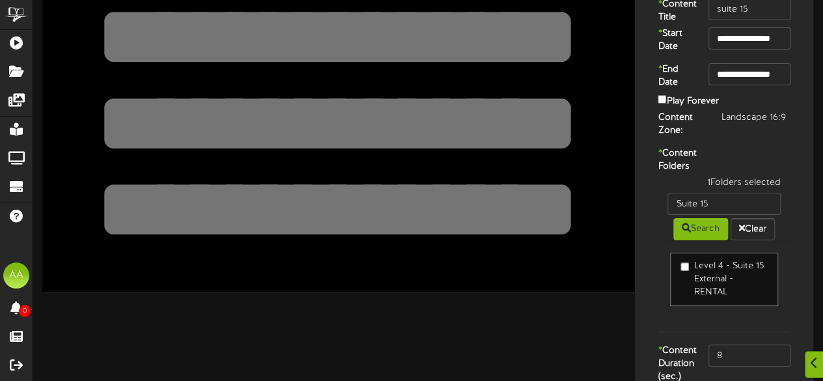
click at [706, 344] on div "1 Folders selected Suite 15 Search Clear Level 4 - Suite 15 External - RENTAL" at bounding box center [724, 260] width 152 height 168
click at [738, 366] on input "8" at bounding box center [749, 355] width 82 height 22
type input "800"
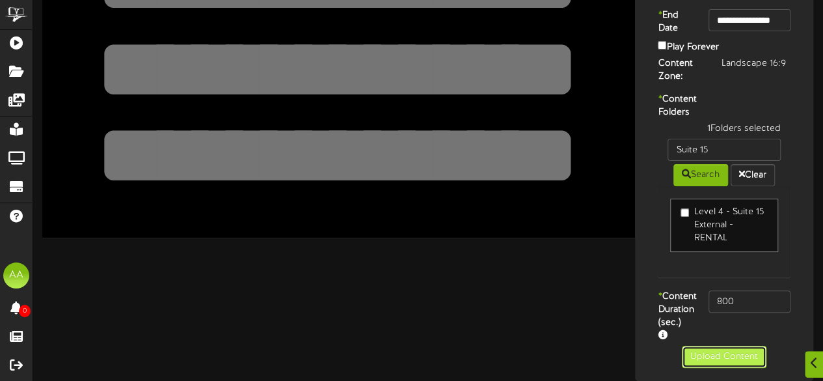
click at [709, 356] on button "Upload Content" at bounding box center [724, 356] width 85 height 22
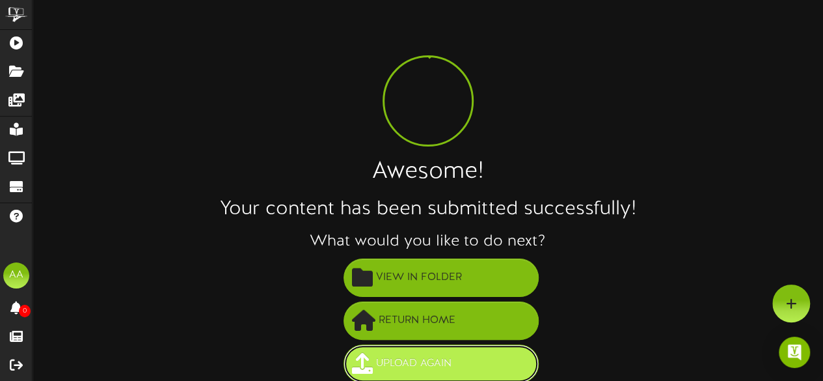
click at [438, 362] on span "Upload Again" at bounding box center [414, 363] width 82 height 21
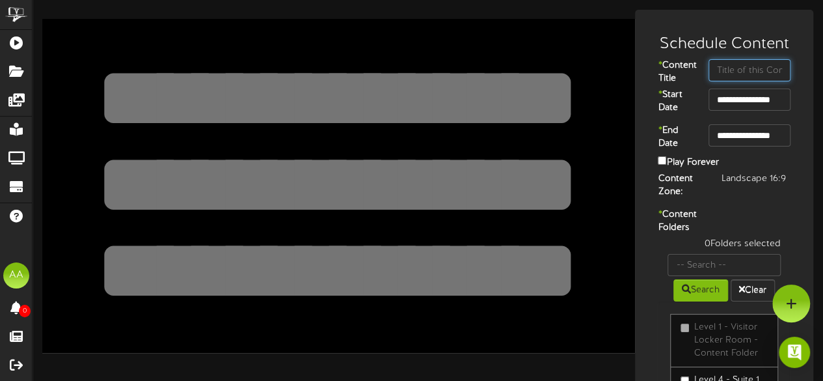
click at [735, 72] on input "text" at bounding box center [749, 70] width 82 height 22
type input "suite 35"
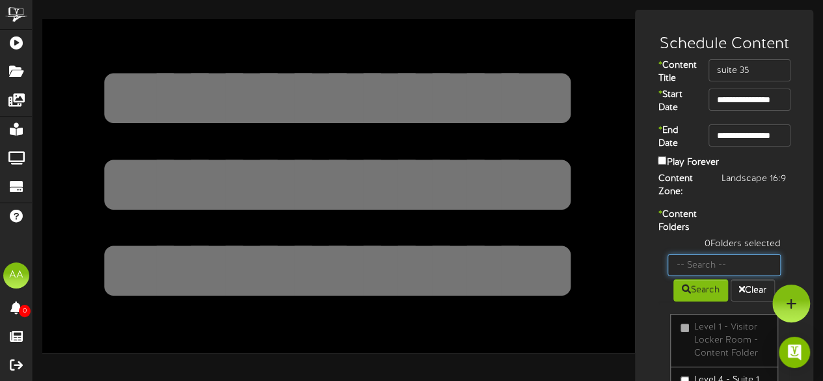
click at [700, 276] on input "text" at bounding box center [723, 265] width 113 height 22
type input "suite 35"
click at [689, 301] on button "Search" at bounding box center [700, 290] width 55 height 22
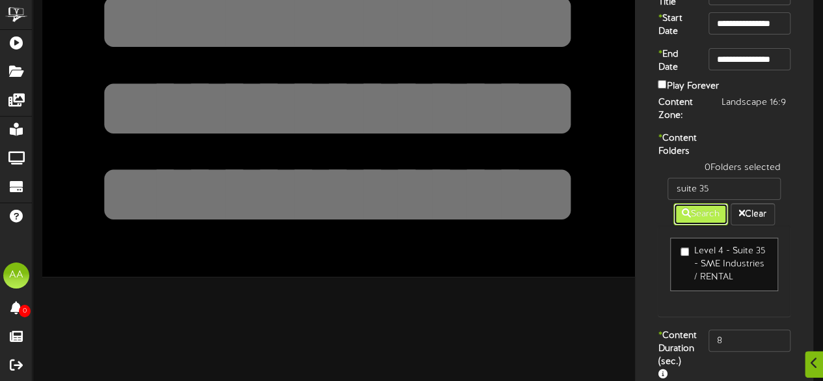
scroll to position [77, 0]
click at [745, 351] on input "8" at bounding box center [749, 339] width 82 height 22
type input "800"
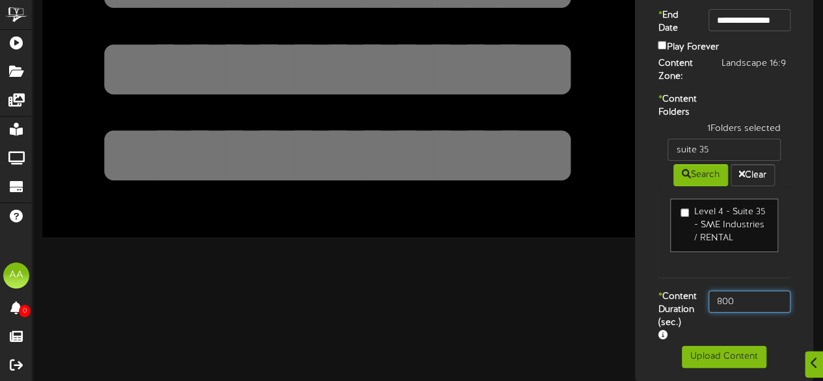
scroll to position [138, 0]
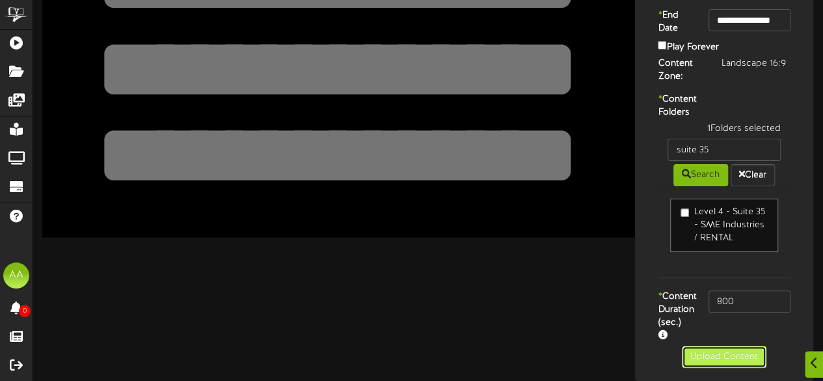
click at [715, 368] on button "Upload Content" at bounding box center [724, 356] width 85 height 22
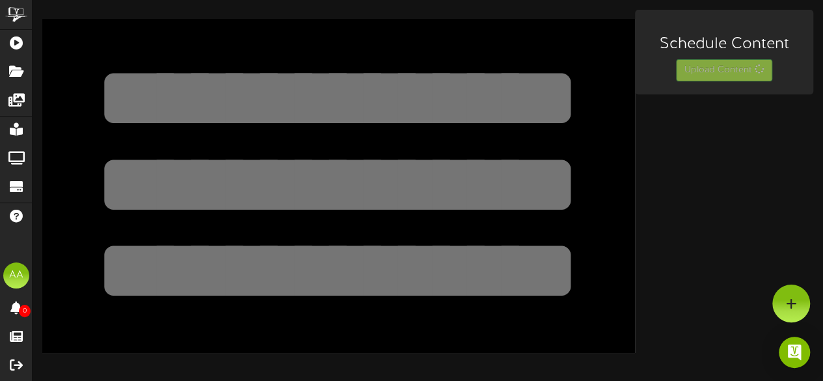
scroll to position [0, 0]
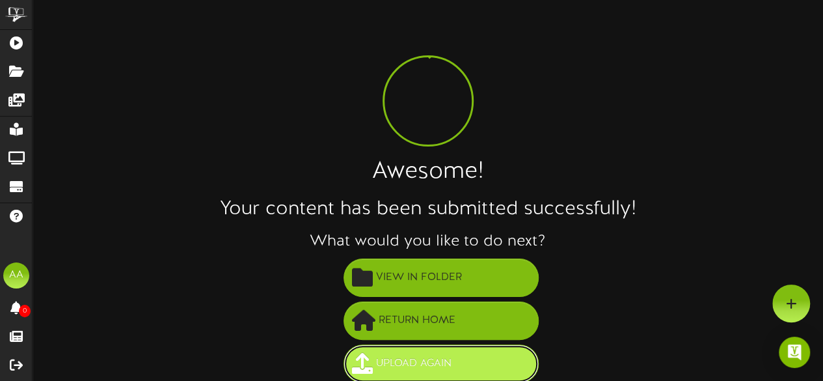
click at [464, 371] on button "Upload Again" at bounding box center [440, 363] width 195 height 38
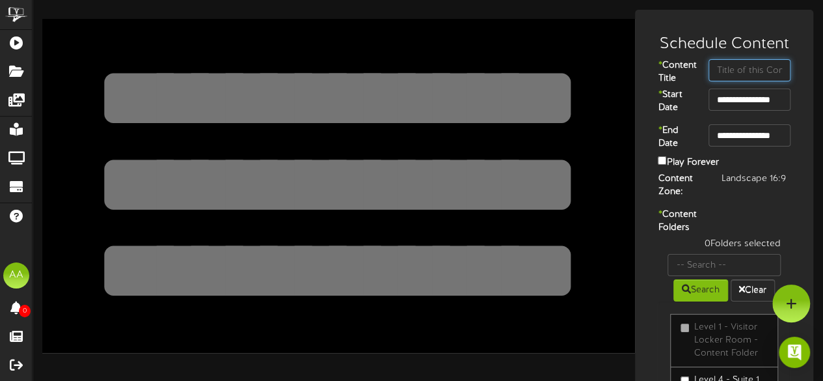
click at [714, 63] on input "text" at bounding box center [749, 70] width 82 height 22
type input "suite 44"
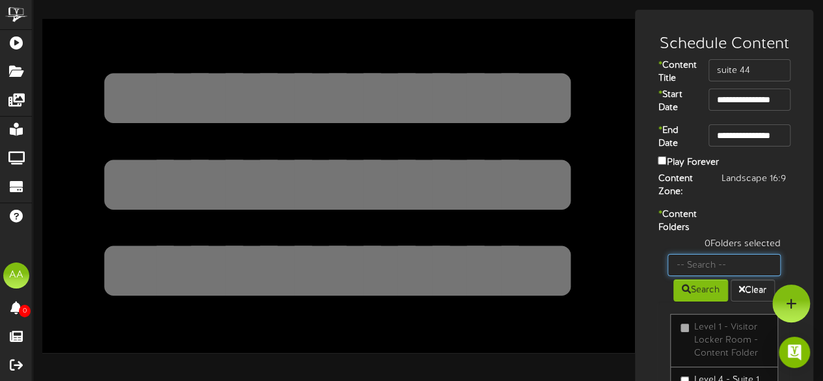
click at [715, 276] on input "text" at bounding box center [723, 265] width 113 height 22
type input "suite 44"
click at [685, 301] on button "Search" at bounding box center [700, 290] width 55 height 22
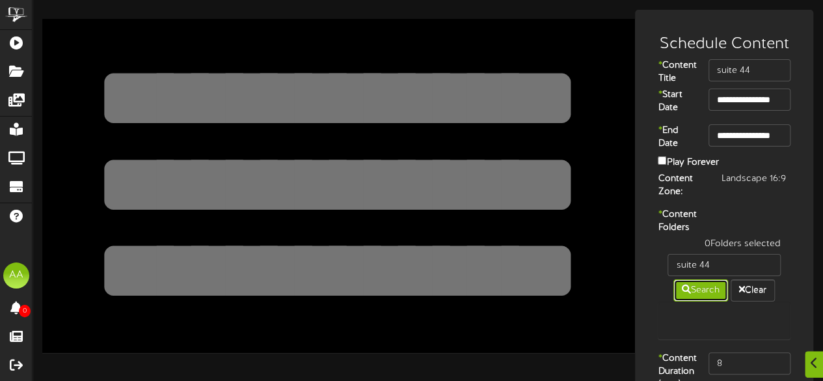
scroll to position [99, 0]
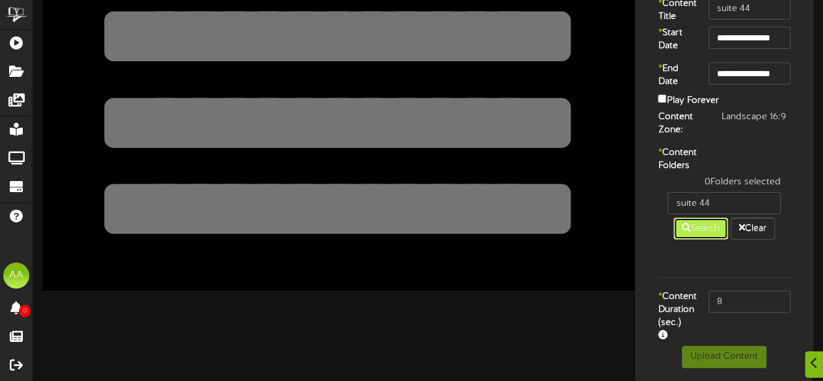
click at [699, 217] on button "Search" at bounding box center [700, 228] width 55 height 22
drag, startPoint x: 719, startPoint y: 192, endPoint x: 651, endPoint y: 198, distance: 68.0
click at [651, 198] on div "0 Folders selected suite 44 Search Clear" at bounding box center [724, 233] width 152 height 114
type input "44"
click at [687, 222] on icon at bounding box center [686, 226] width 9 height 9
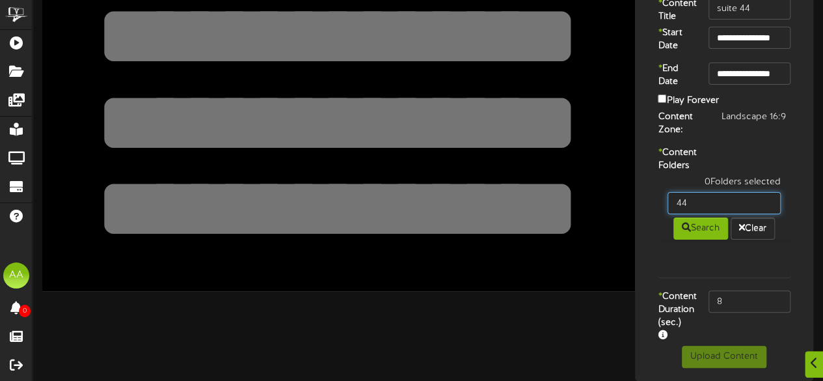
drag, startPoint x: 705, startPoint y: 190, endPoint x: 653, endPoint y: 194, distance: 52.2
click at [653, 194] on div "0 Folders selected 44 Search Clear" at bounding box center [724, 233] width 152 height 114
type input "suite"
click at [685, 222] on icon at bounding box center [686, 226] width 9 height 9
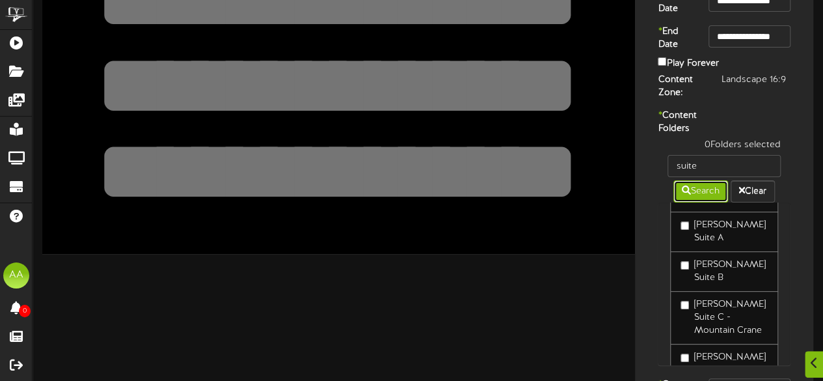
scroll to position [2165, 0]
click at [795, 138] on div "* Content Folders 0 Folders selected suite Search Clear Level 4 - Suite 1 Exter…" at bounding box center [724, 243] width 172 height 269
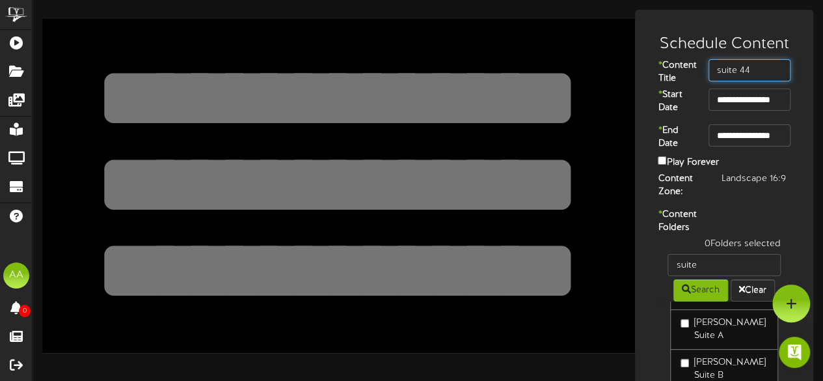
drag, startPoint x: 765, startPoint y: 68, endPoint x: 657, endPoint y: 64, distance: 108.0
click at [657, 64] on div "* Content Title suite 44" at bounding box center [724, 73] width 172 height 29
type input "skybox 6113"
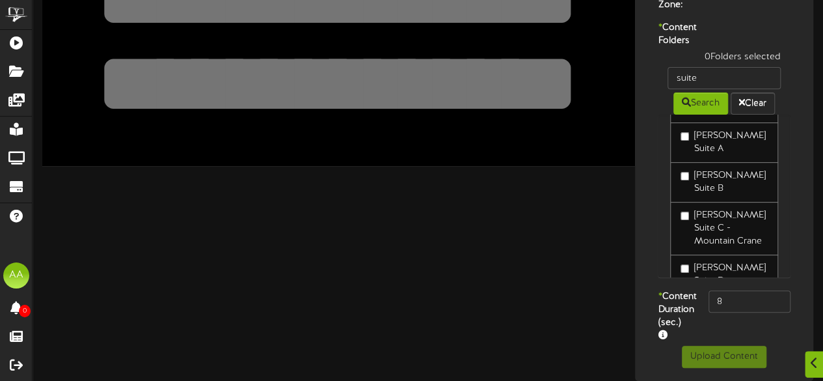
scroll to position [203, 0]
drag, startPoint x: 714, startPoint y: 88, endPoint x: 650, endPoint y: 85, distance: 63.1
click at [650, 85] on div "0 Folders selected suite Search Clear Level 4 - Suite 1 External - Drive Market…" at bounding box center [724, 170] width 152 height 239
type input "skybox"
click at [674, 110] on button "Search" at bounding box center [700, 103] width 55 height 22
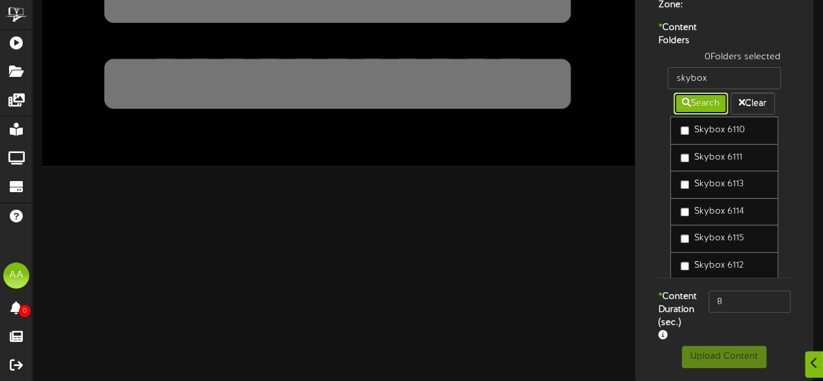
scroll to position [9, 0]
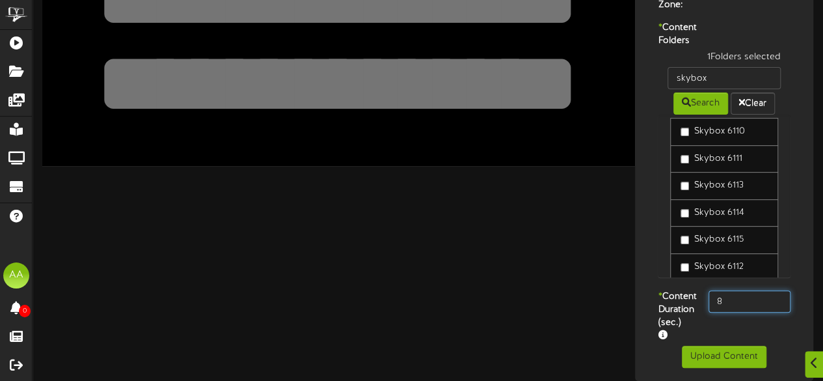
click at [745, 312] on input "8" at bounding box center [749, 301] width 82 height 22
click at [742, 310] on input "8" at bounding box center [749, 301] width 82 height 22
type input "800"
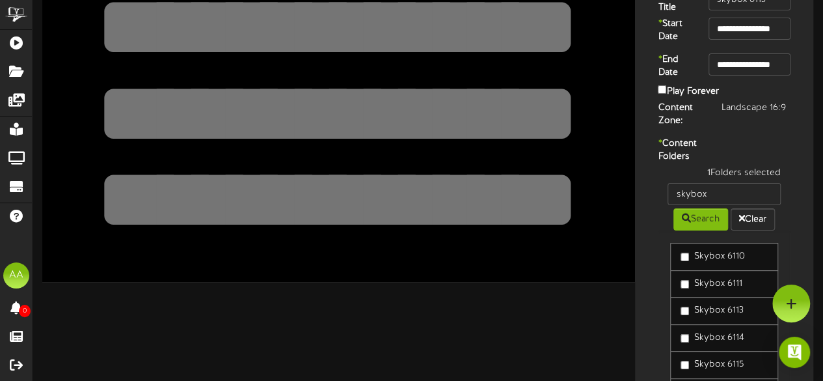
scroll to position [0, 0]
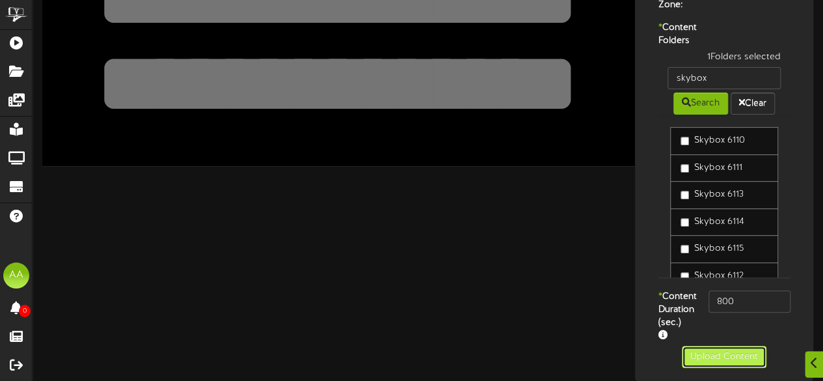
click at [712, 349] on button "Upload Content" at bounding box center [724, 356] width 85 height 22
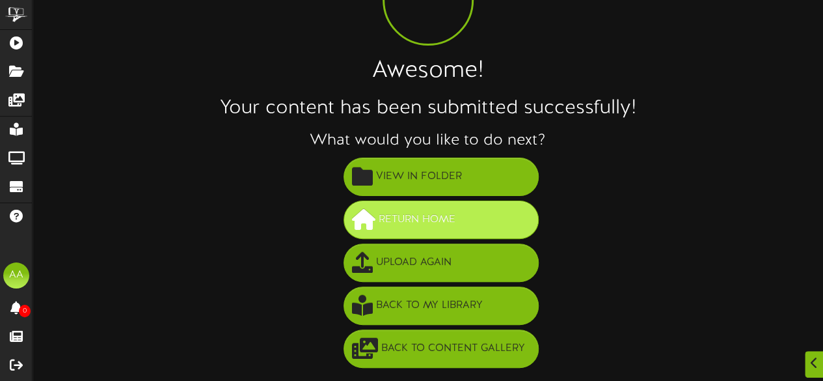
scroll to position [101, 0]
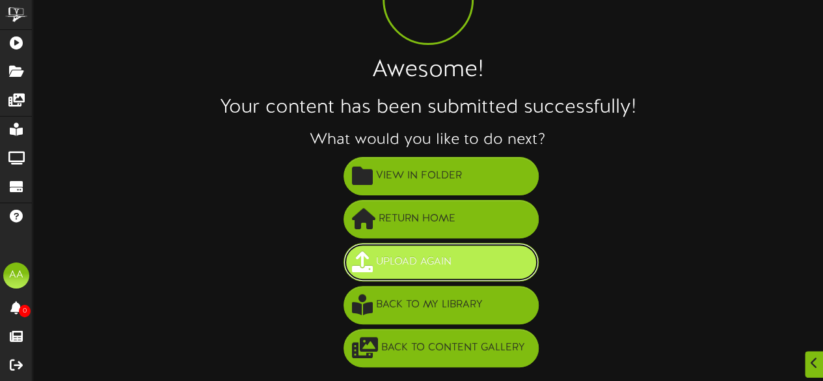
click at [457, 260] on button "Upload Again" at bounding box center [440, 262] width 195 height 38
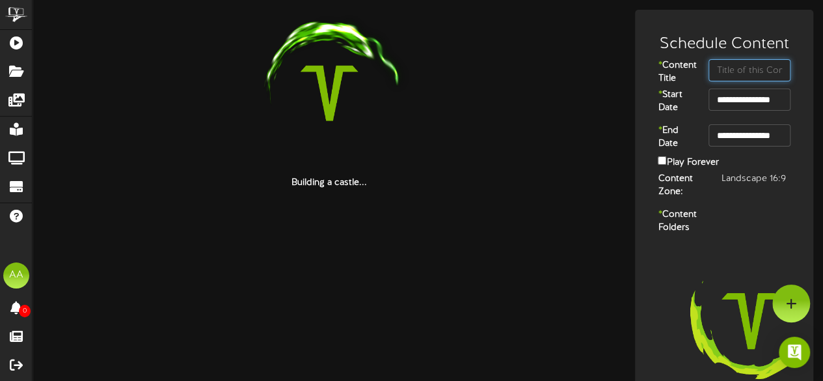
click at [721, 70] on input "text" at bounding box center [749, 70] width 82 height 22
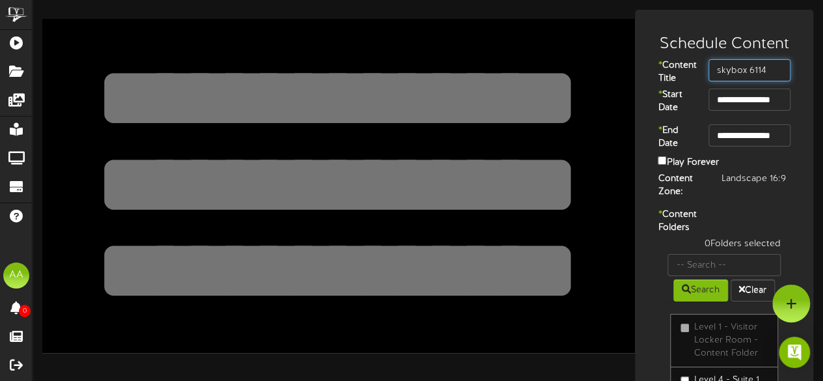
type input "skybox 6114"
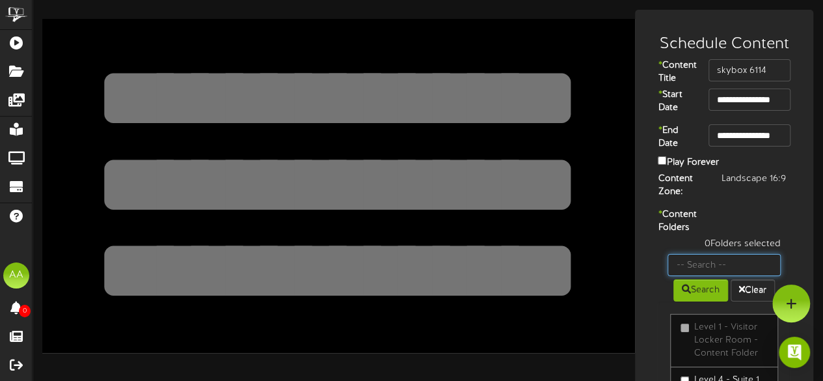
click at [702, 276] on input "text" at bounding box center [723, 265] width 113 height 22
type input "skybox"
click at [689, 301] on button "Search" at bounding box center [700, 290] width 55 height 22
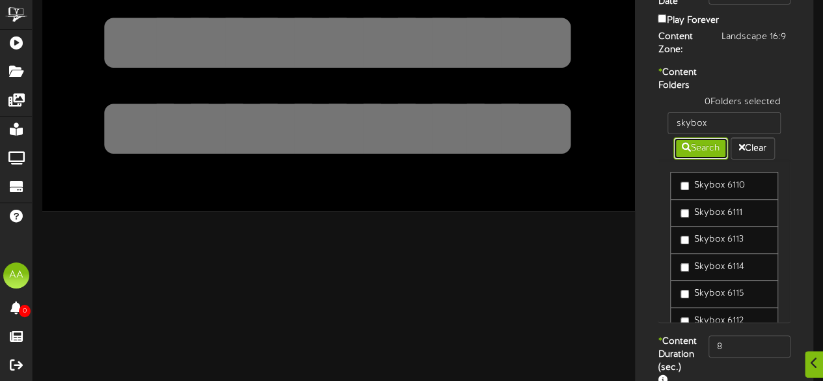
scroll to position [144, 0]
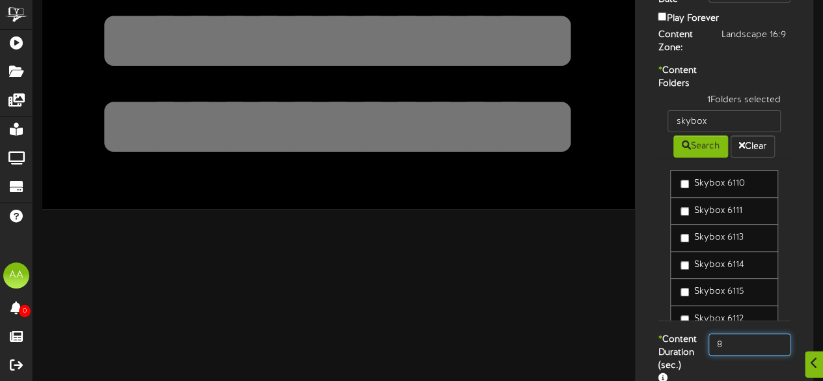
click at [723, 355] on input "8" at bounding box center [749, 344] width 82 height 22
type input "800"
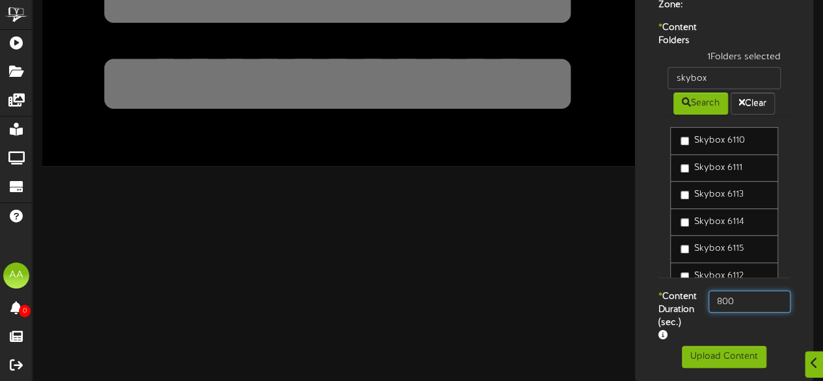
scroll to position [224, 0]
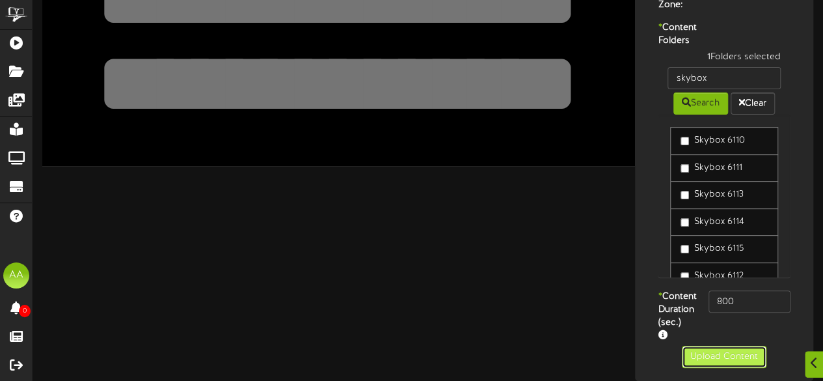
click at [723, 357] on button "Upload Content" at bounding box center [724, 356] width 85 height 22
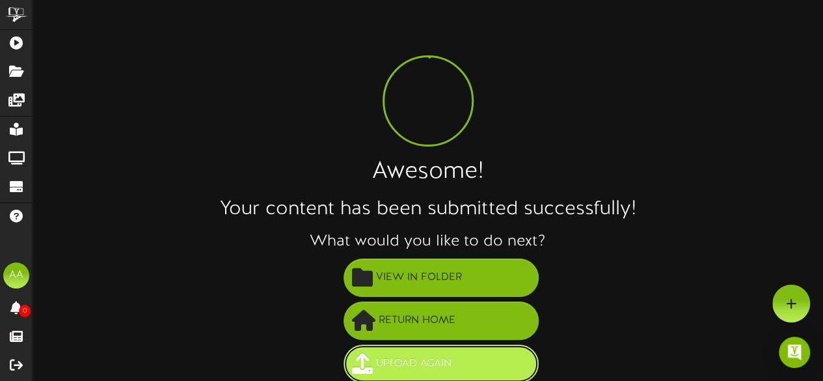
click at [457, 361] on button "Upload Again" at bounding box center [440, 363] width 195 height 38
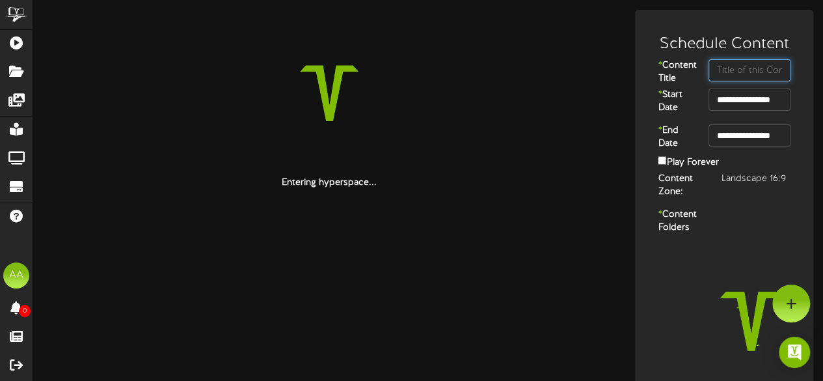
click at [732, 64] on input "text" at bounding box center [749, 70] width 82 height 22
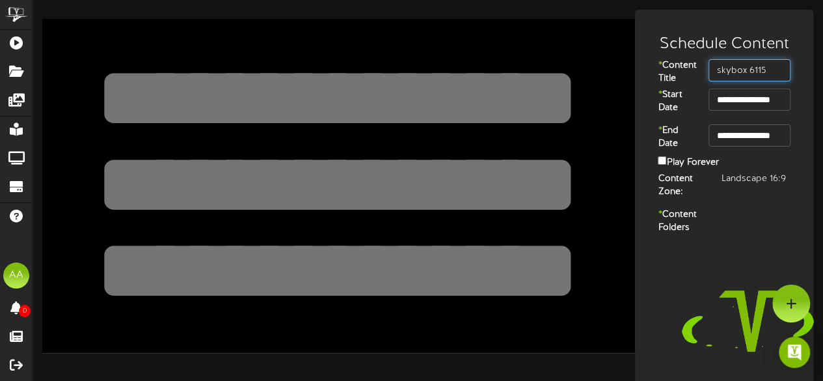
type input "skybox 6115"
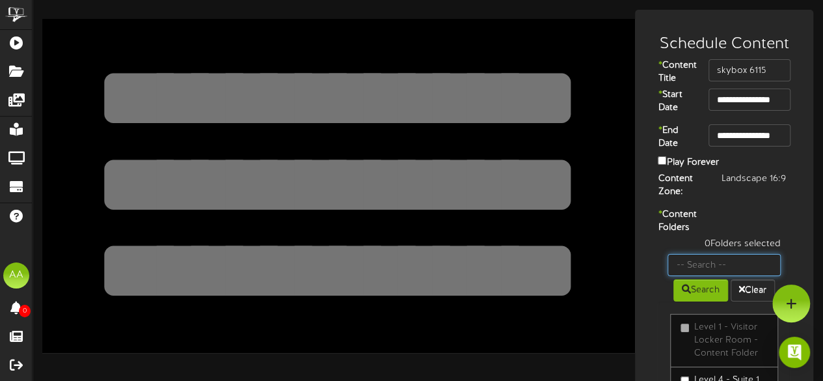
click at [706, 276] on input "text" at bounding box center [723, 265] width 113 height 22
type input "skybox"
click at [702, 301] on button "Search" at bounding box center [700, 290] width 55 height 22
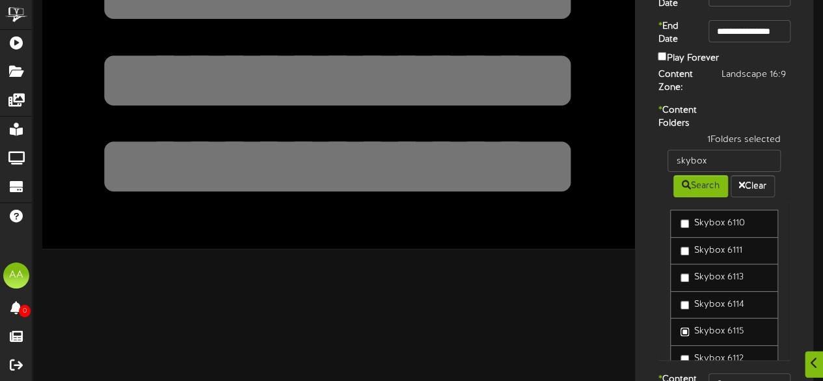
scroll to position [224, 0]
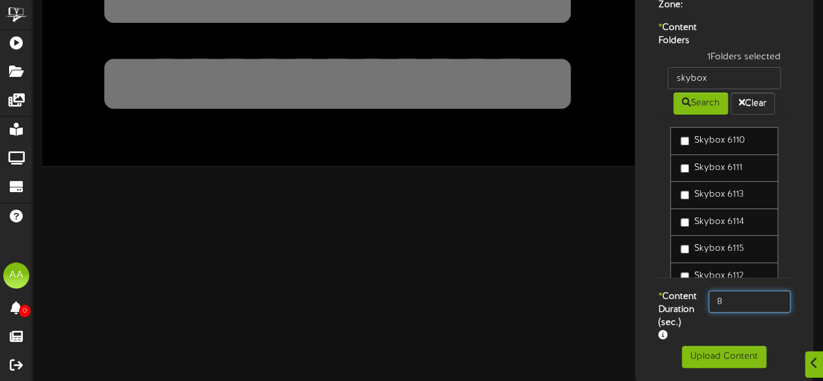
click at [736, 296] on input "8" at bounding box center [749, 301] width 82 height 22
type input "800"
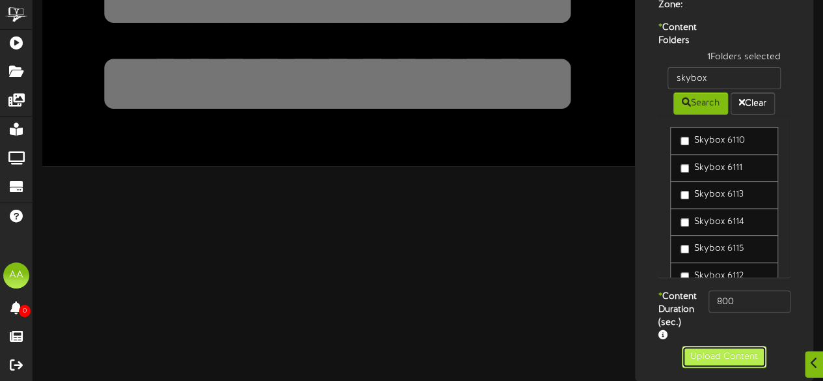
click at [713, 354] on button "Upload Content" at bounding box center [724, 356] width 85 height 22
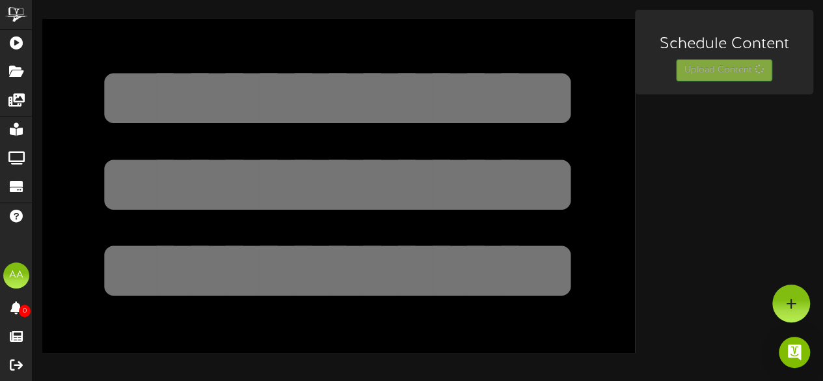
scroll to position [0, 0]
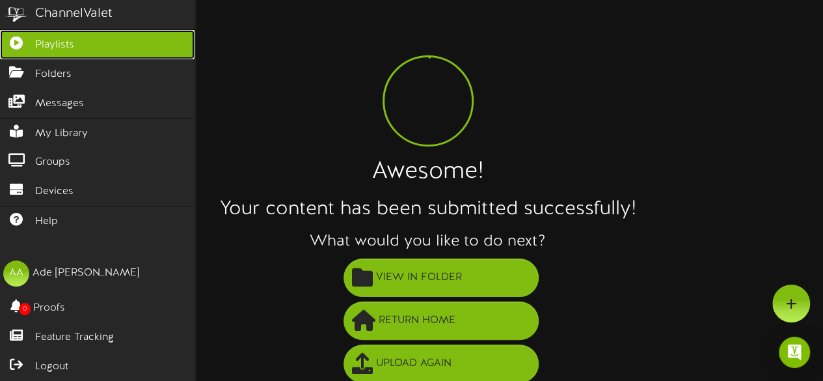
click at [68, 38] on span "Playlists" at bounding box center [54, 45] width 39 height 15
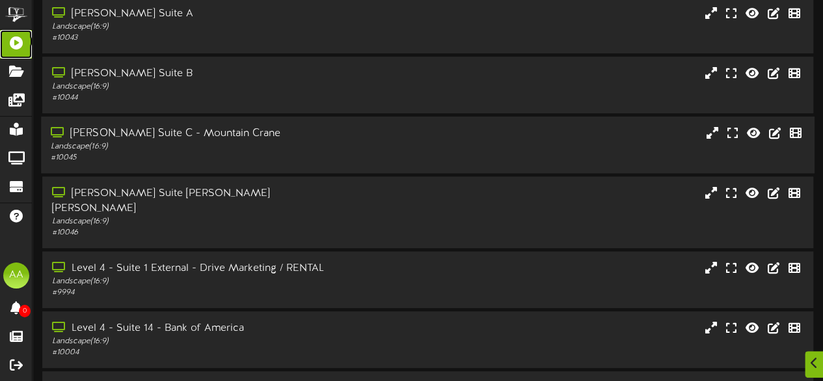
scroll to position [101, 0]
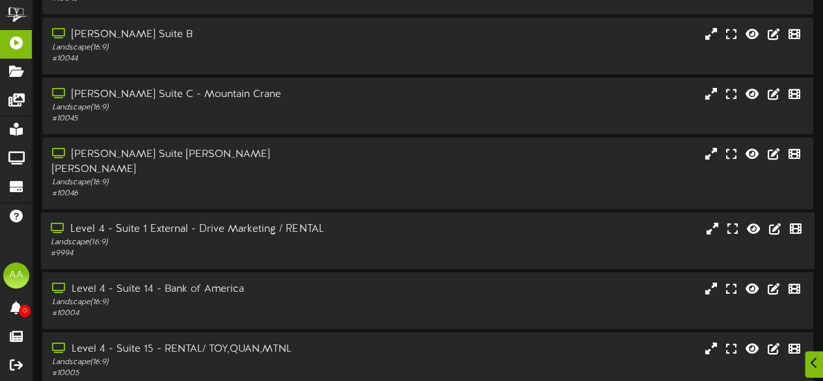
click at [342, 237] on div "Landscape ( 16:9 )" at bounding box center [202, 242] width 302 height 11
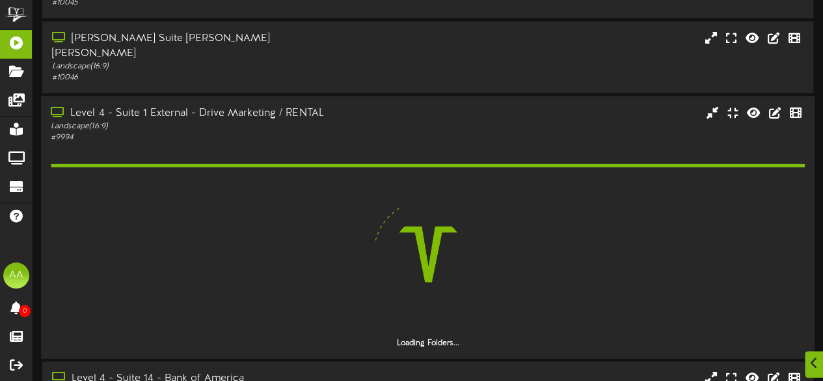
scroll to position [223, 0]
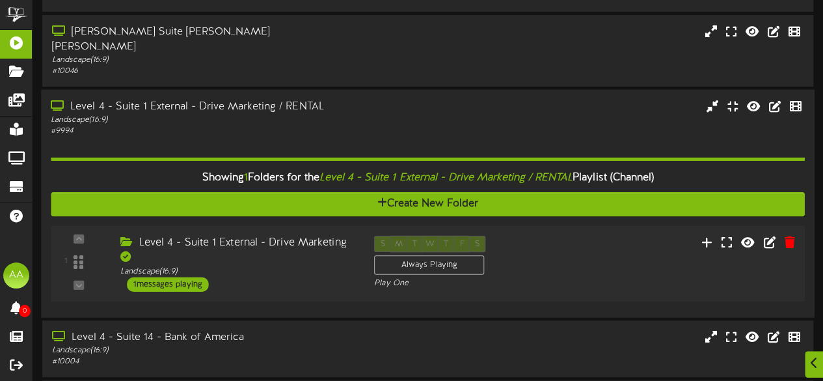
click at [192, 276] on div "1 messages playing" at bounding box center [168, 283] width 82 height 14
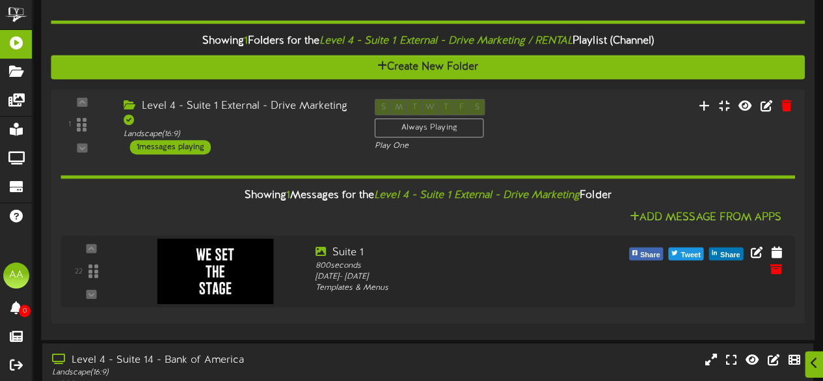
scroll to position [369, 0]
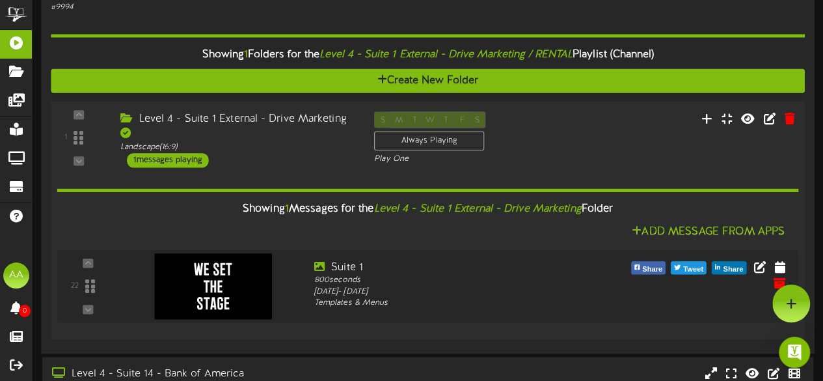
click at [243, 120] on div "Level 4 - Suite 1 External - Drive Marketing" at bounding box center [237, 126] width 234 height 30
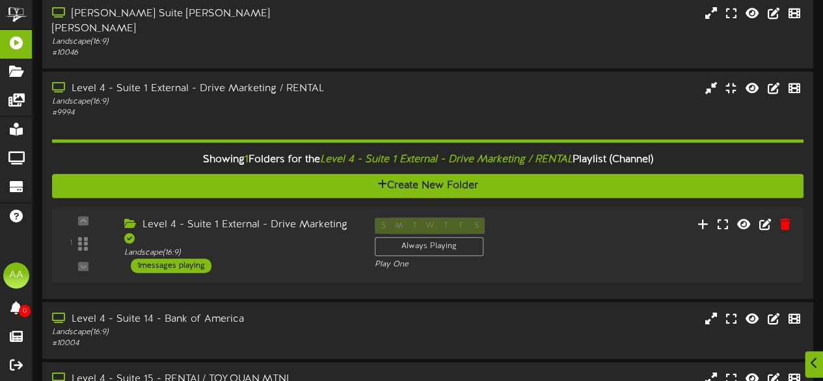
scroll to position [498, 0]
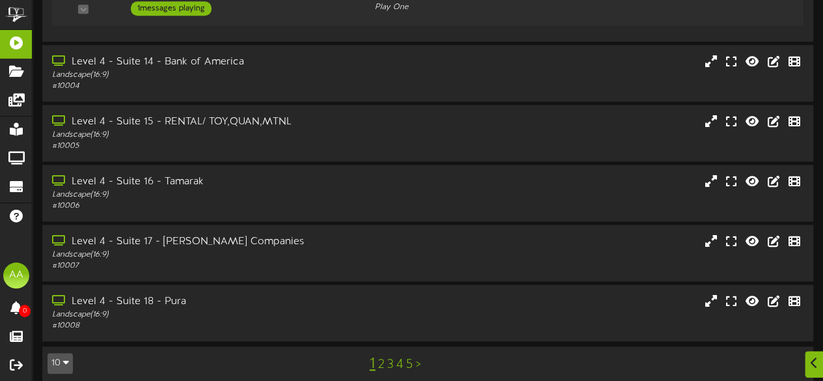
click at [380, 357] on link "2" at bounding box center [381, 364] width 7 height 14
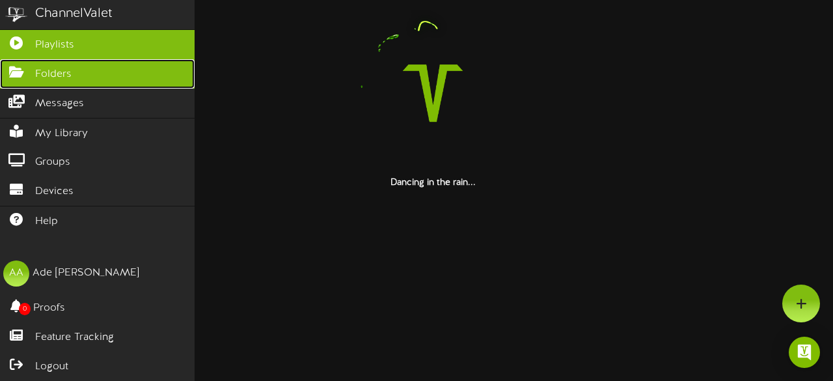
click at [66, 67] on span "Folders" at bounding box center [53, 74] width 36 height 15
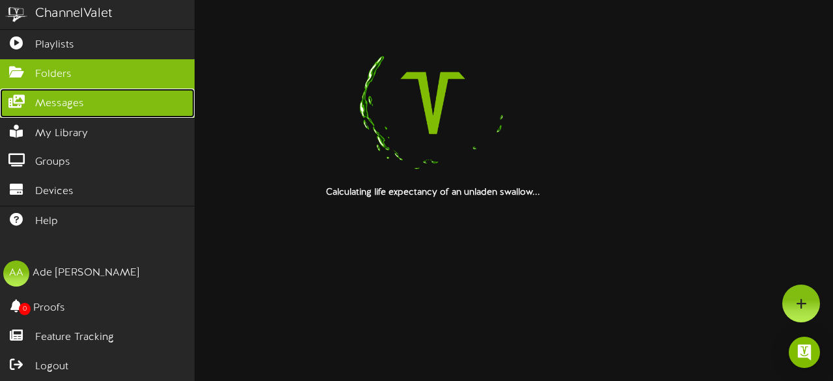
click at [94, 107] on link "Messages" at bounding box center [97, 102] width 194 height 29
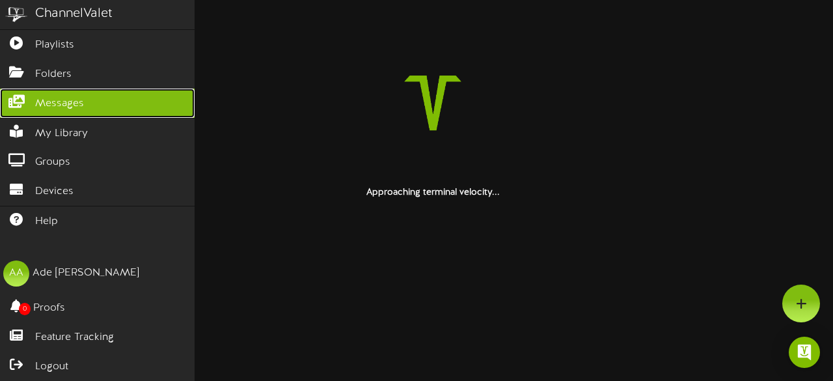
click at [68, 100] on span "Messages" at bounding box center [59, 103] width 49 height 15
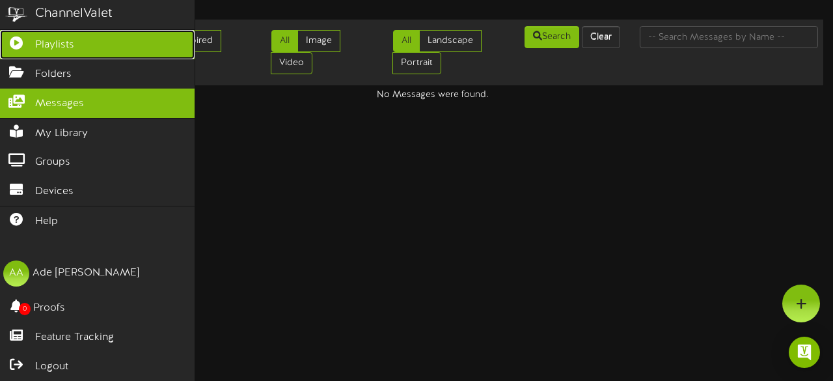
click at [28, 46] on link "Playlists" at bounding box center [97, 44] width 194 height 29
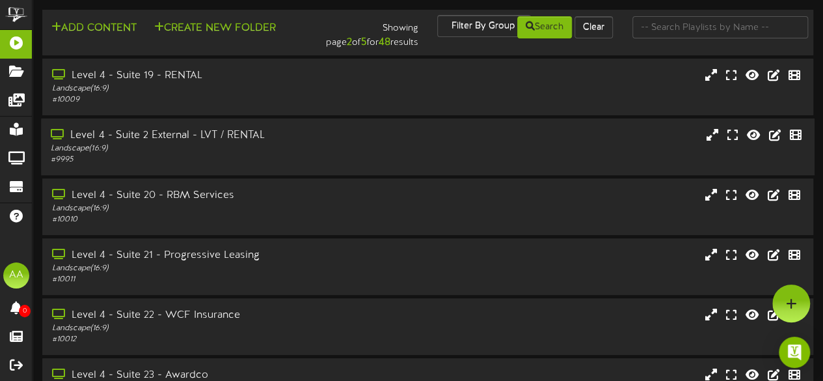
click at [238, 155] on div "# 9995" at bounding box center [202, 159] width 302 height 11
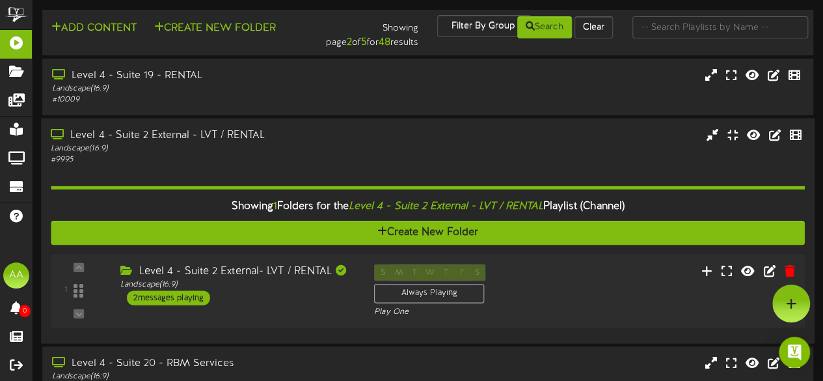
click at [189, 304] on div "2 messages playing" at bounding box center [168, 297] width 83 height 14
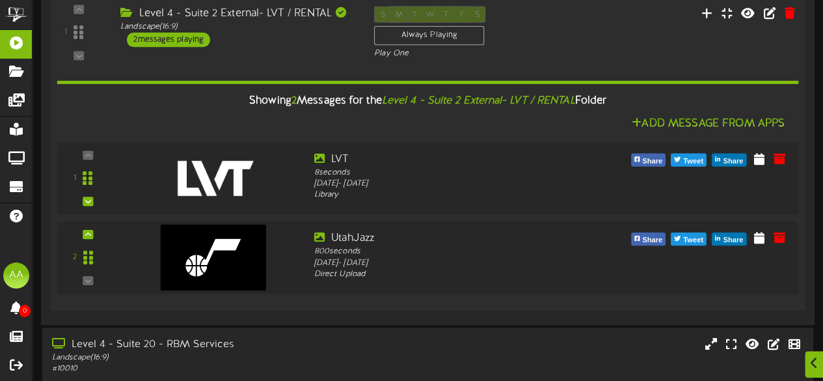
scroll to position [257, 0]
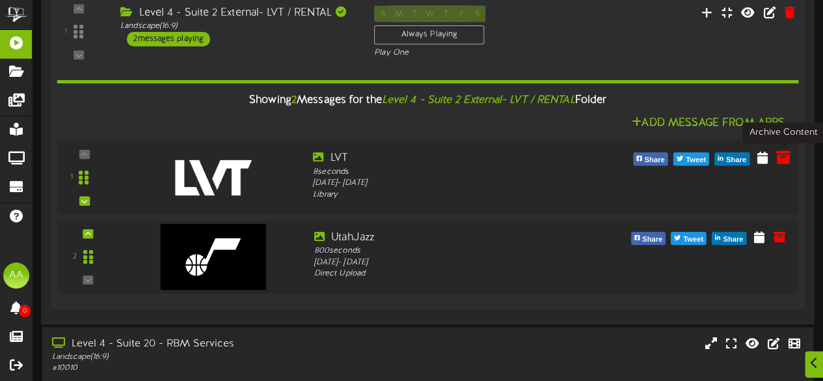
click at [784, 159] on icon at bounding box center [782, 157] width 14 height 14
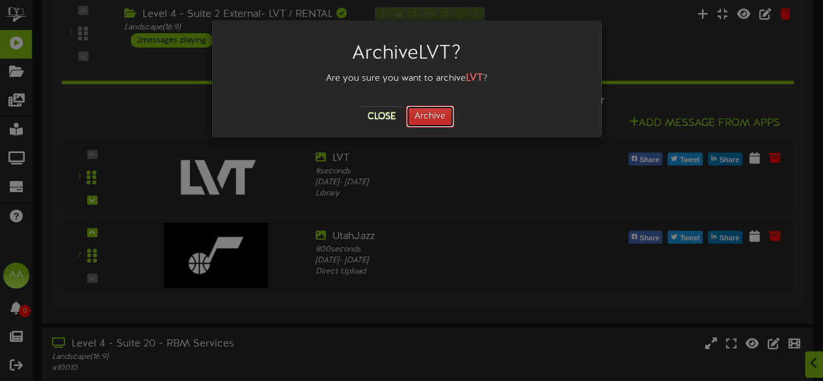
click at [429, 115] on button "Archive" at bounding box center [430, 116] width 48 height 22
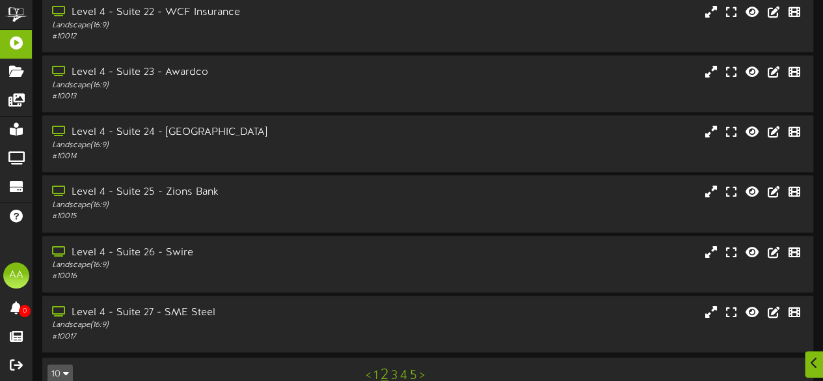
scroll to position [654, 0]
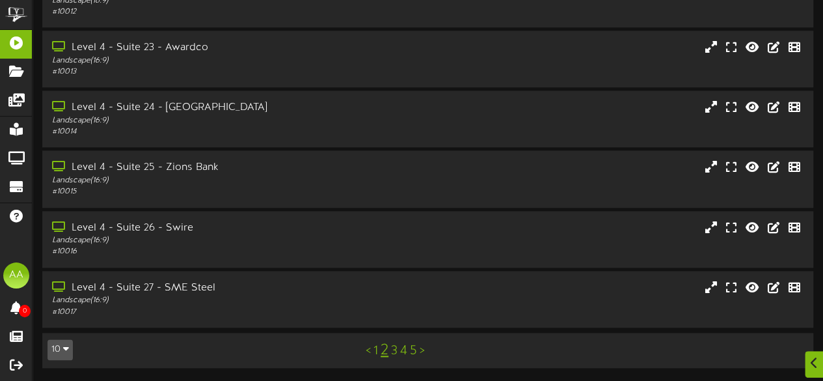
click at [396, 348] on link "3" at bounding box center [394, 350] width 7 height 14
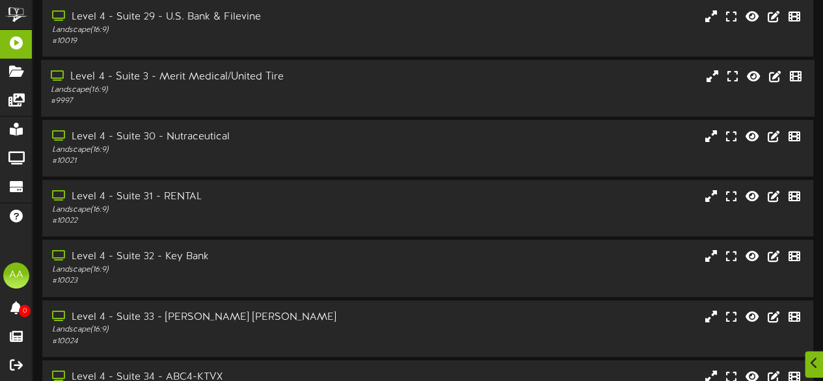
scroll to position [329, 0]
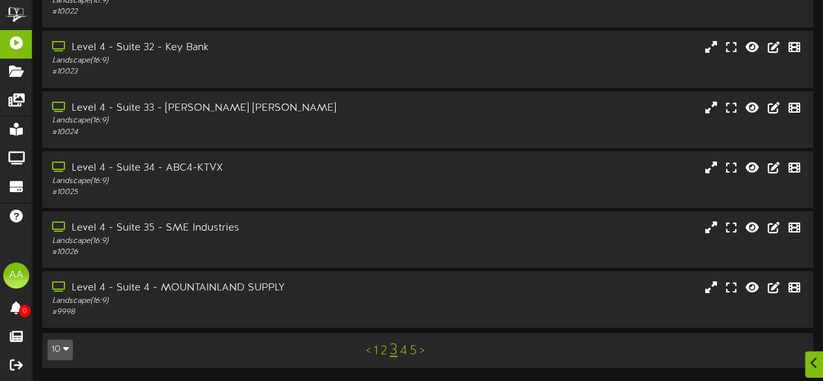
click at [404, 345] on link "4" at bounding box center [403, 350] width 7 height 14
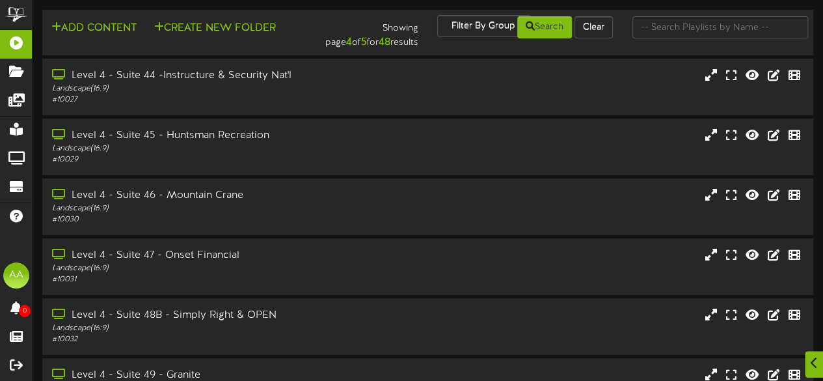
scroll to position [329, 0]
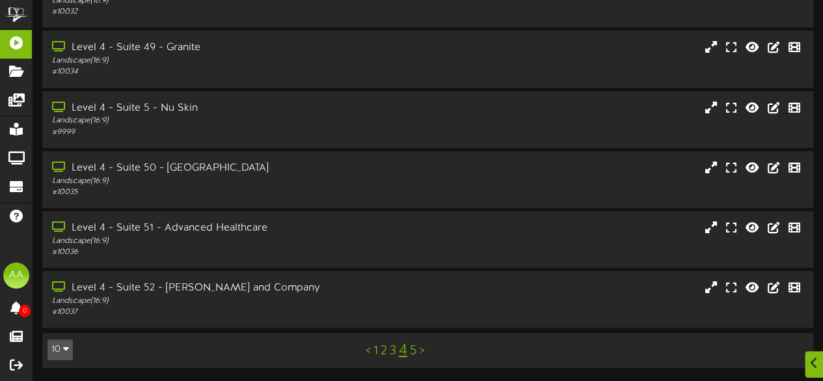
click at [373, 350] on link "1" at bounding box center [375, 350] width 5 height 14
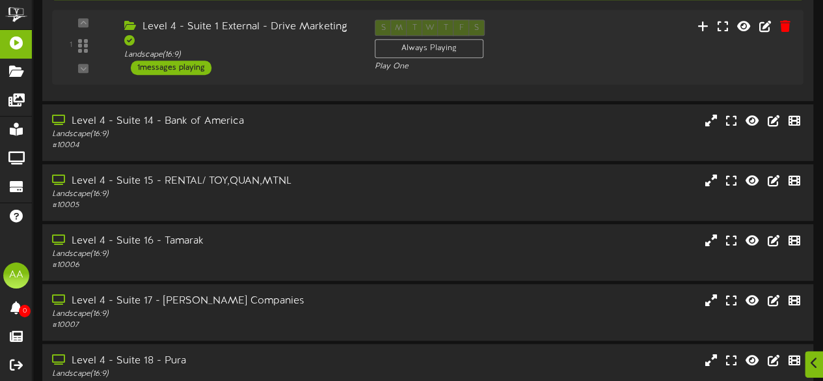
scroll to position [498, 0]
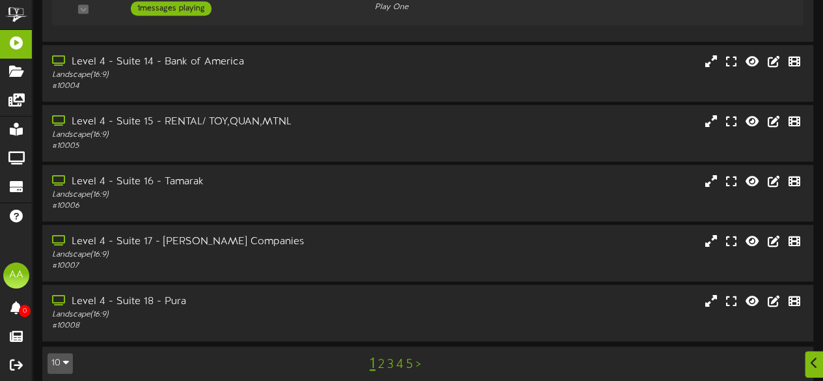
click at [381, 357] on link "2" at bounding box center [381, 364] width 7 height 14
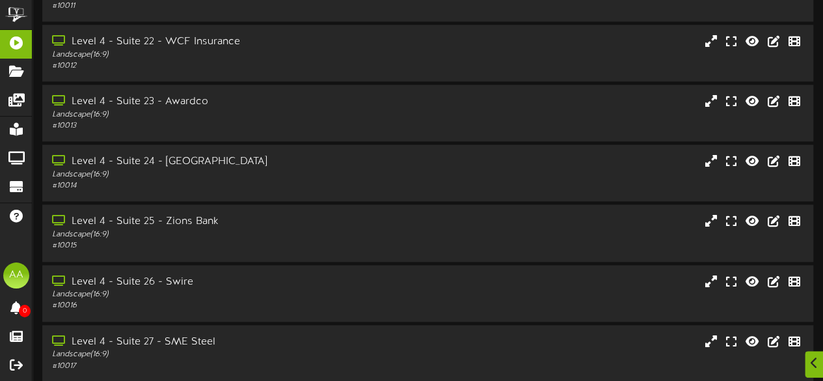
scroll to position [654, 0]
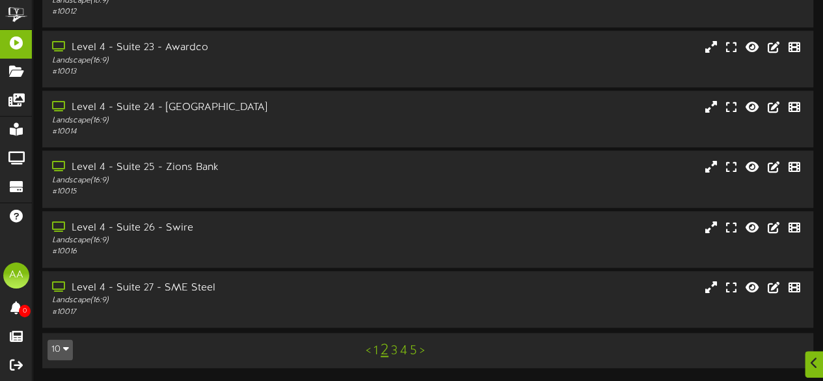
click at [395, 351] on link "3" at bounding box center [394, 350] width 7 height 14
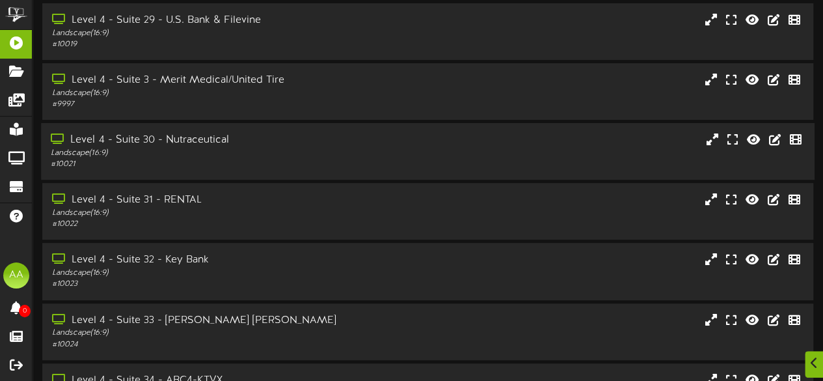
scroll to position [116, 0]
click at [282, 224] on div "# 10022" at bounding box center [202, 222] width 302 height 11
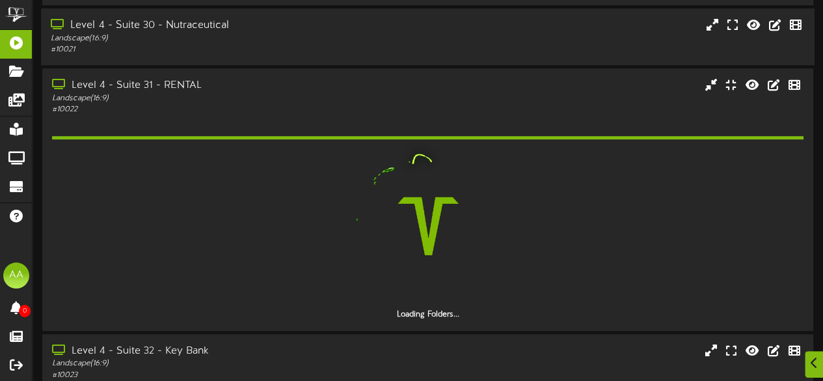
scroll to position [244, 0]
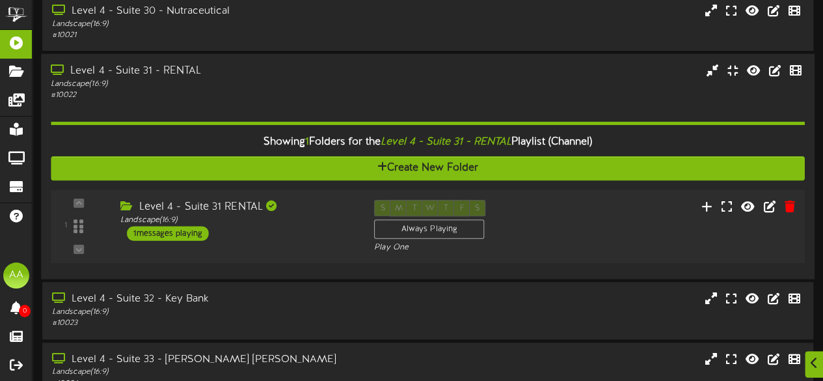
click at [167, 239] on div "1 messages playing" at bounding box center [168, 233] width 82 height 14
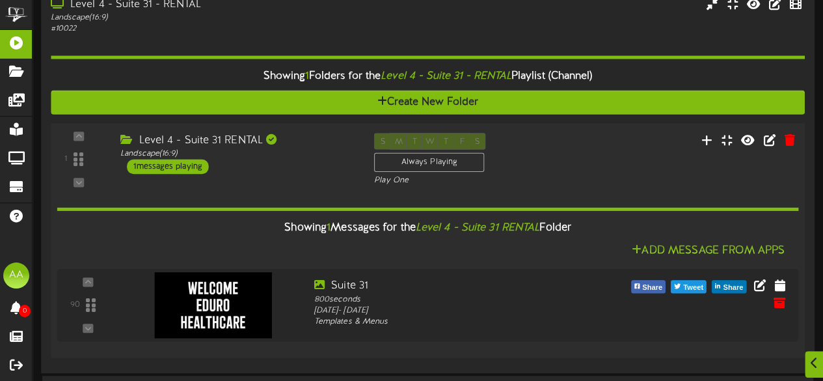
scroll to position [310, 0]
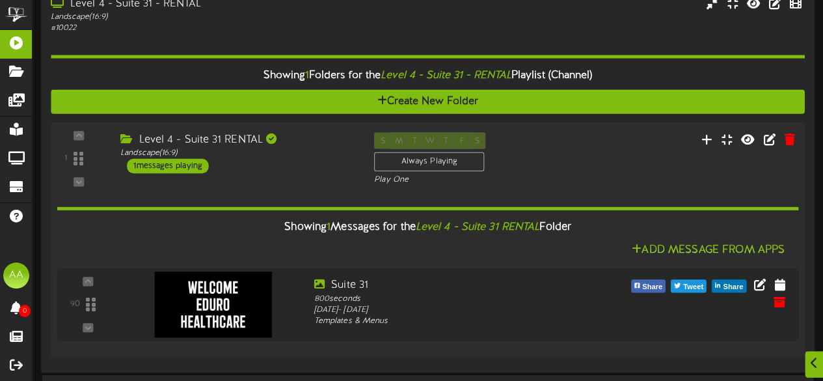
click at [198, 166] on div "1 messages playing" at bounding box center [168, 166] width 82 height 14
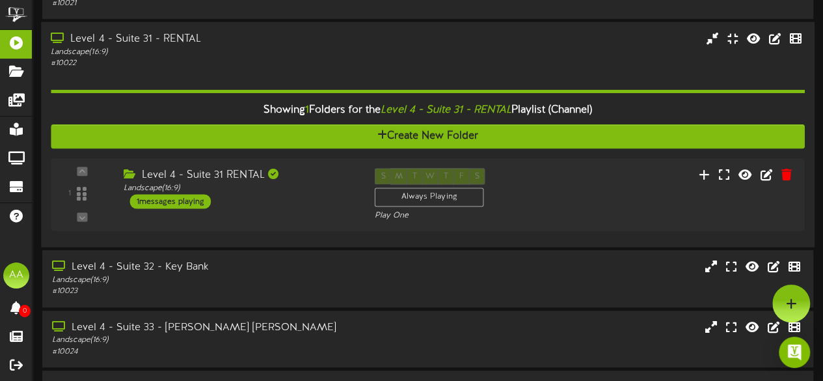
scroll to position [272, 0]
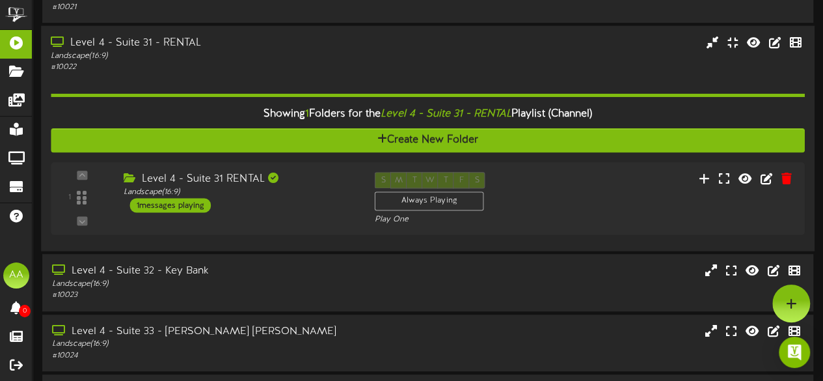
click at [213, 60] on div "Landscape ( 16:9 )" at bounding box center [202, 56] width 302 height 11
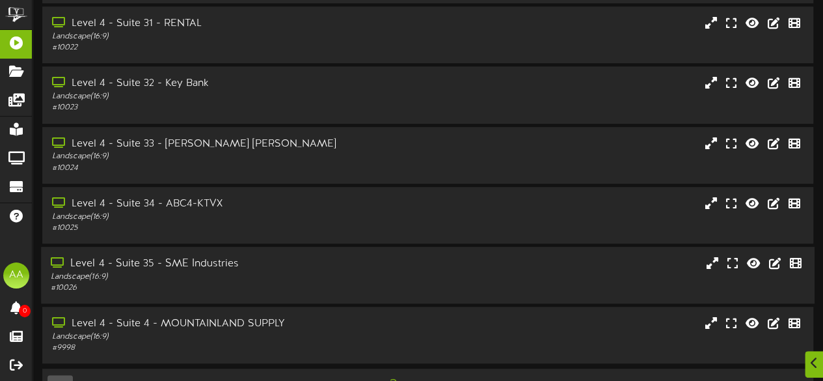
scroll to position [293, 0]
click at [301, 237] on div "Level 4 - Suite 34 - ABC4-KTVX Landscape ( 16:9 ) # 10025" at bounding box center [427, 213] width 773 height 57
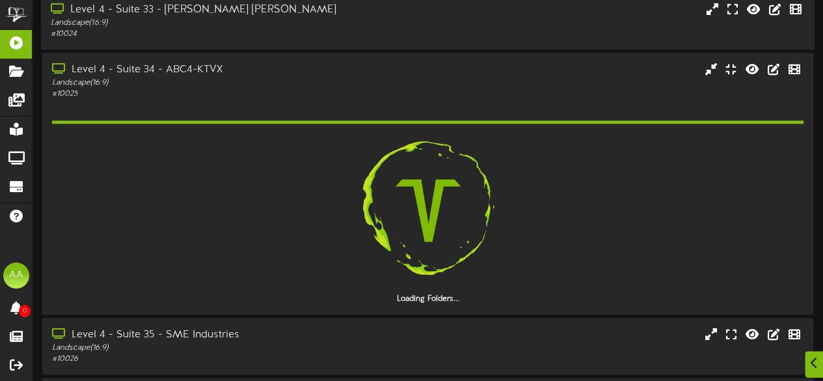
scroll to position [427, 0]
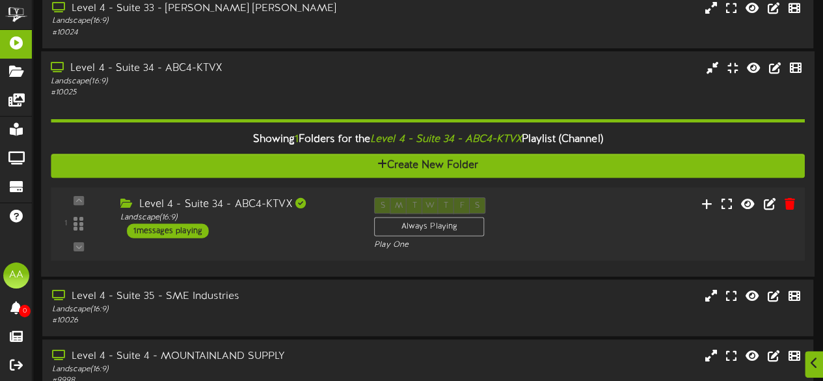
click at [159, 230] on div "1 messages playing" at bounding box center [168, 230] width 82 height 14
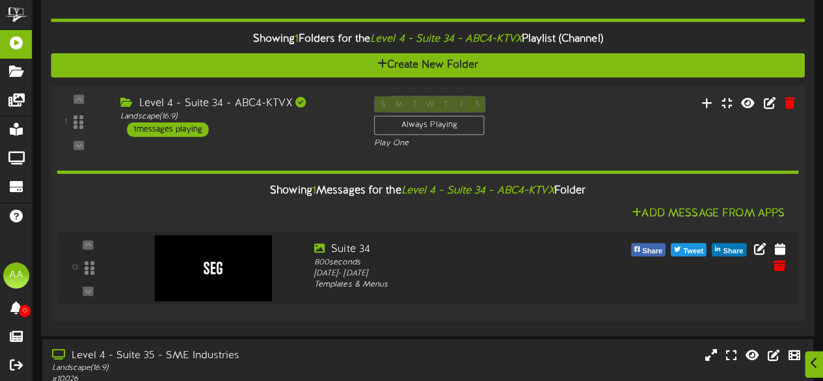
scroll to position [527, 0]
click at [275, 105] on div "Level 4 - Suite 34 - ABC4-KTVX" at bounding box center [237, 103] width 234 height 15
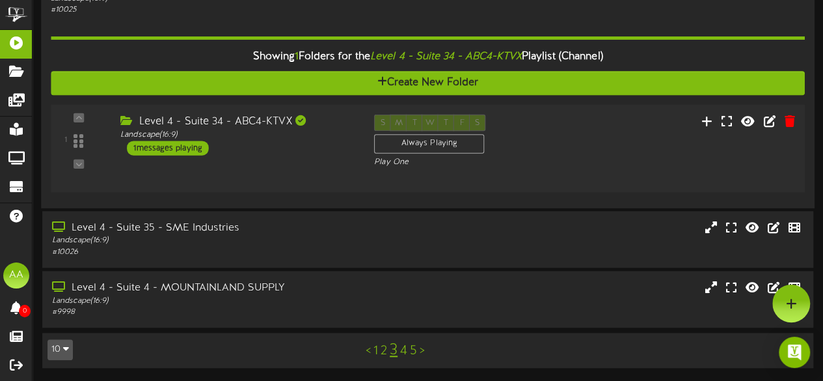
scroll to position [496, 0]
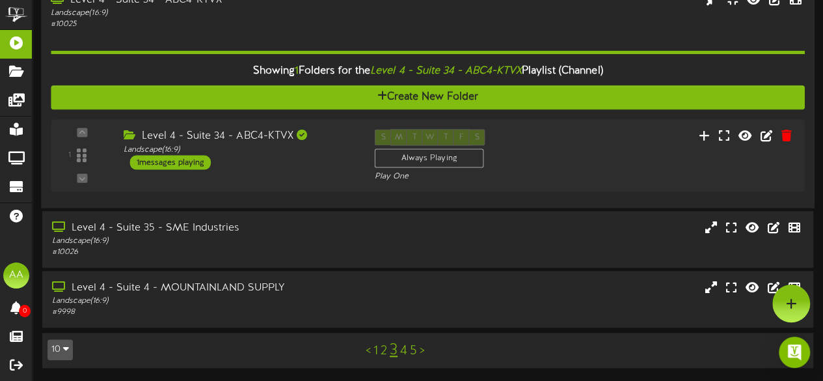
click at [239, 34] on div "Showing 1 Folders for the Level 4 - Suite 34 - ABC4-KTVX Playlist (Channel) Cre…" at bounding box center [427, 114] width 753 height 168
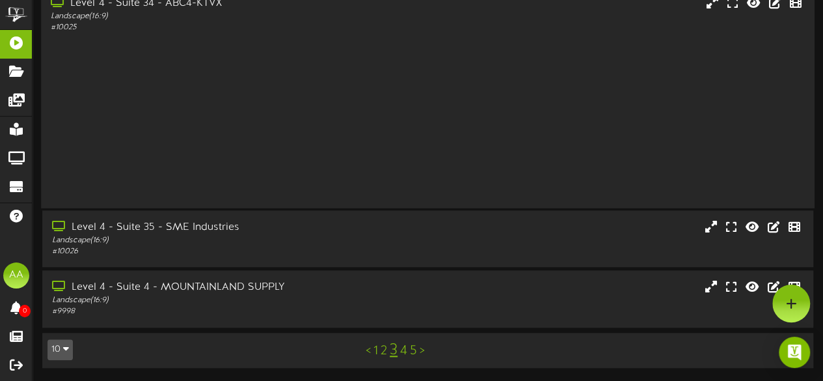
scroll to position [329, 0]
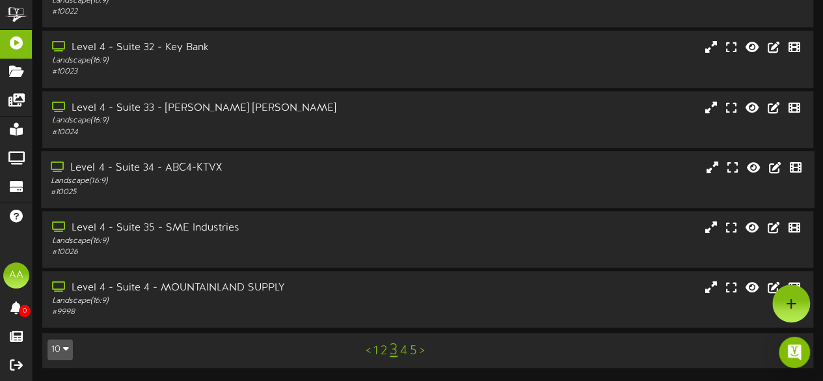
click at [405, 353] on link "4" at bounding box center [403, 350] width 7 height 14
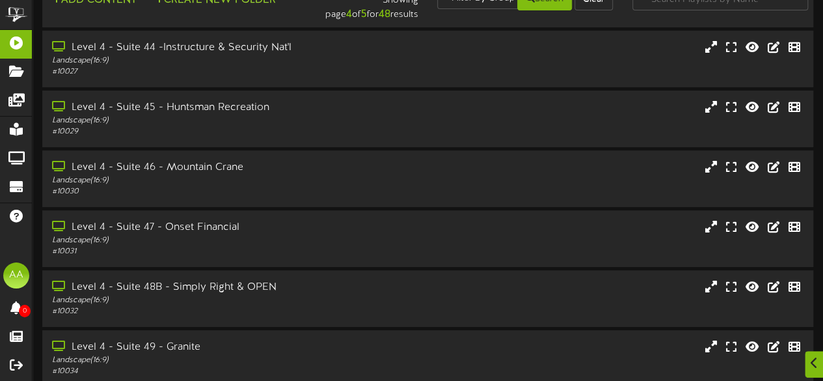
scroll to position [29, 0]
click at [310, 121] on div "Landscape ( 16:9 )" at bounding box center [202, 119] width 302 height 11
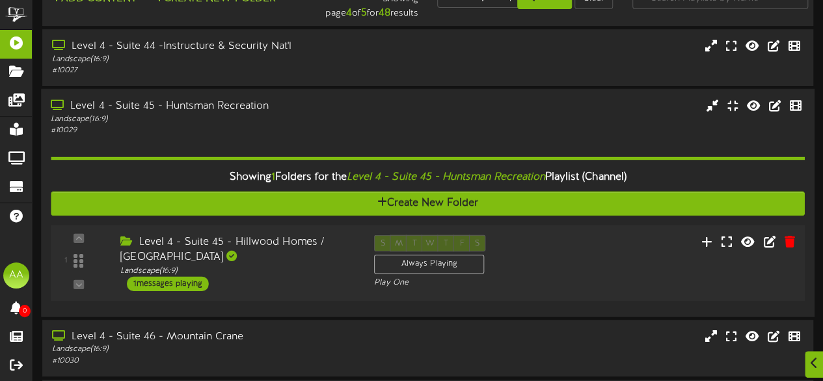
click at [180, 284] on div "1 messages playing" at bounding box center [168, 283] width 82 height 14
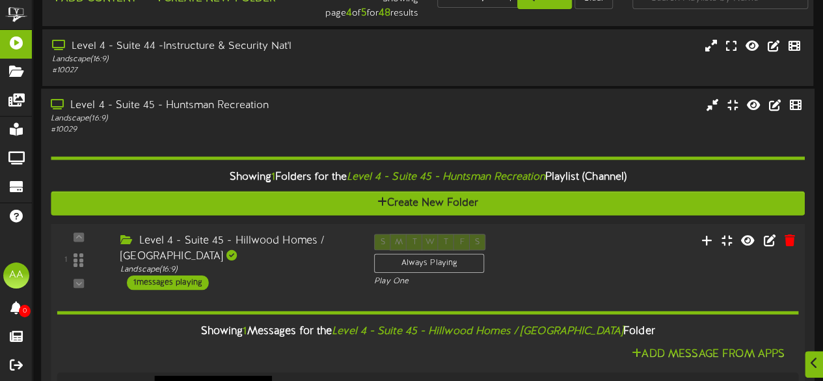
scroll to position [181, 0]
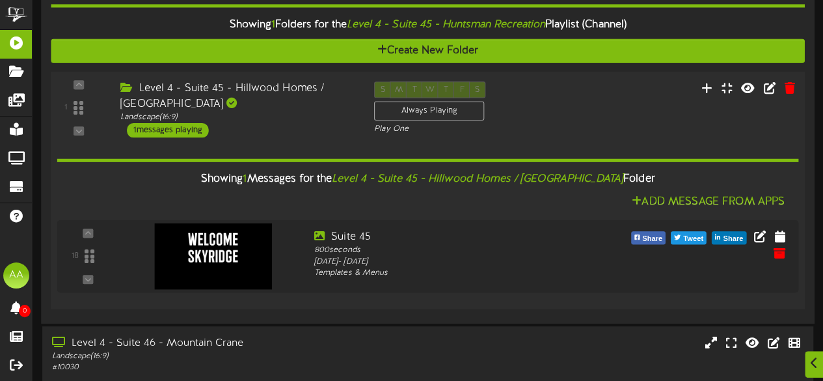
click at [256, 101] on div "Level 4 - Suite 45 - Hillwood Homes / [GEOGRAPHIC_DATA]" at bounding box center [237, 96] width 234 height 30
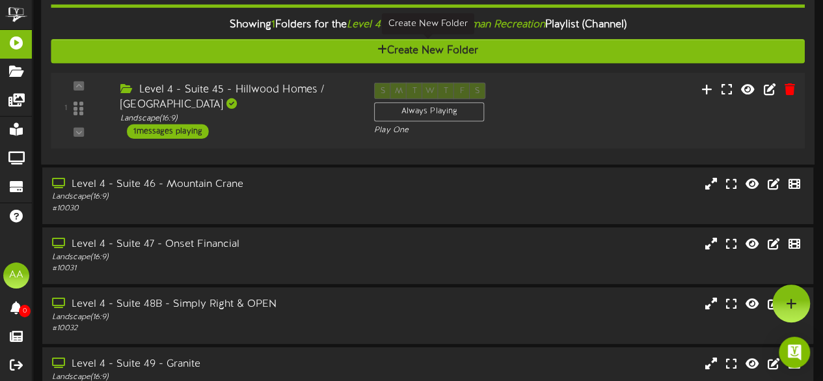
scroll to position [79, 0]
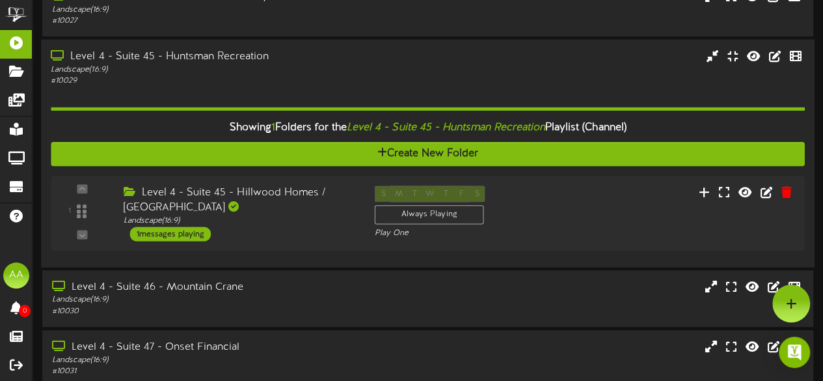
click at [268, 59] on div "Level 4 - Suite 45 - Huntsman Recreation" at bounding box center [202, 56] width 302 height 15
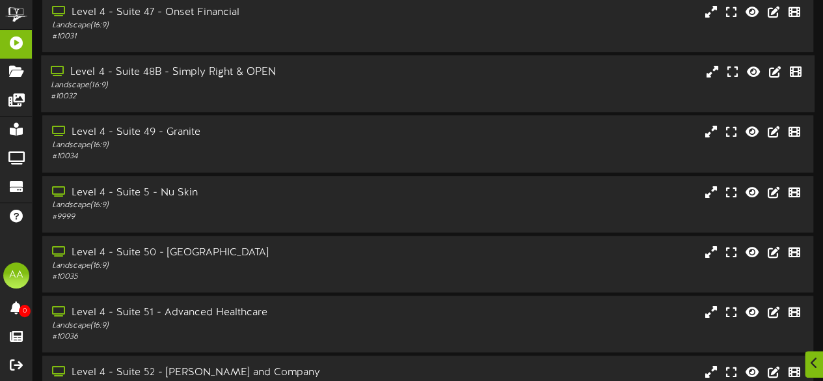
scroll to position [249, 0]
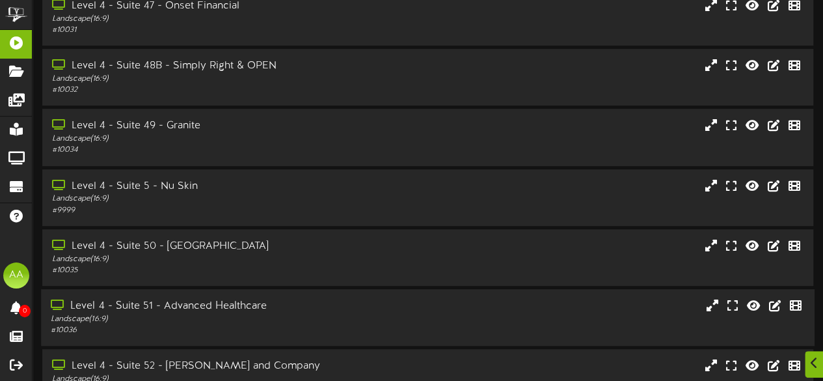
click at [280, 325] on div "Landscape ( 16:9 )" at bounding box center [202, 319] width 302 height 11
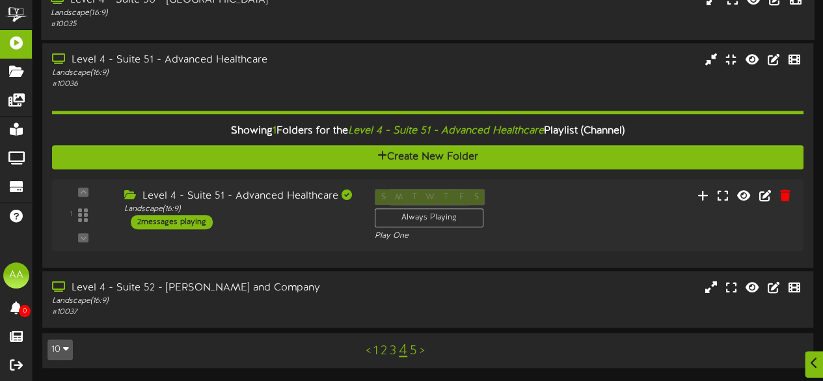
scroll to position [496, 0]
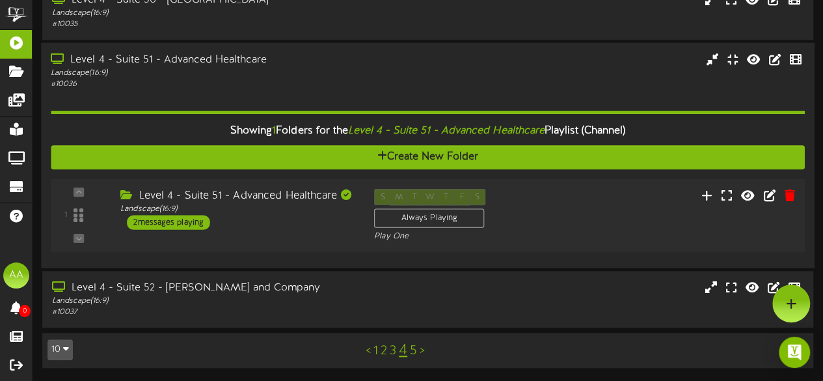
click at [179, 224] on div "2 messages playing" at bounding box center [168, 222] width 83 height 14
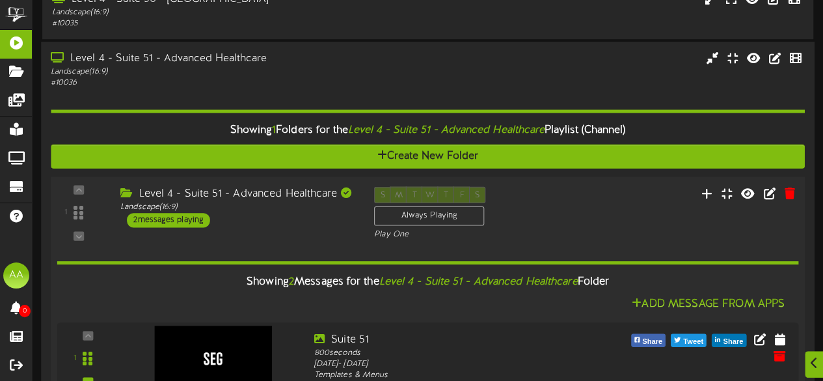
scroll to position [627, 0]
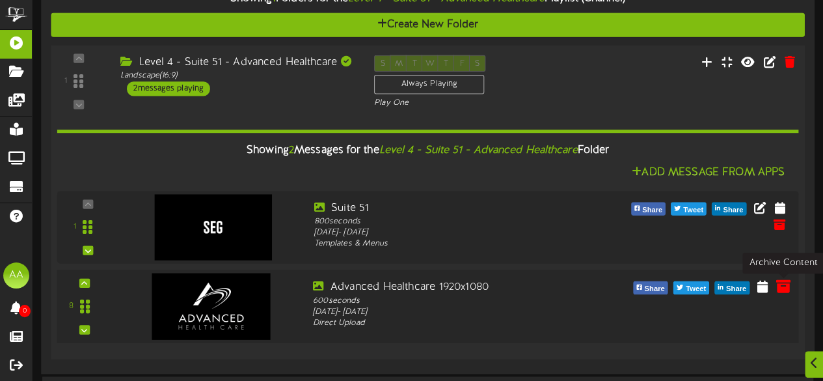
click at [781, 286] on icon at bounding box center [782, 285] width 14 height 14
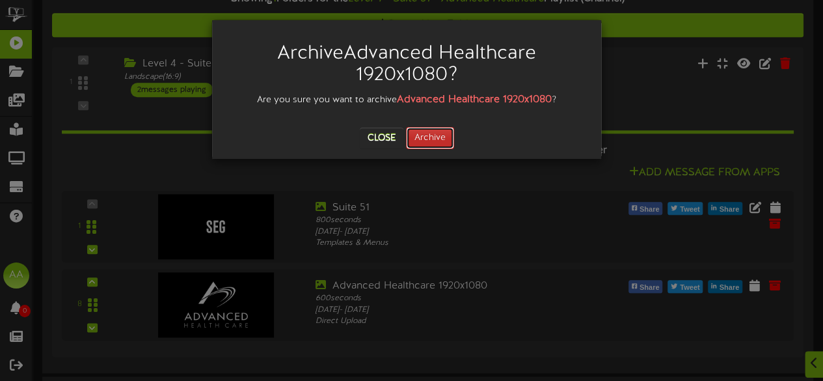
click at [432, 134] on button "Archive" at bounding box center [430, 138] width 48 height 22
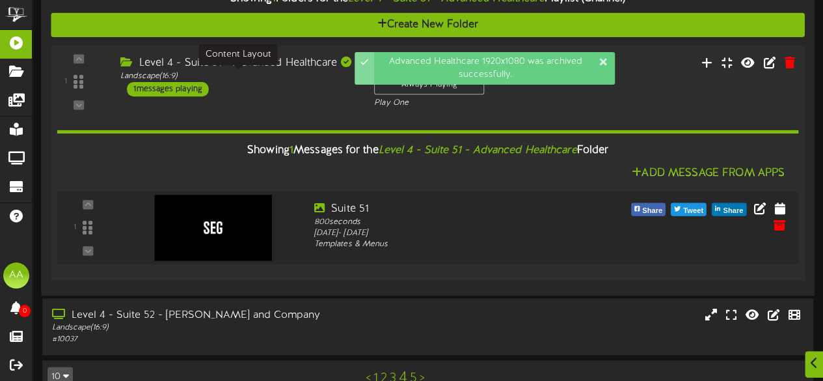
click at [267, 72] on div "Landscape ( 16:9 )" at bounding box center [237, 75] width 234 height 11
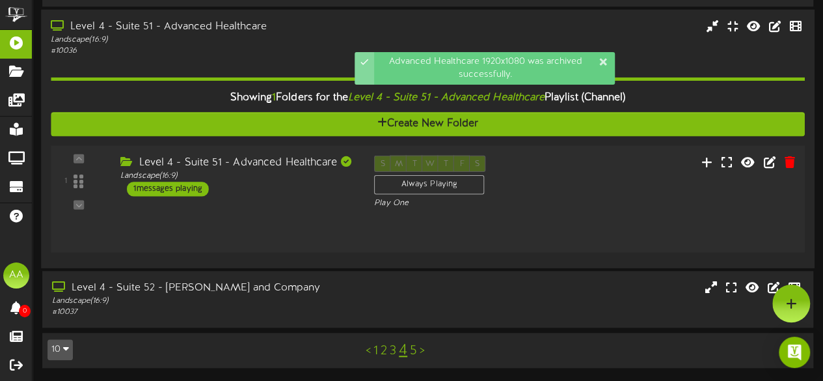
scroll to position [496, 0]
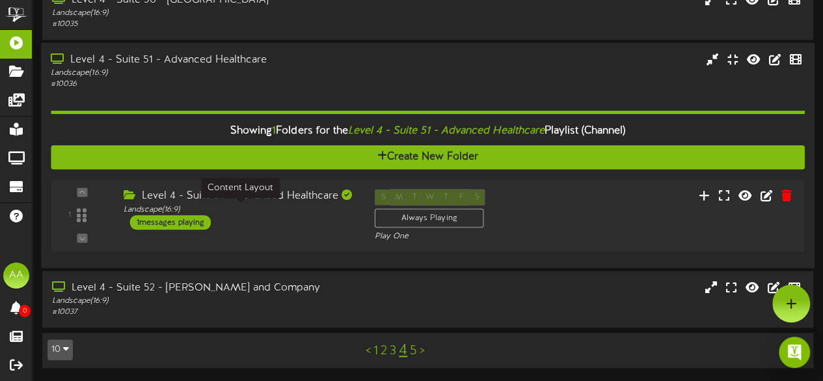
click at [295, 60] on div "Level 4 - Suite 51 - Advanced Healthcare" at bounding box center [202, 59] width 302 height 15
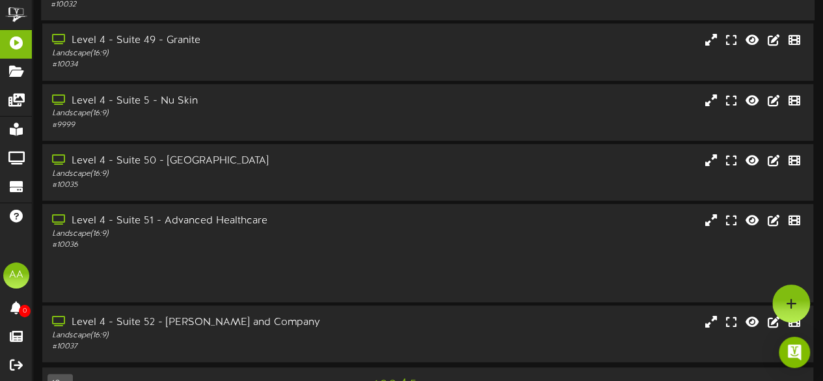
scroll to position [329, 0]
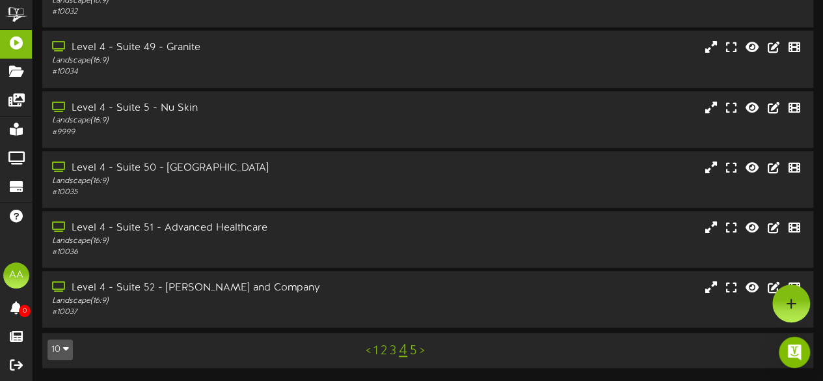
click at [411, 349] on link "5" at bounding box center [413, 350] width 7 height 14
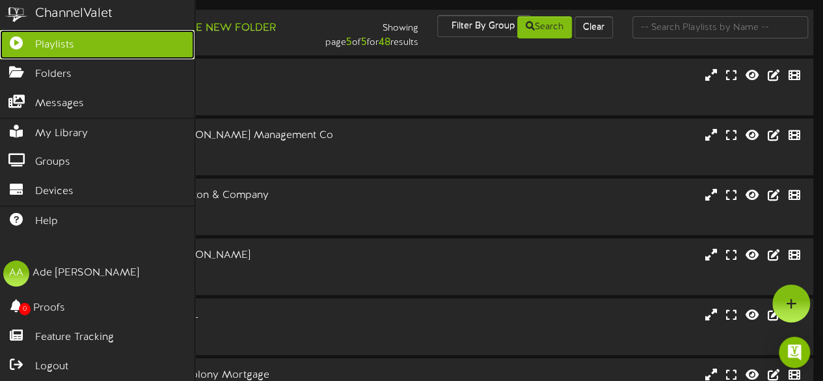
click at [61, 40] on span "Playlists" at bounding box center [54, 45] width 39 height 15
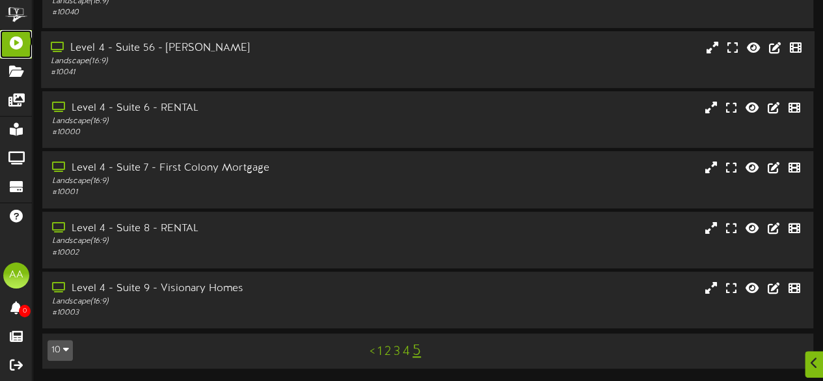
scroll to position [209, 0]
click at [379, 352] on link "1" at bounding box center [379, 350] width 5 height 14
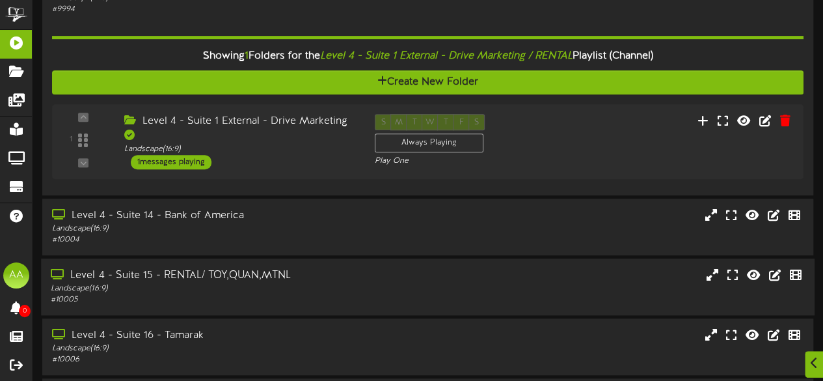
scroll to position [498, 0]
